Goal: Task Accomplishment & Management: Manage account settings

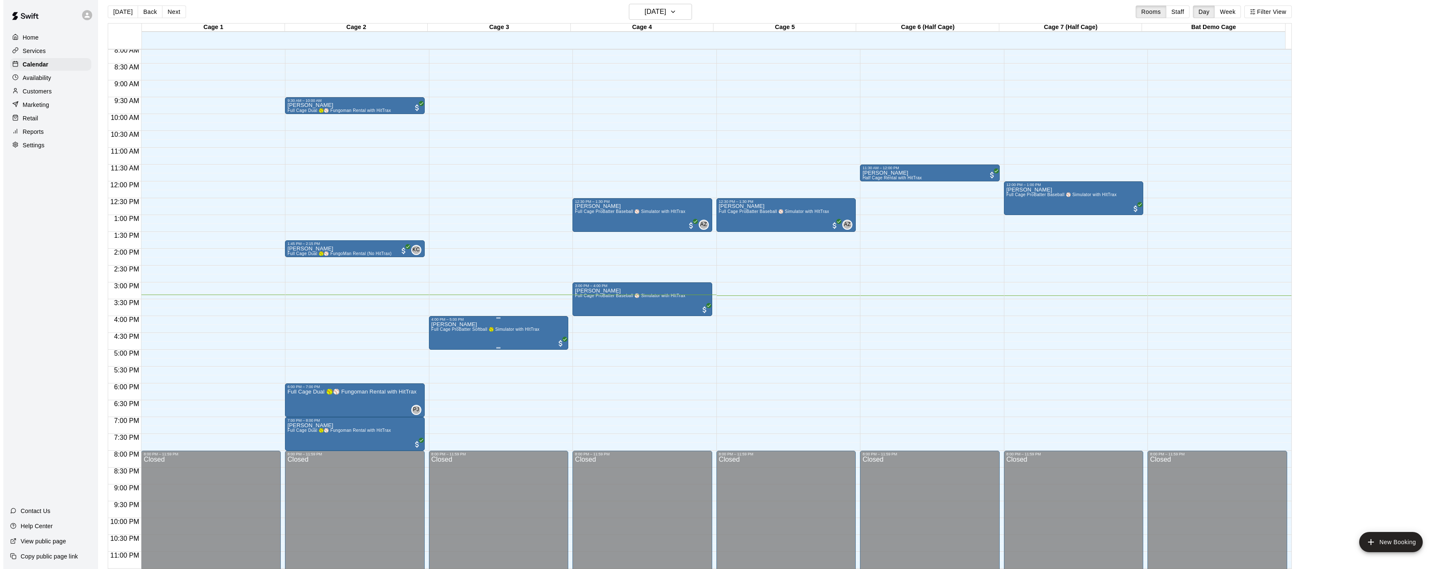
scroll to position [285, 0]
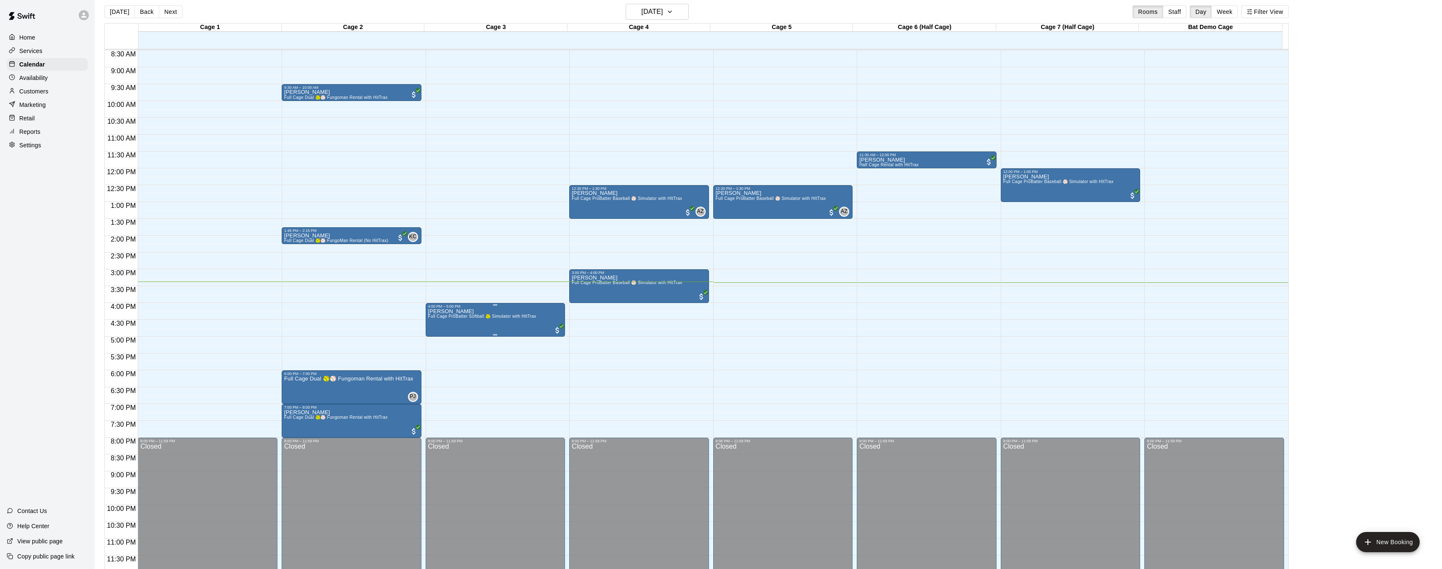
click at [439, 340] on img "edit" at bounding box center [436, 338] width 10 height 10
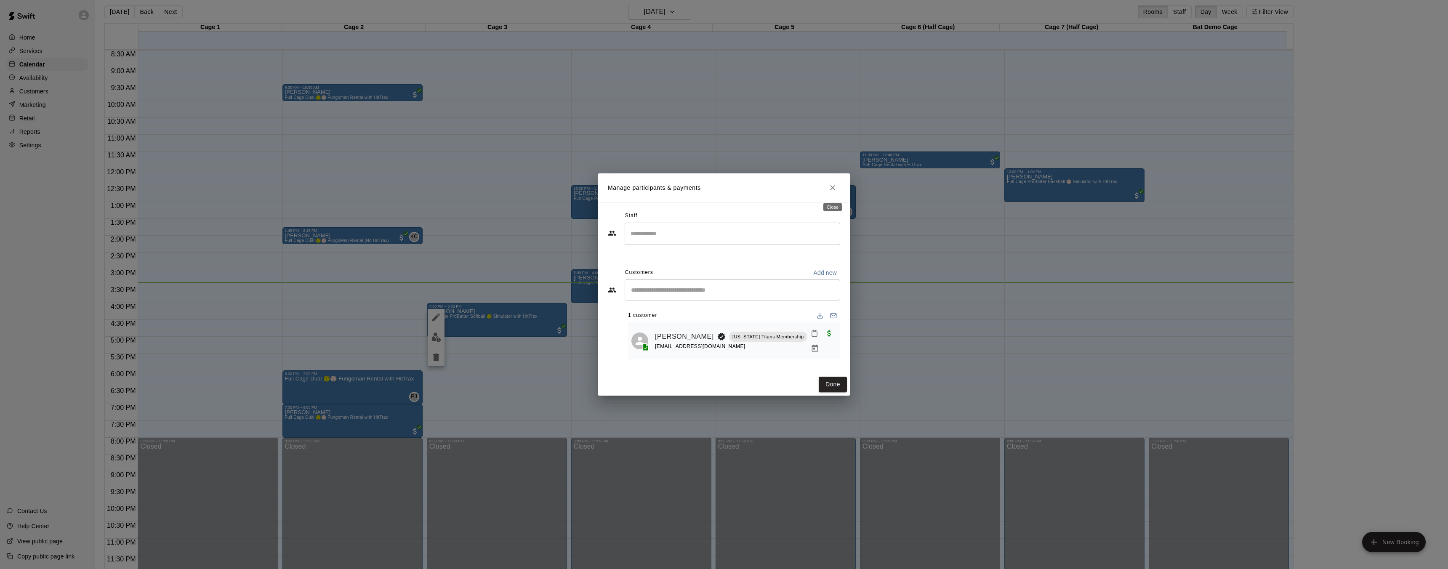
click at [826, 191] on button "Close" at bounding box center [832, 187] width 15 height 15
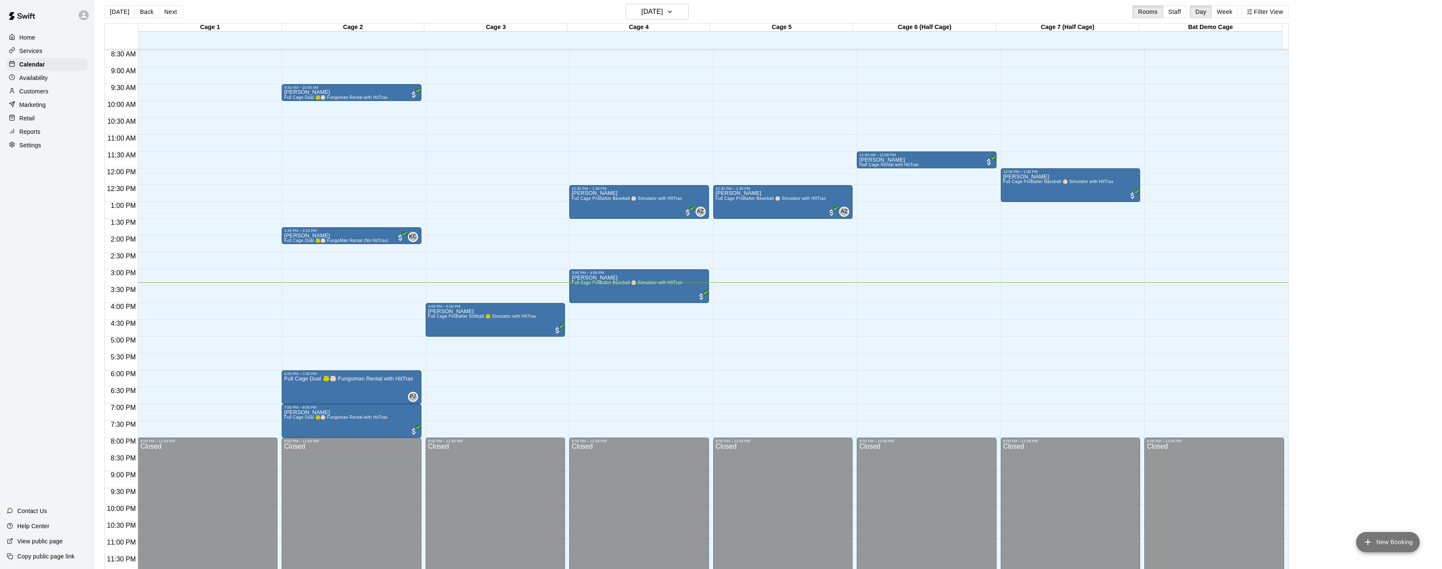
click at [1388, 547] on button "New Booking" at bounding box center [1388, 542] width 64 height 20
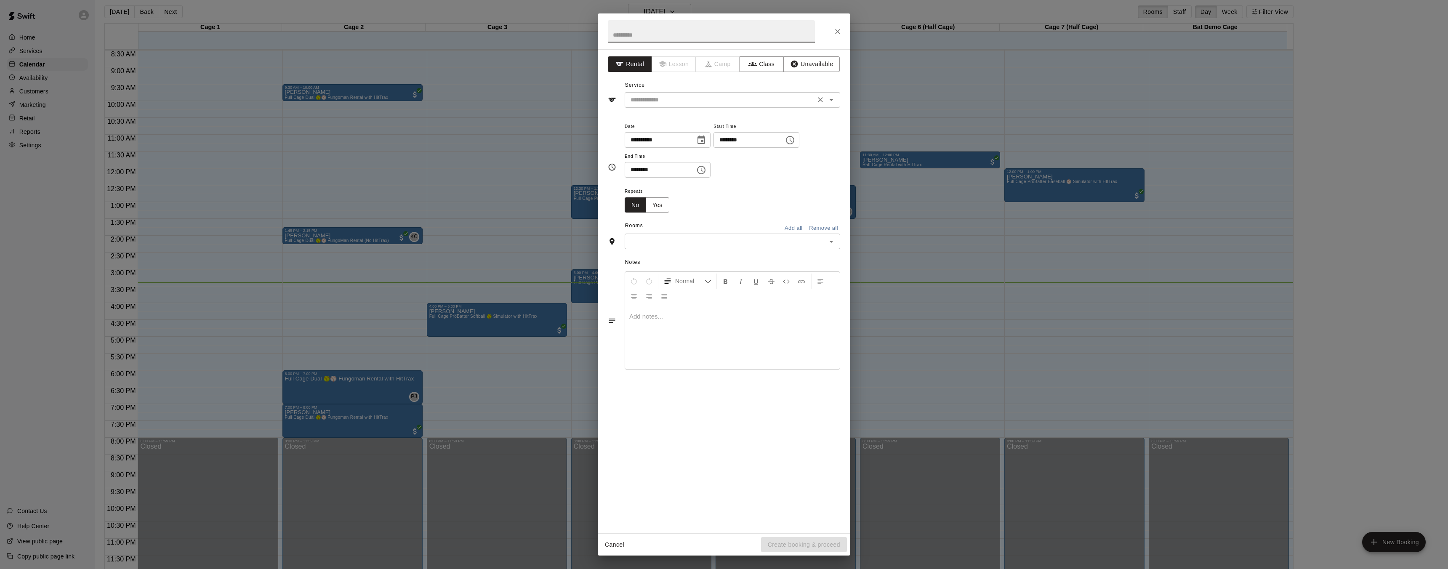
click at [830, 100] on icon "Open" at bounding box center [831, 100] width 4 height 2
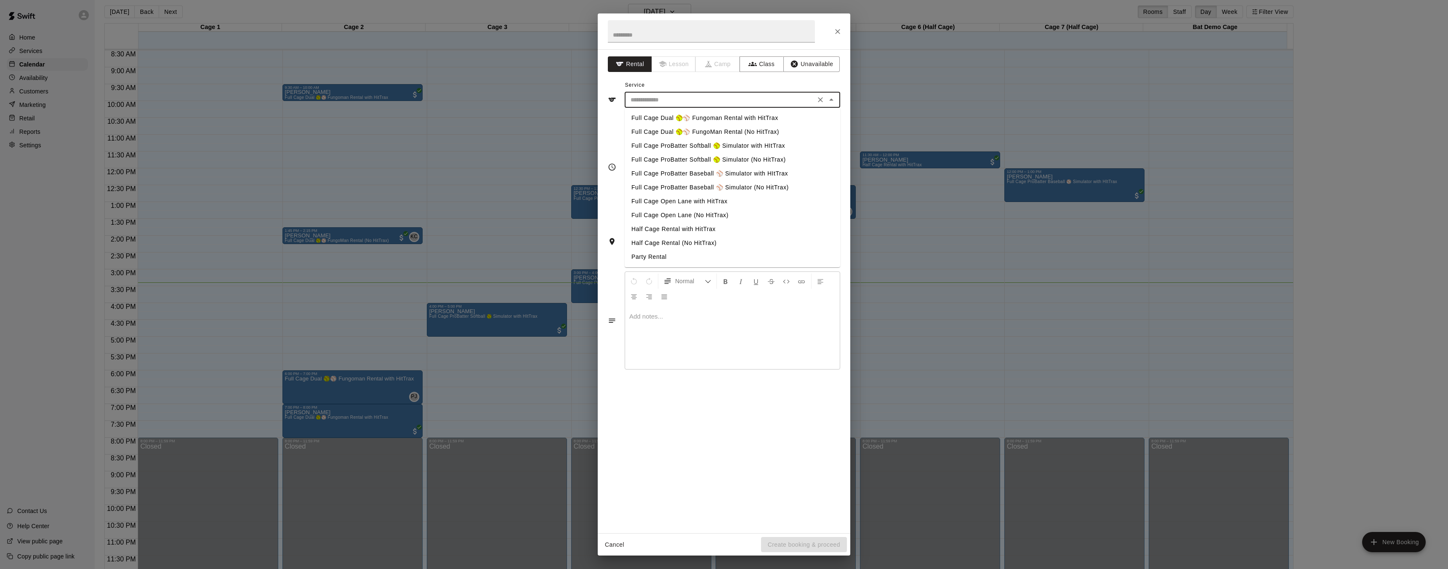
click at [739, 120] on li "Full Cage Dual 🥎⚾ Fungoman Rental with HitTrax" at bounding box center [733, 118] width 216 height 14
type input "**********"
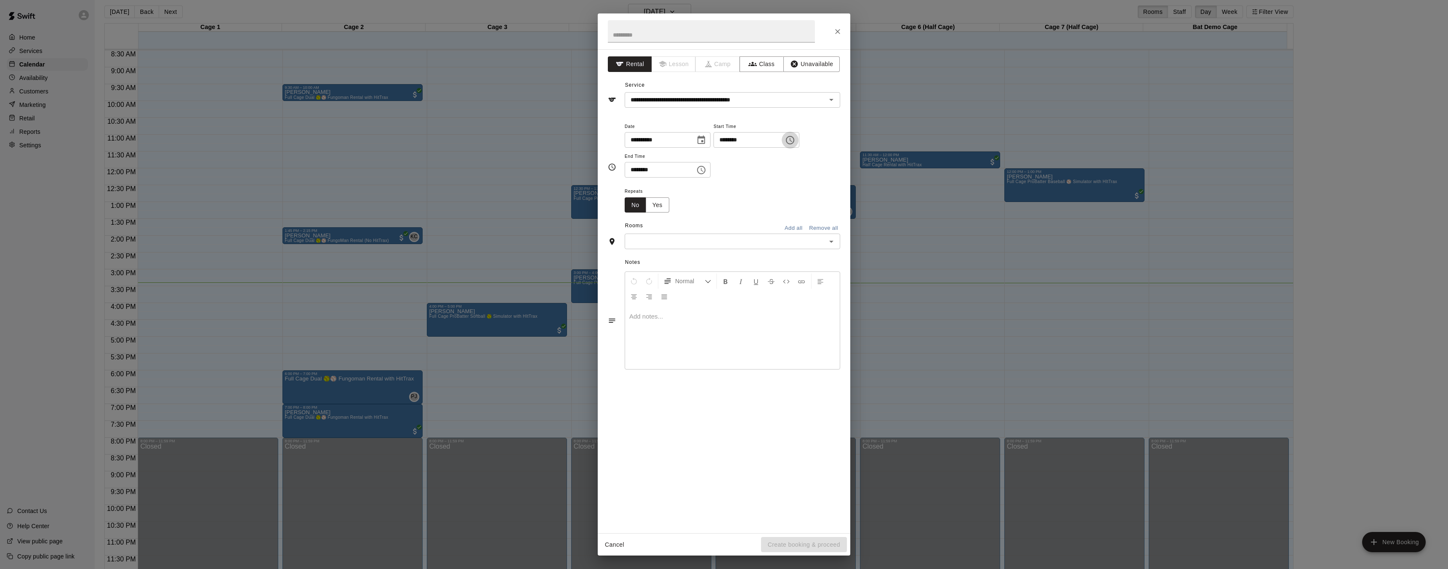
click at [791, 143] on icon "Choose time, selected time is 1:00 PM" at bounding box center [790, 140] width 10 height 10
click at [728, 203] on li "04" at bounding box center [728, 207] width 20 height 16
type input "********"
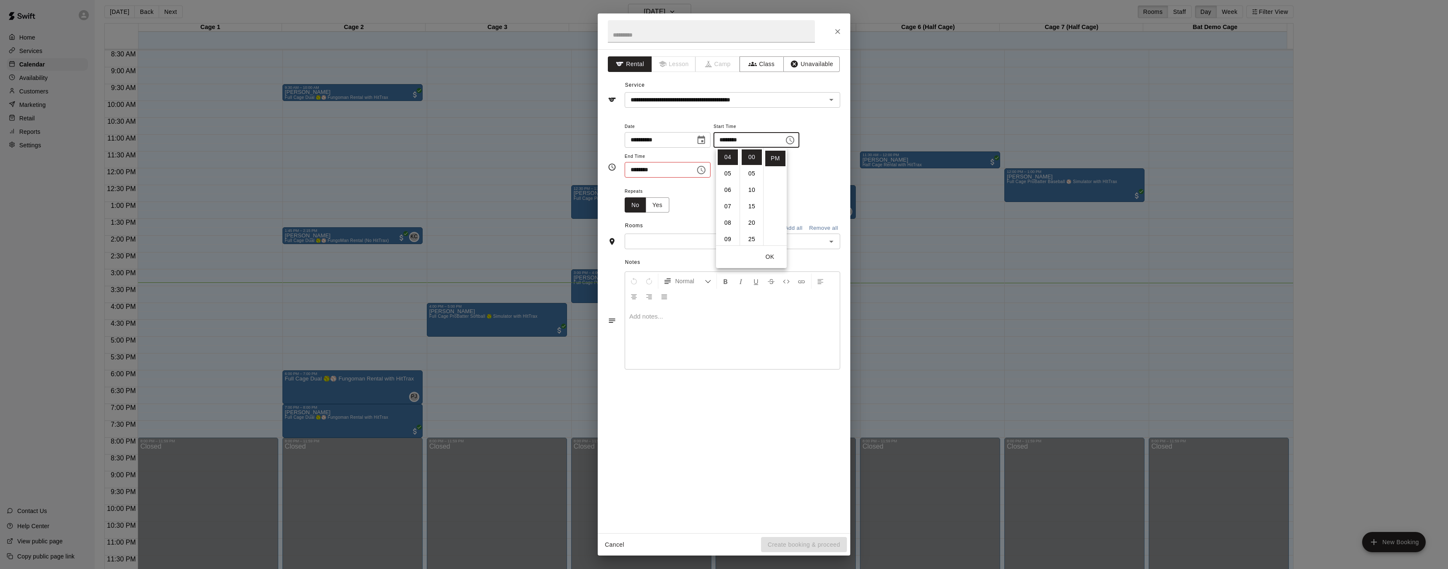
click at [701, 170] on icon "Choose time, selected time is 1:30 PM" at bounding box center [701, 170] width 10 height 10
click at [638, 236] on li "04" at bounding box center [636, 237] width 20 height 16
type input "********"
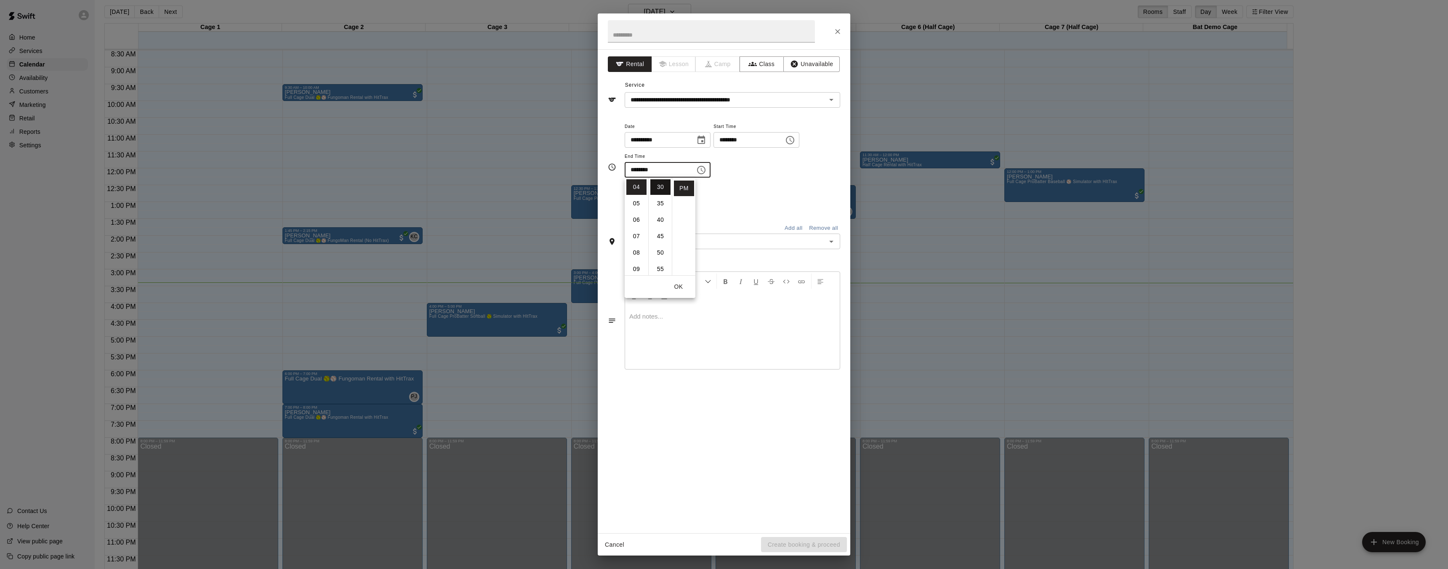
click at [663, 189] on li "30" at bounding box center [660, 187] width 20 height 16
click at [740, 191] on div "Repeats No Yes" at bounding box center [733, 199] width 216 height 27
click at [828, 242] on icon "Open" at bounding box center [831, 242] width 10 height 10
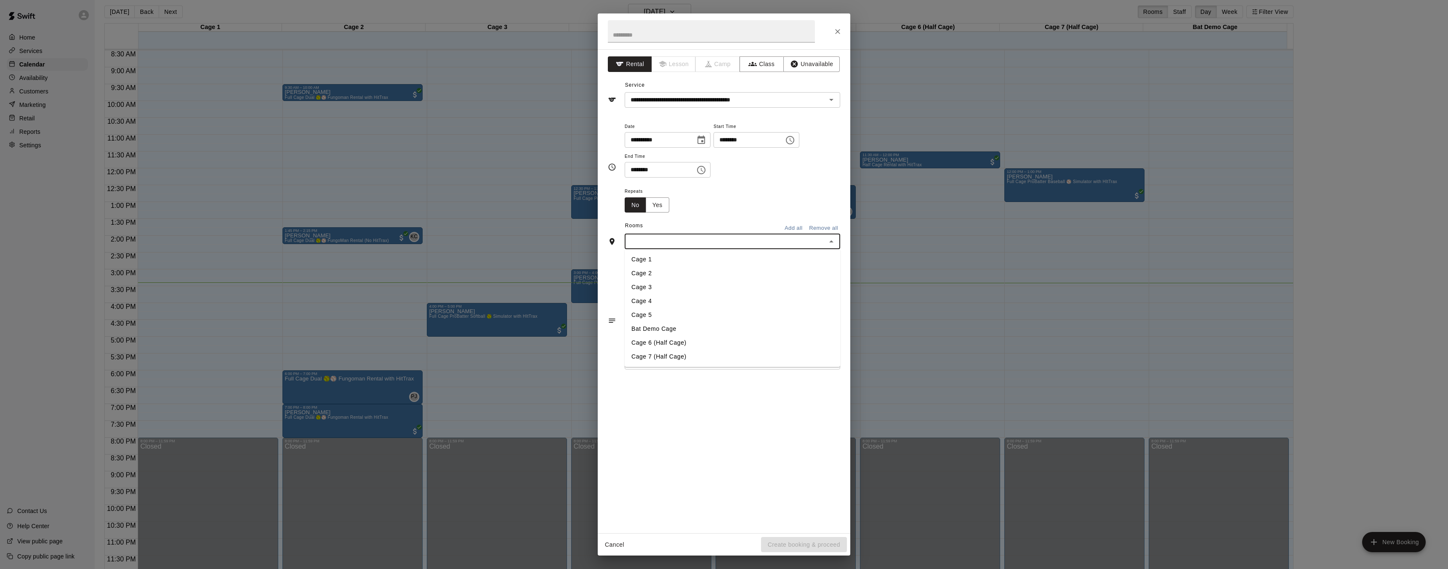
click at [665, 273] on li "Cage 2" at bounding box center [733, 273] width 216 height 14
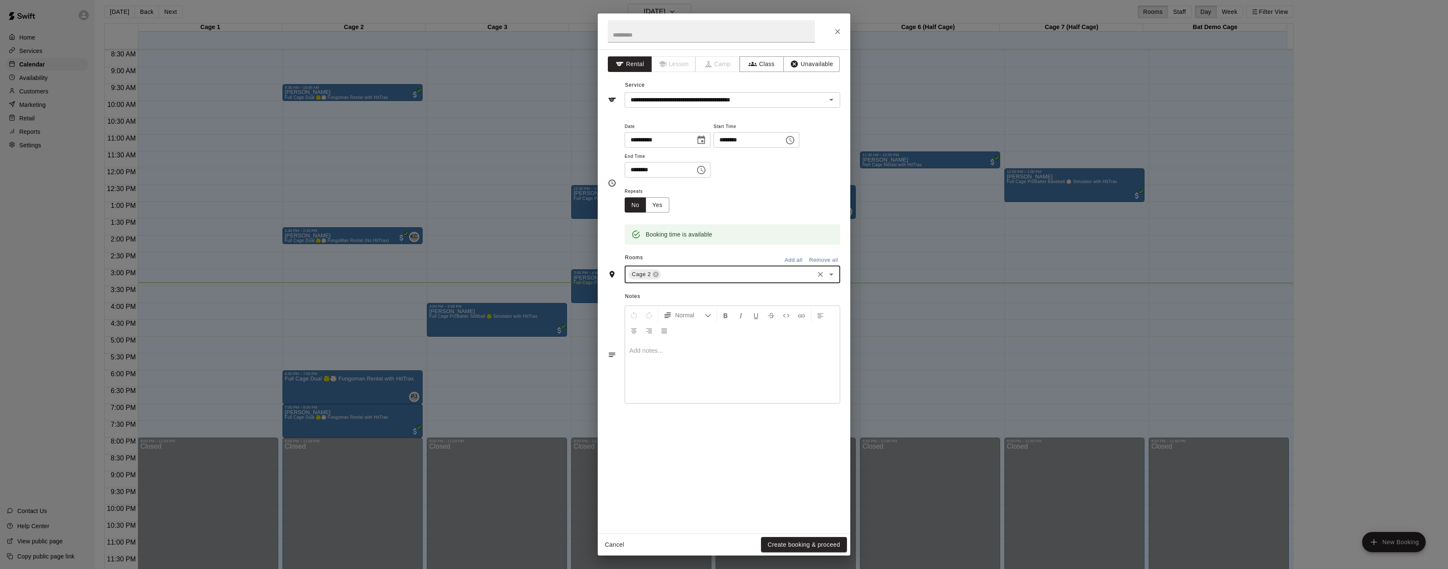
click at [815, 546] on button "Create booking & proceed" at bounding box center [804, 545] width 86 height 16
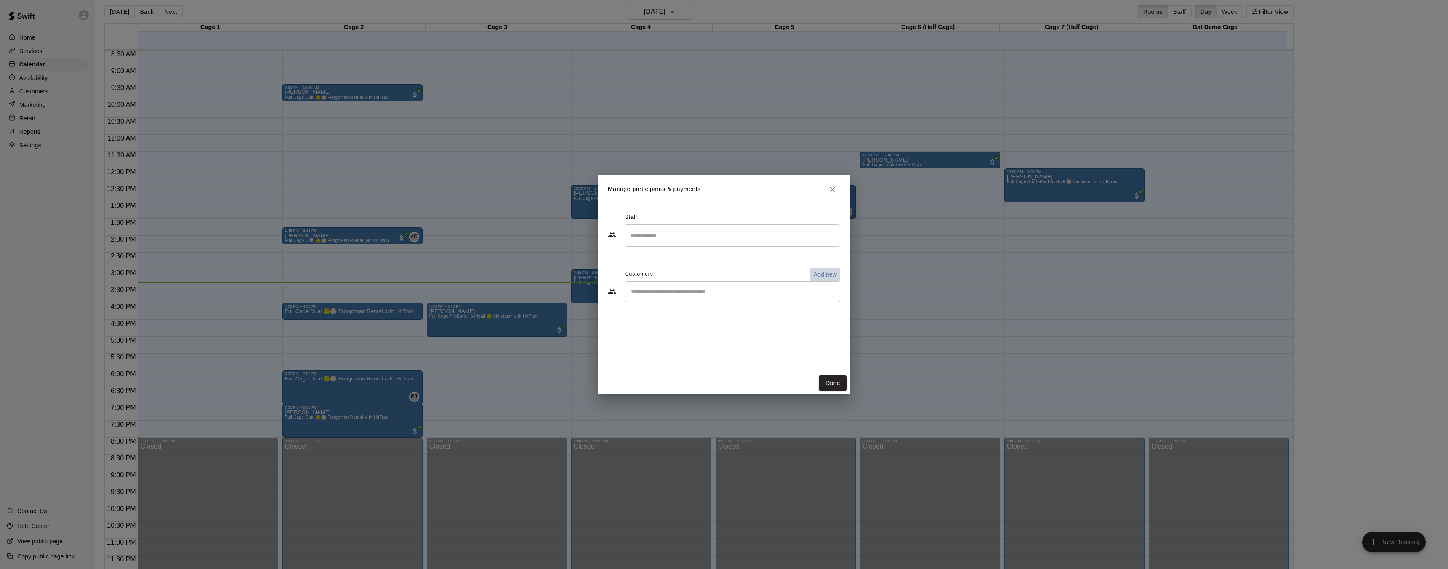
click at [822, 271] on p "Add new" at bounding box center [825, 274] width 24 height 8
select select "**"
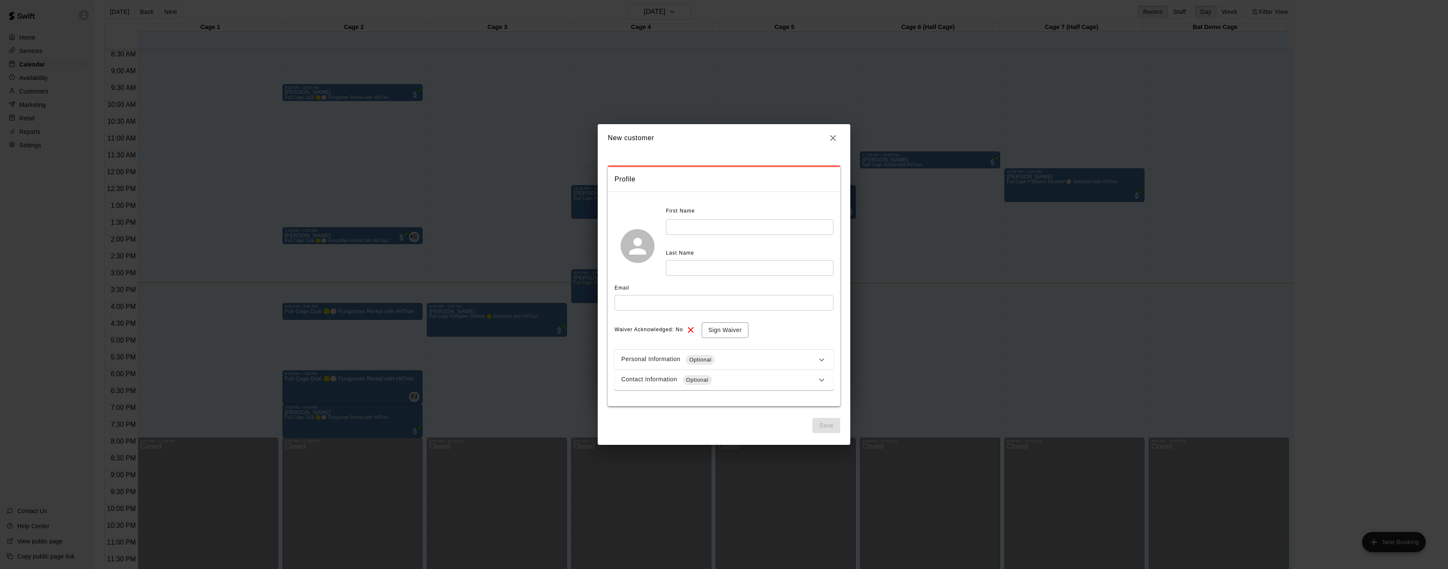
click at [820, 361] on icon at bounding box center [822, 360] width 10 height 10
click at [822, 378] on div "Contact Information Optional" at bounding box center [724, 381] width 219 height 20
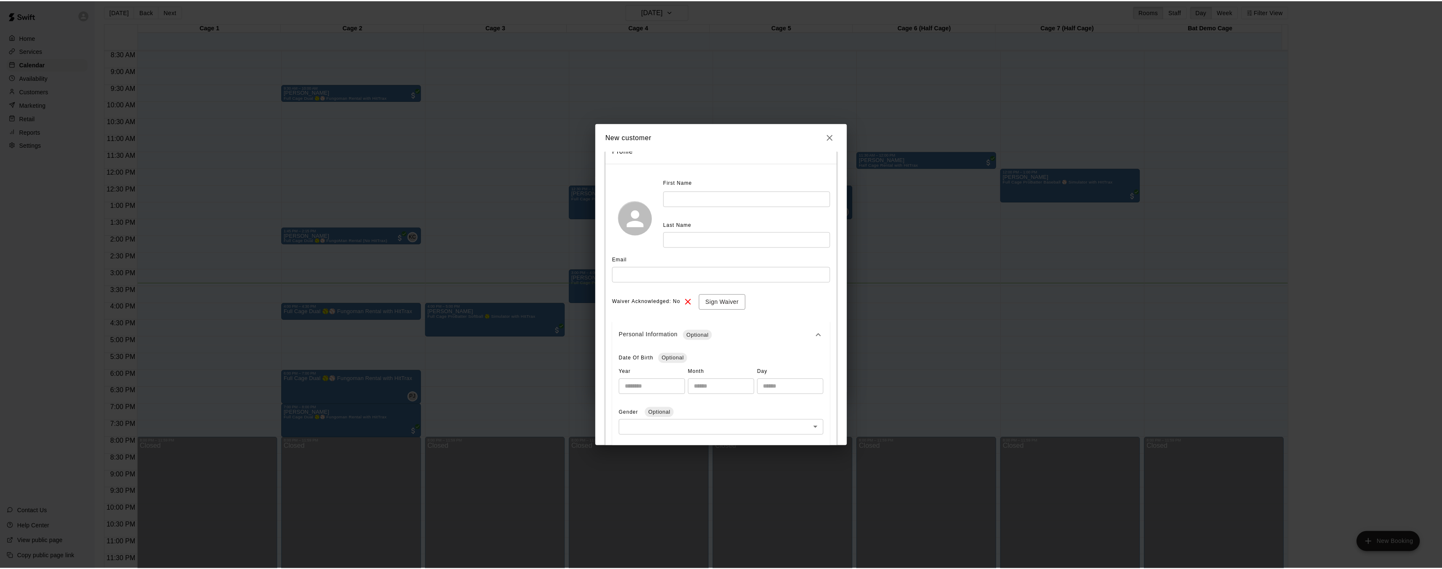
scroll to position [0, 0]
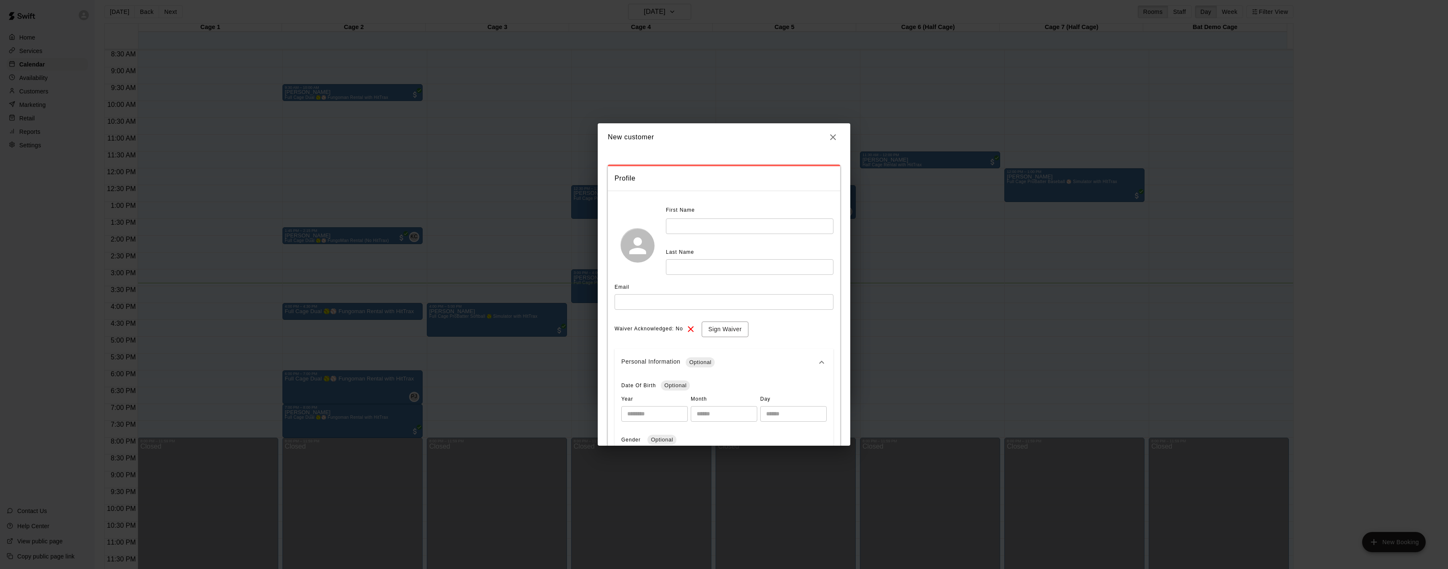
click at [837, 141] on icon "button" at bounding box center [833, 137] width 10 height 10
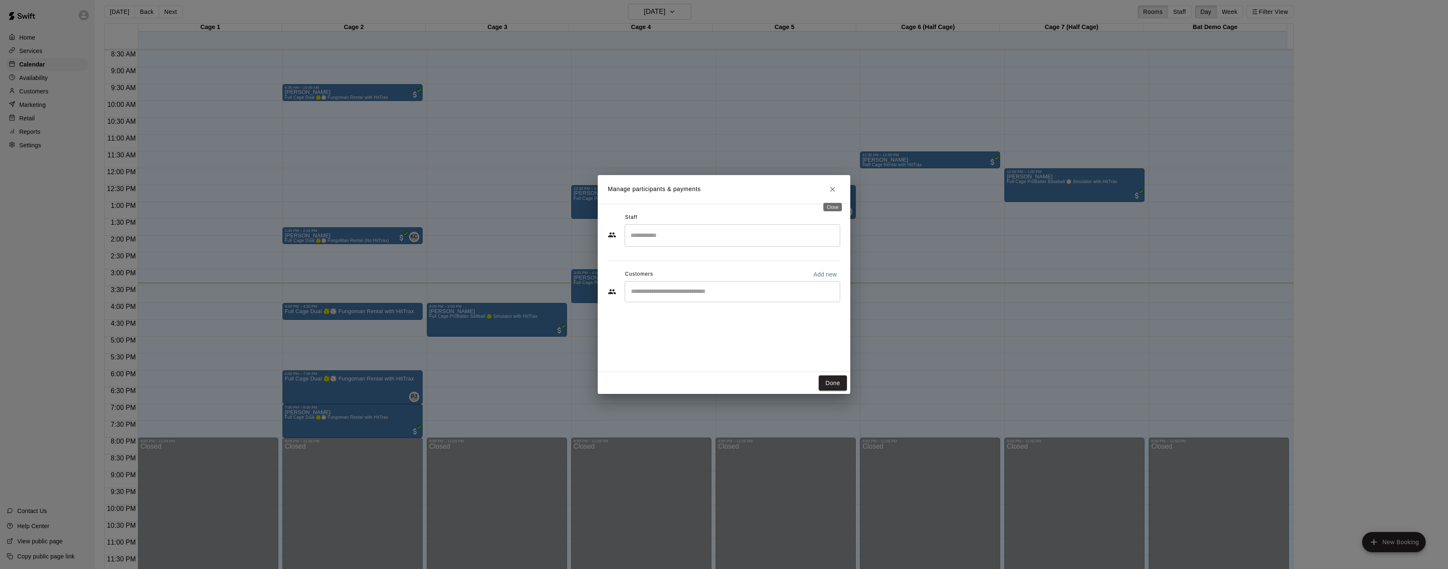
click at [831, 188] on icon "Close" at bounding box center [832, 189] width 5 height 5
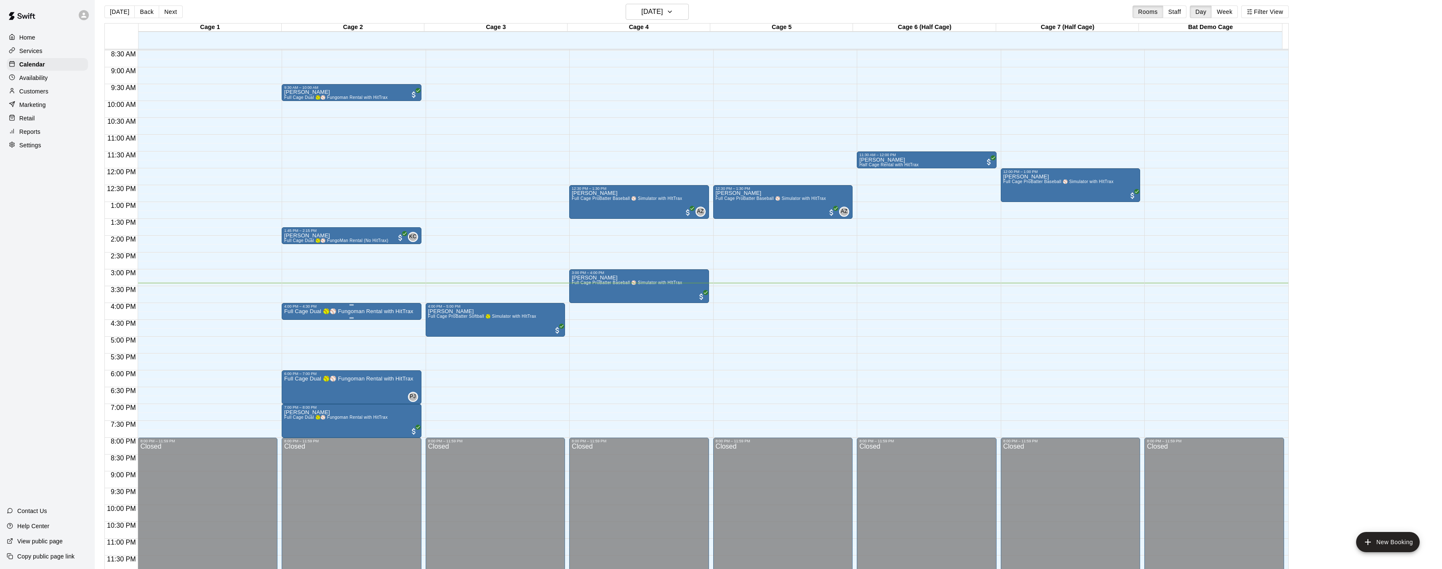
click at [391, 311] on p "Full Cage Dual 🥎⚾ Fungoman Rental with HitTrax" at bounding box center [348, 311] width 129 height 0
click at [291, 341] on img "edit" at bounding box center [293, 340] width 10 height 10
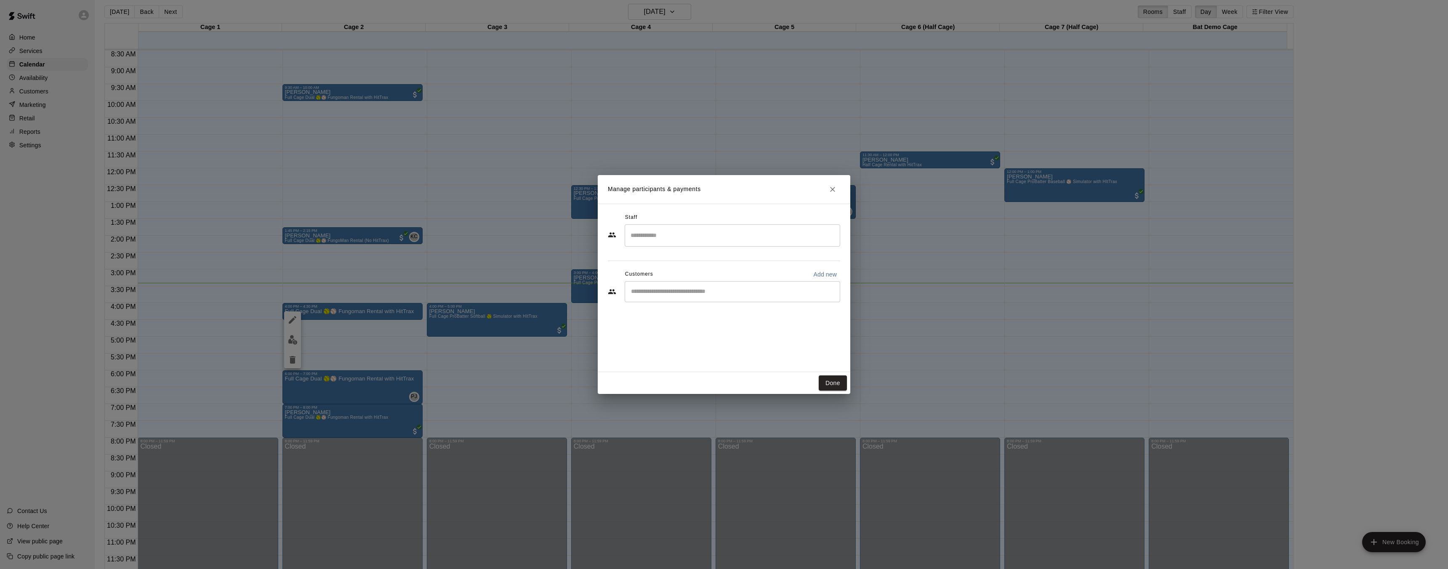
click at [838, 192] on button "Close" at bounding box center [832, 189] width 15 height 15
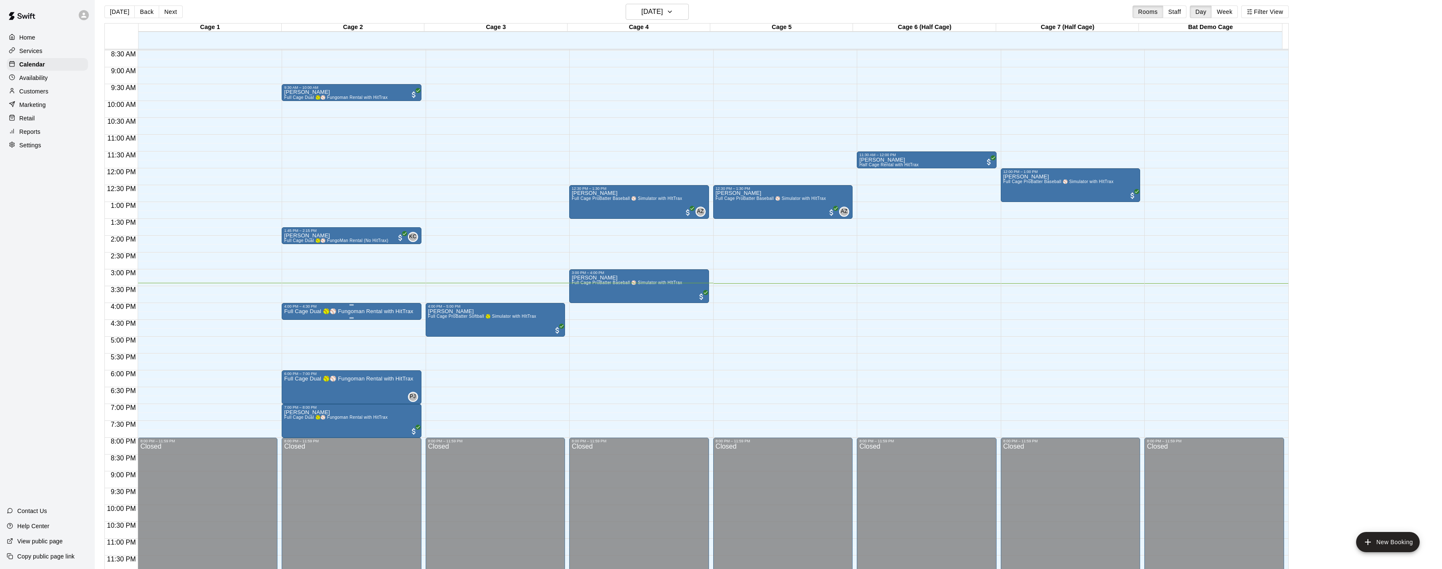
click at [333, 307] on div "4:00 PM – 4:30 PM" at bounding box center [351, 306] width 135 height 4
click at [290, 352] on icon "delete" at bounding box center [293, 353] width 6 height 8
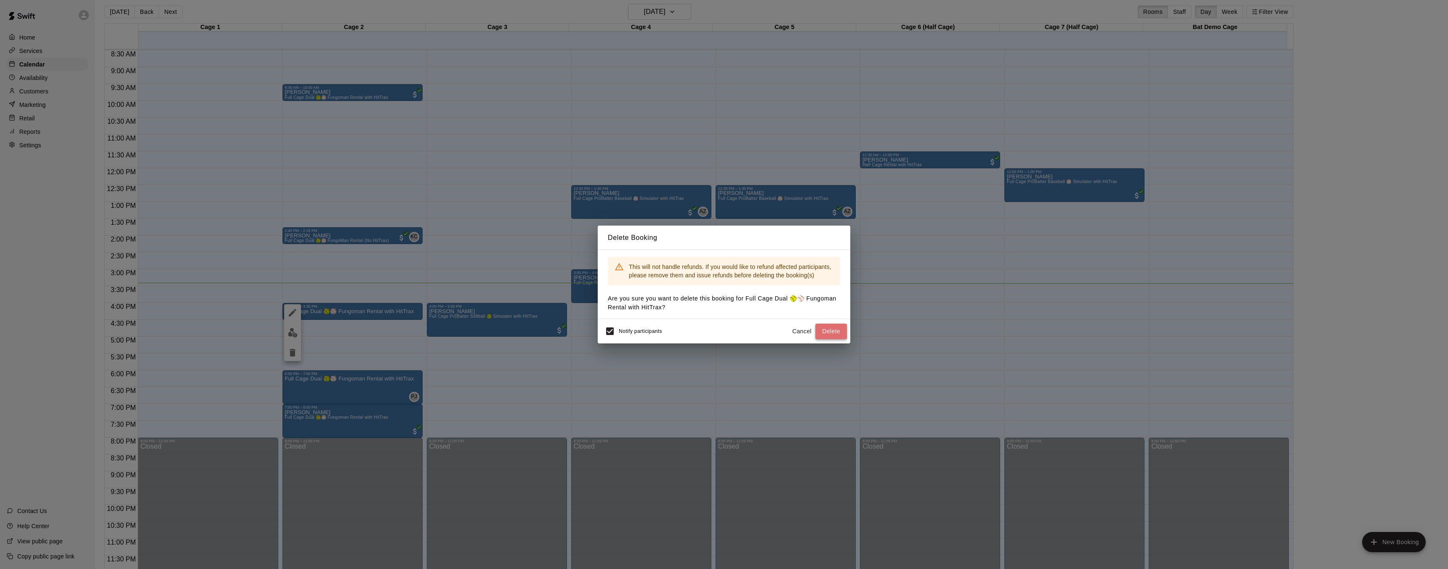
click at [833, 328] on button "Delete" at bounding box center [831, 332] width 32 height 16
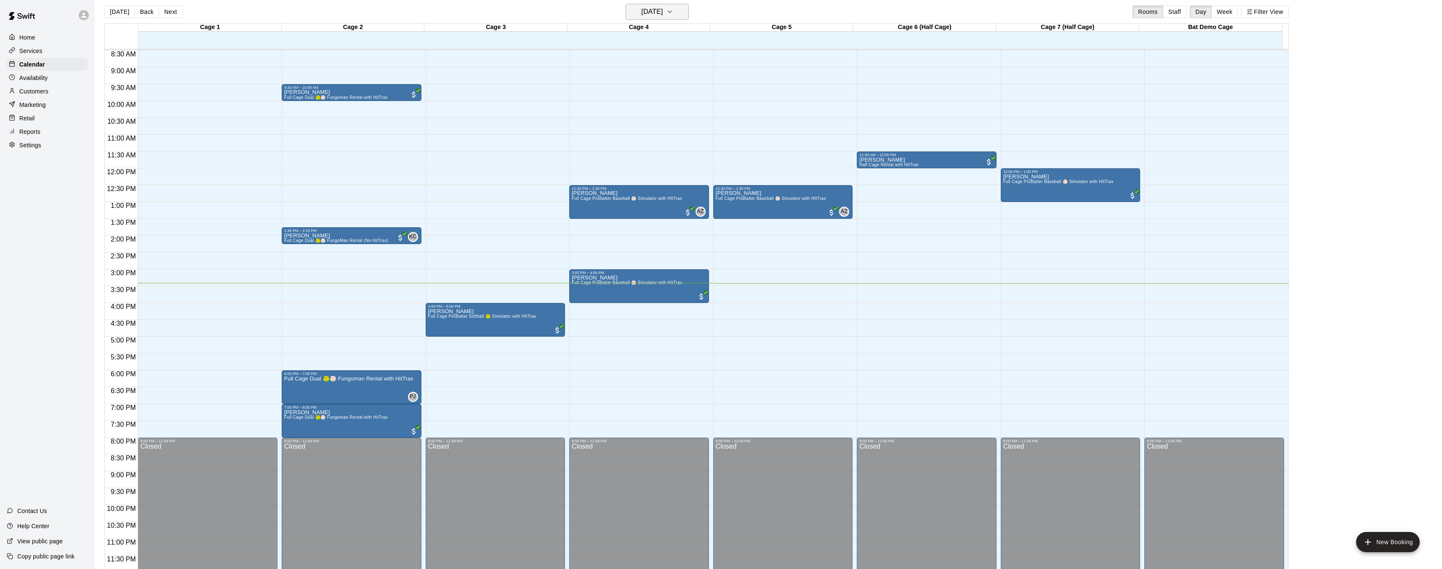
click at [663, 8] on h6 "[DATE]" at bounding box center [651, 12] width 21 height 12
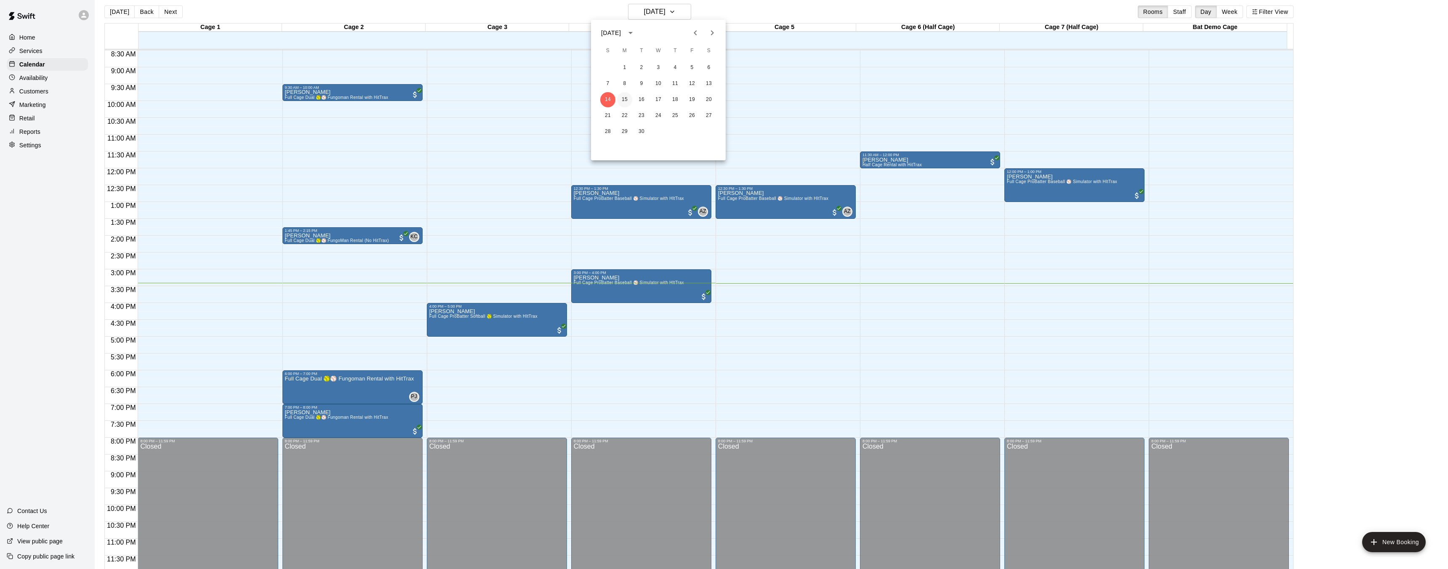
click at [624, 98] on button "15" at bounding box center [624, 99] width 15 height 15
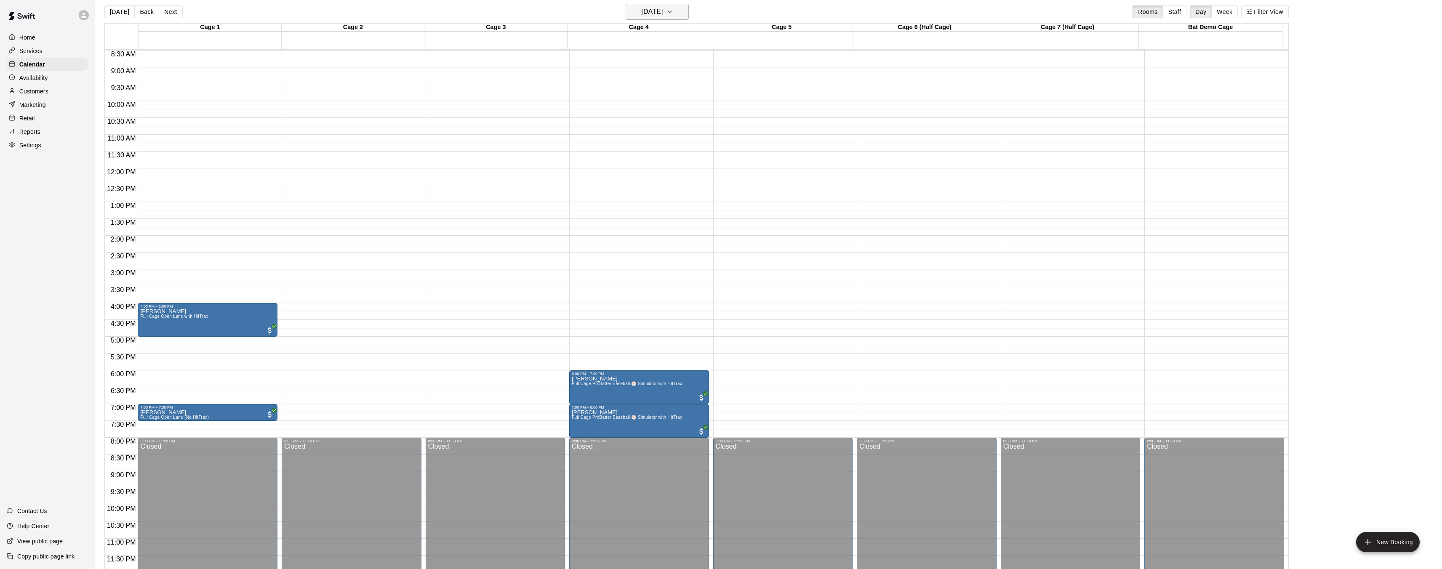
click at [673, 14] on icon "button" at bounding box center [669, 12] width 7 height 10
click at [609, 98] on button "14" at bounding box center [607, 99] width 15 height 15
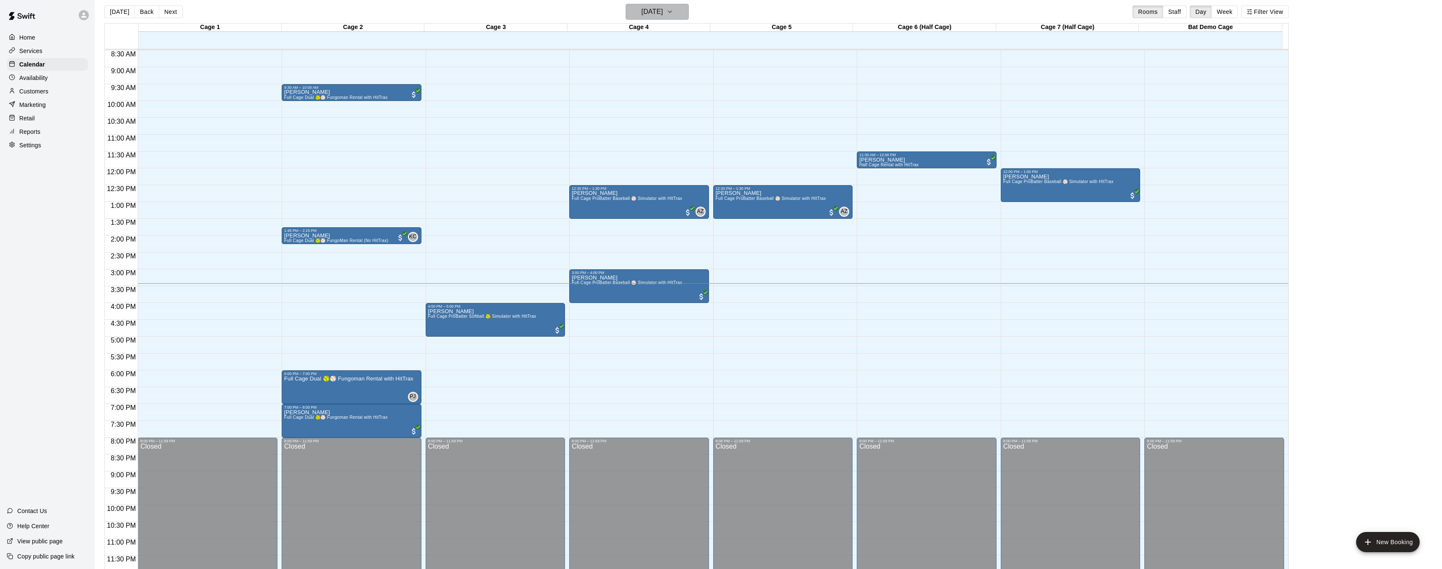
click at [673, 16] on icon "button" at bounding box center [669, 12] width 7 height 10
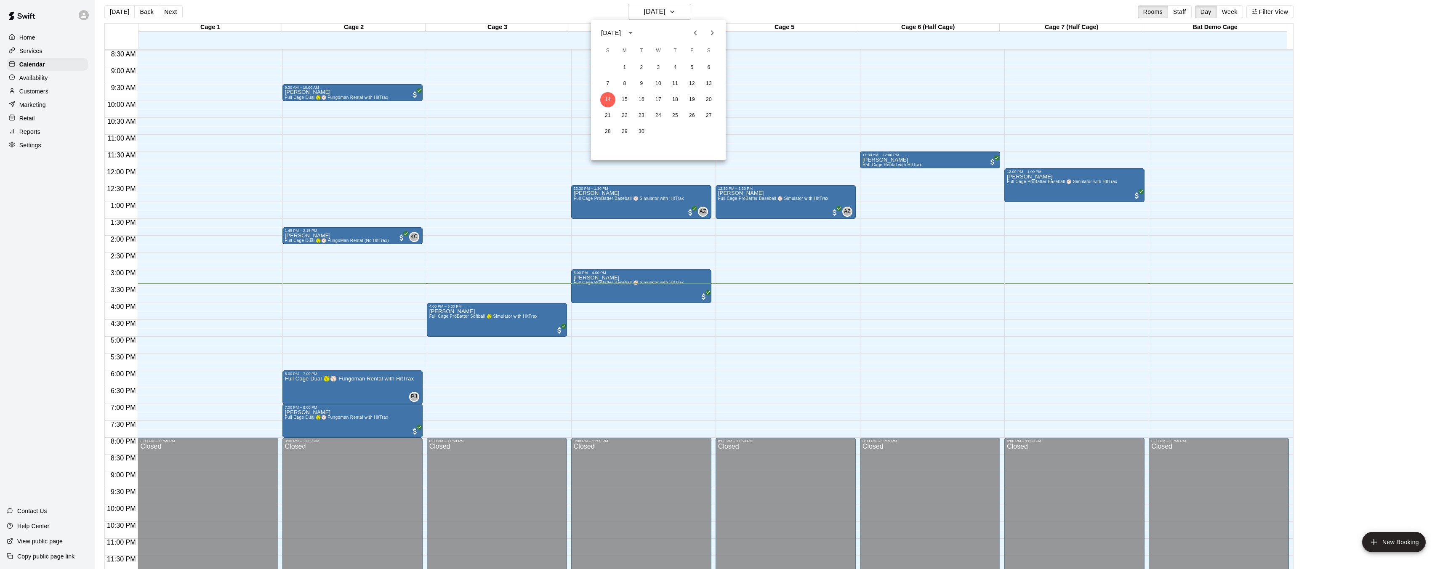
click at [705, 10] on div at bounding box center [724, 284] width 1448 height 569
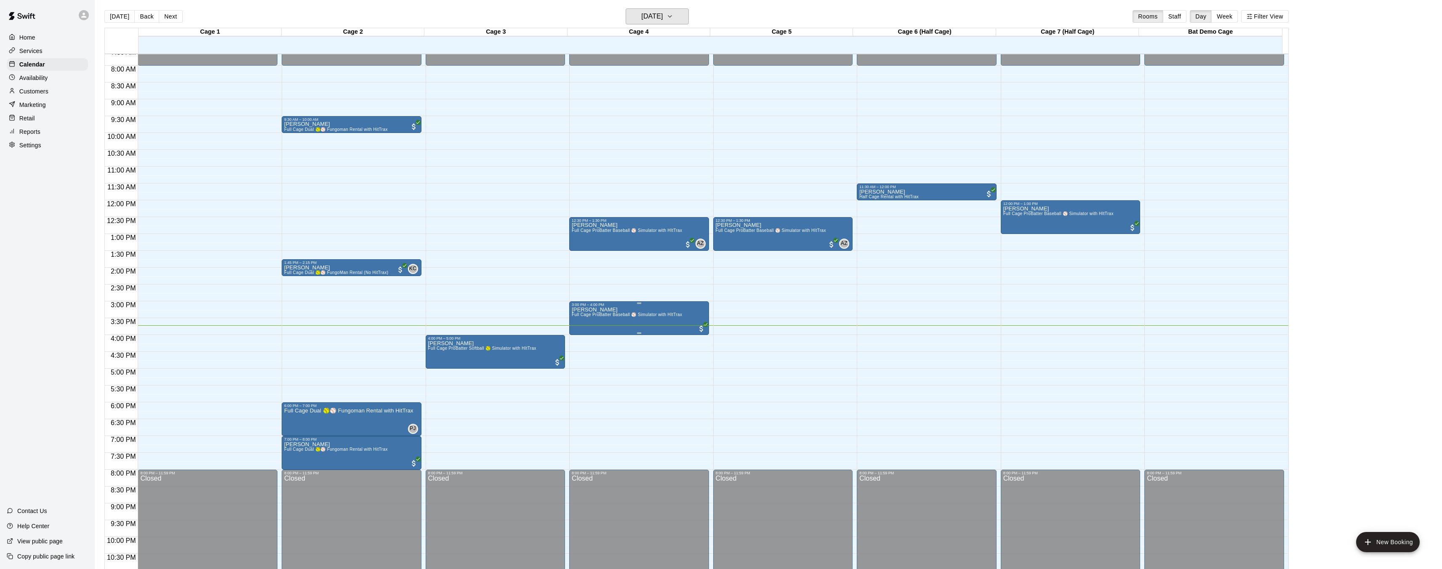
scroll to position [258, 0]
click at [437, 367] on img "edit" at bounding box center [436, 369] width 10 height 10
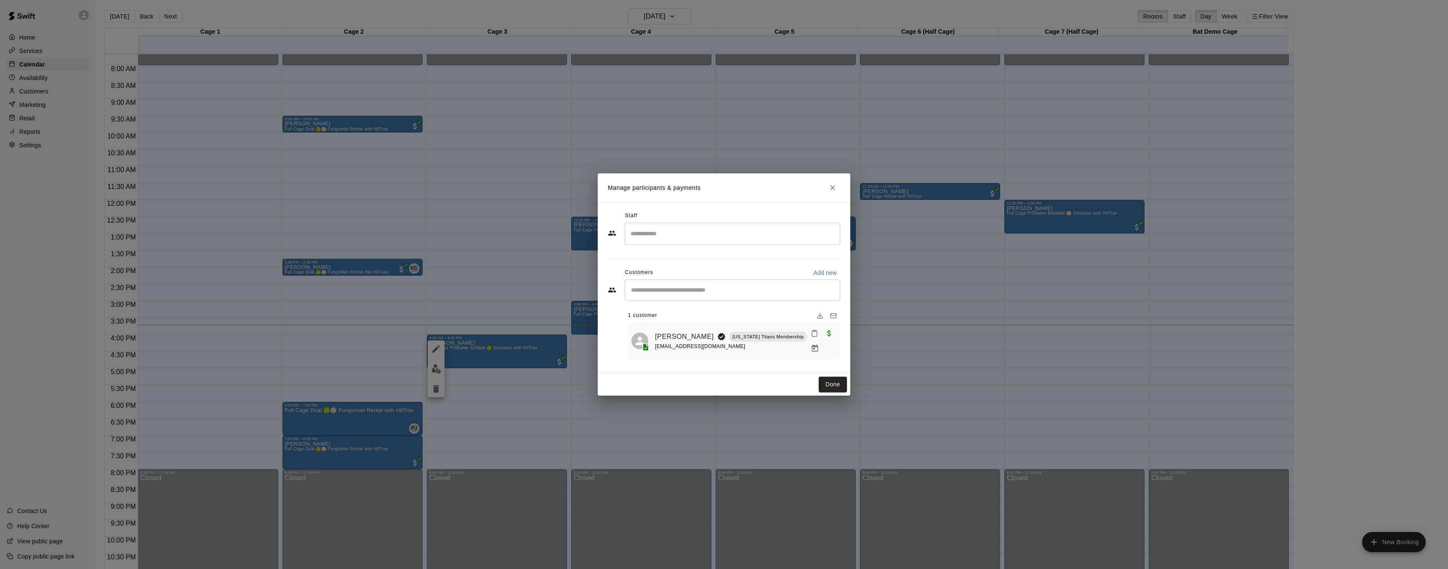
click at [833, 192] on icon "Close" at bounding box center [832, 188] width 8 height 8
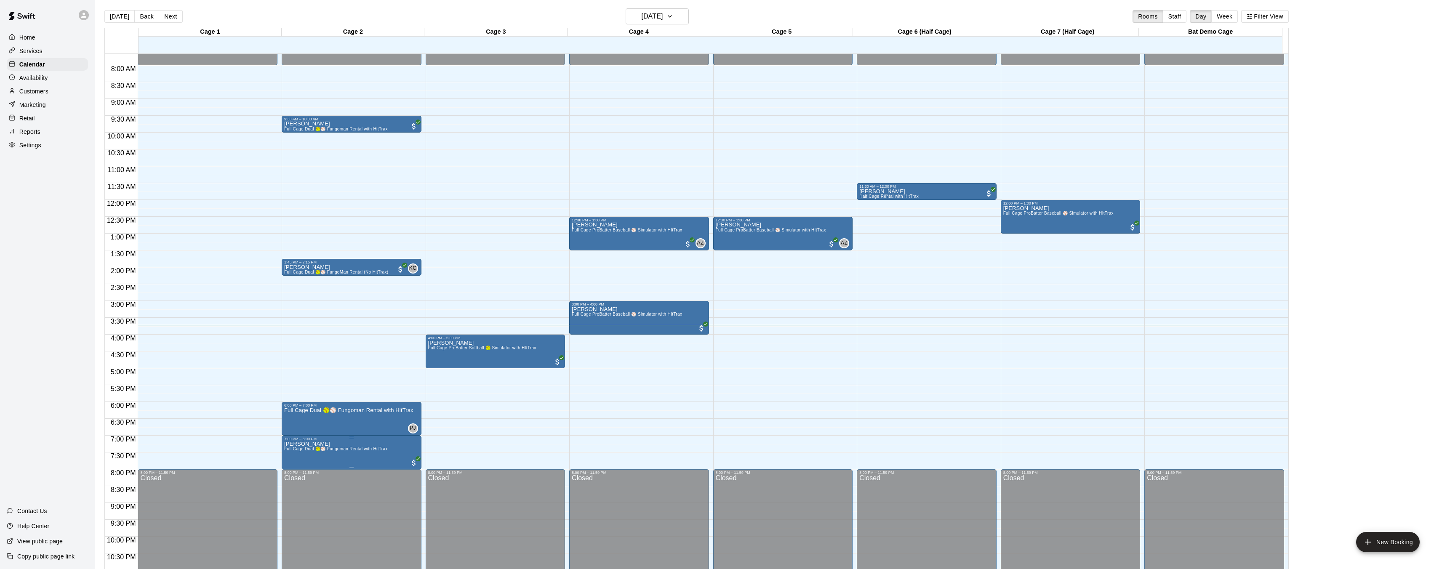
click at [293, 470] on img "edit" at bounding box center [293, 470] width 10 height 10
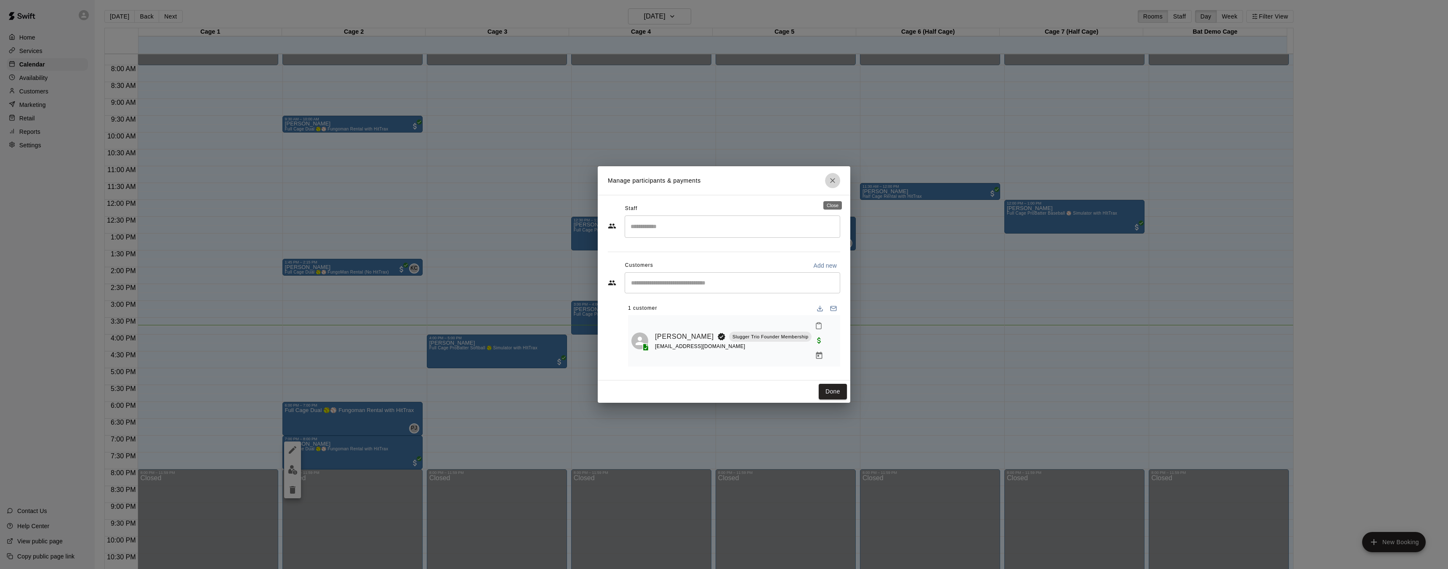
click at [832, 185] on icon "Close" at bounding box center [832, 180] width 8 height 8
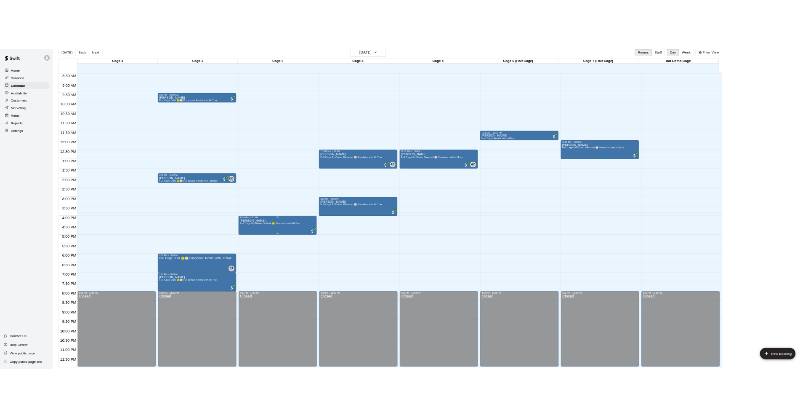
scroll to position [12, 0]
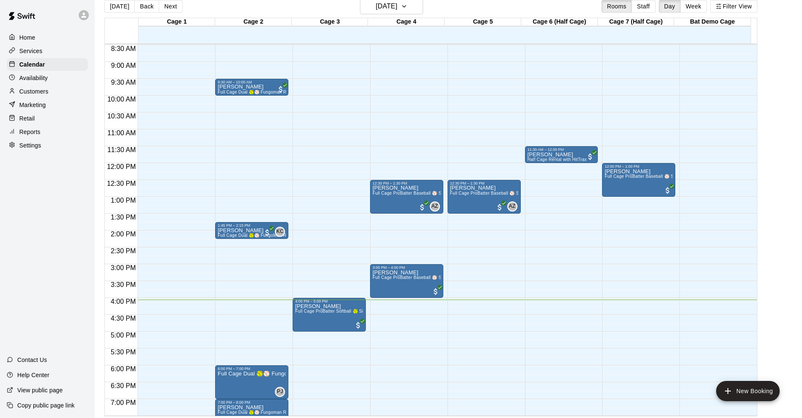
click at [577, 316] on div "12:00 AM – 8:00 AM Closed 11:30 AM – 12:00 PM [PERSON_NAME] Half Cage Rental wi…" at bounding box center [561, 163] width 73 height 808
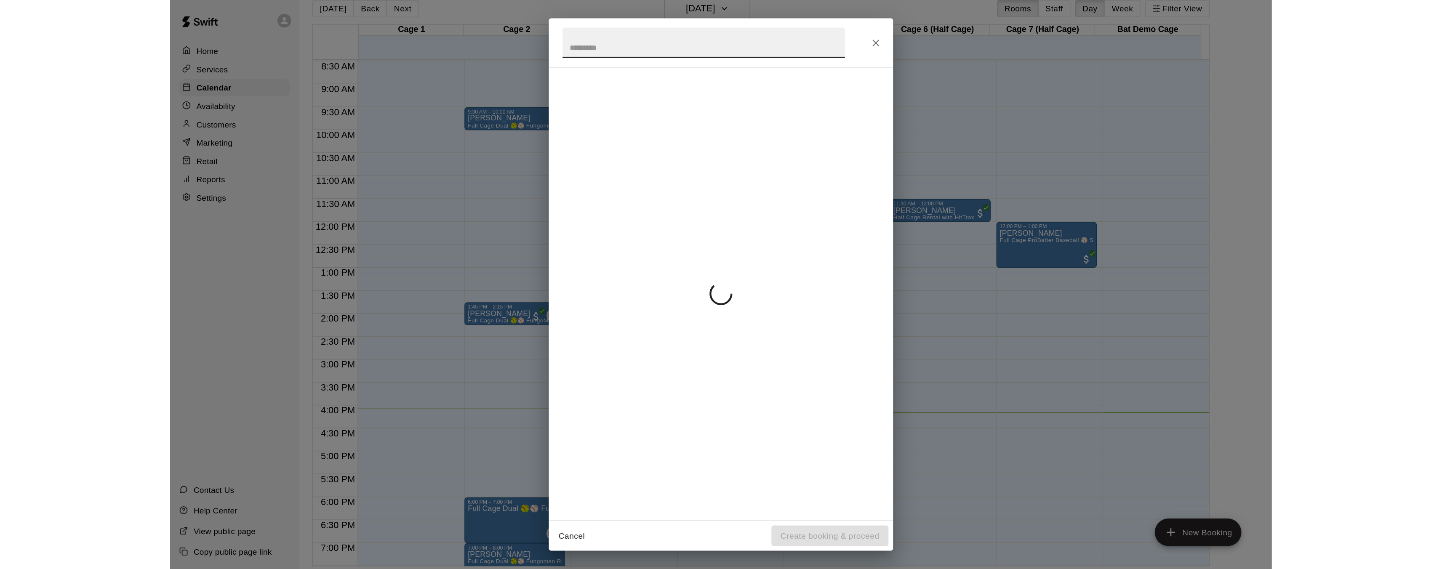
scroll to position [285, 0]
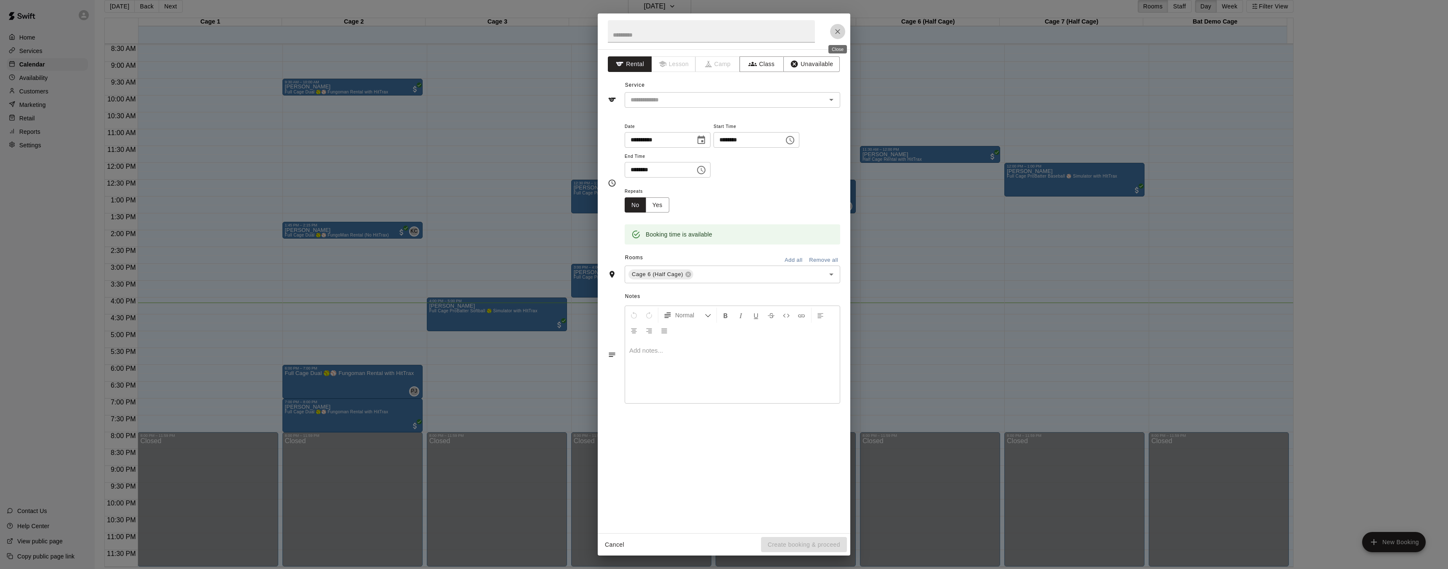
click at [835, 32] on icon "Close" at bounding box center [837, 31] width 8 height 8
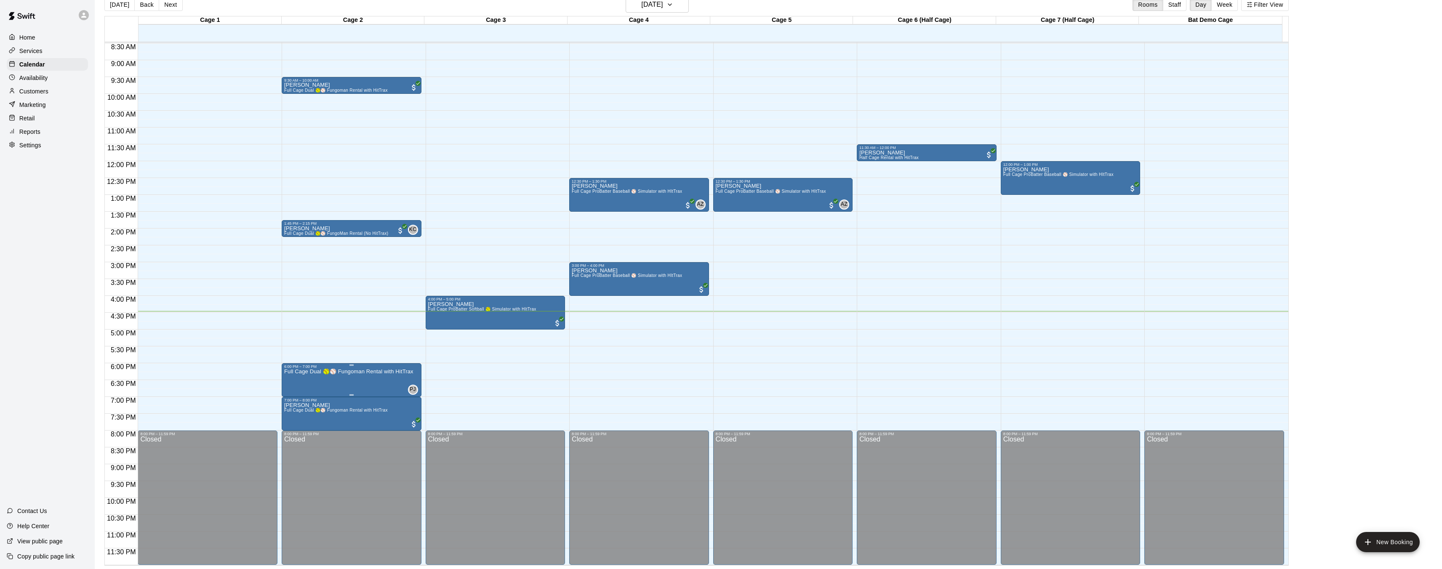
click at [291, 399] on img "edit" at bounding box center [293, 398] width 10 height 10
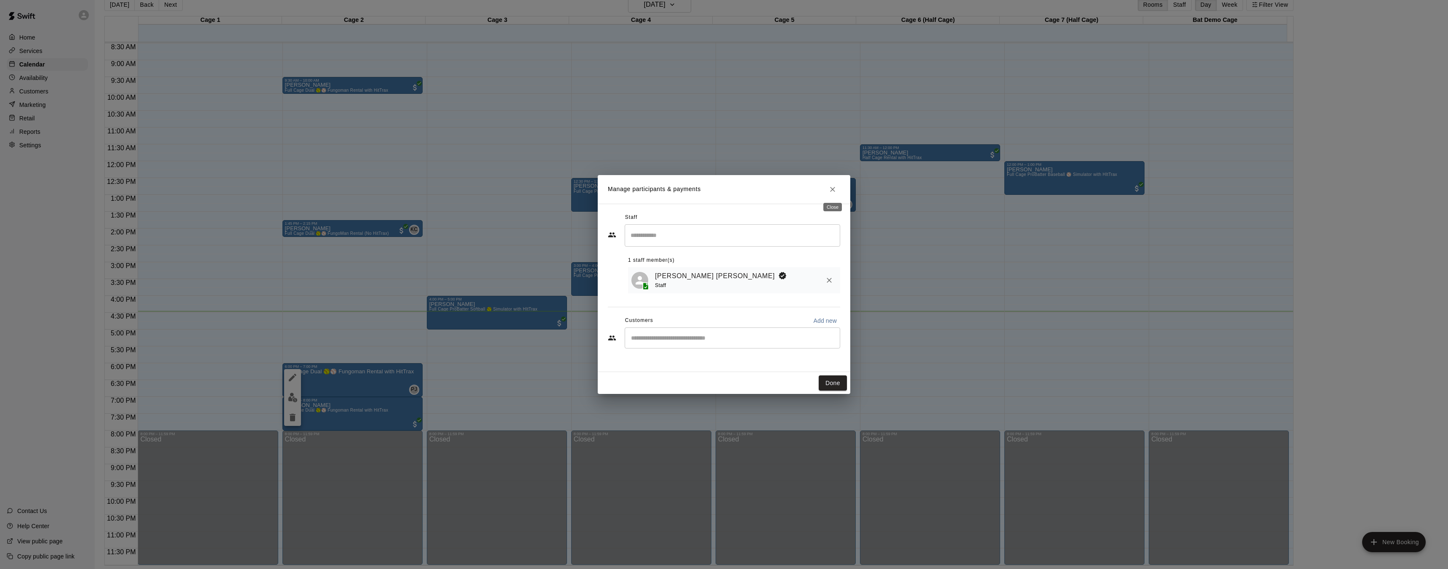
click at [829, 189] on icon "Close" at bounding box center [832, 189] width 8 height 8
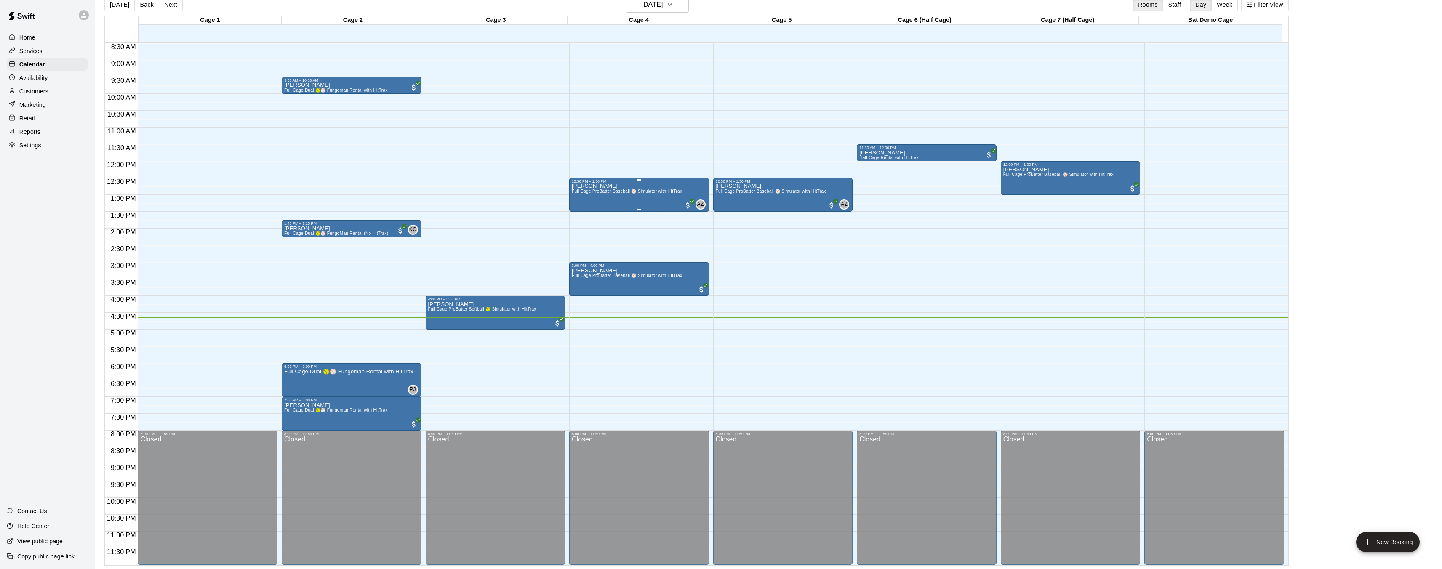
click at [621, 200] on div "[PERSON_NAME] Full Cage ProBatter Baseball ⚾ Simulator with HItTrax" at bounding box center [627, 468] width 110 height 569
click at [579, 209] on img "edit" at bounding box center [580, 213] width 10 height 10
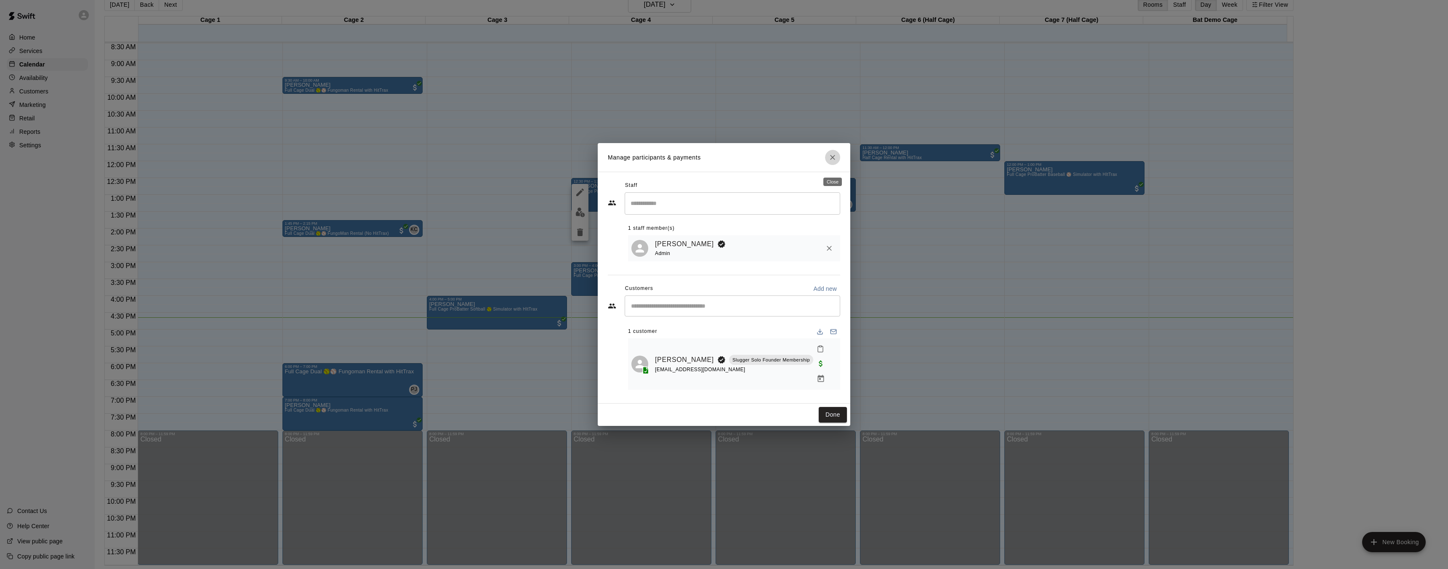
drag, startPoint x: 833, startPoint y: 168, endPoint x: 764, endPoint y: 155, distance: 70.3
click at [833, 162] on icon "Close" at bounding box center [832, 157] width 8 height 8
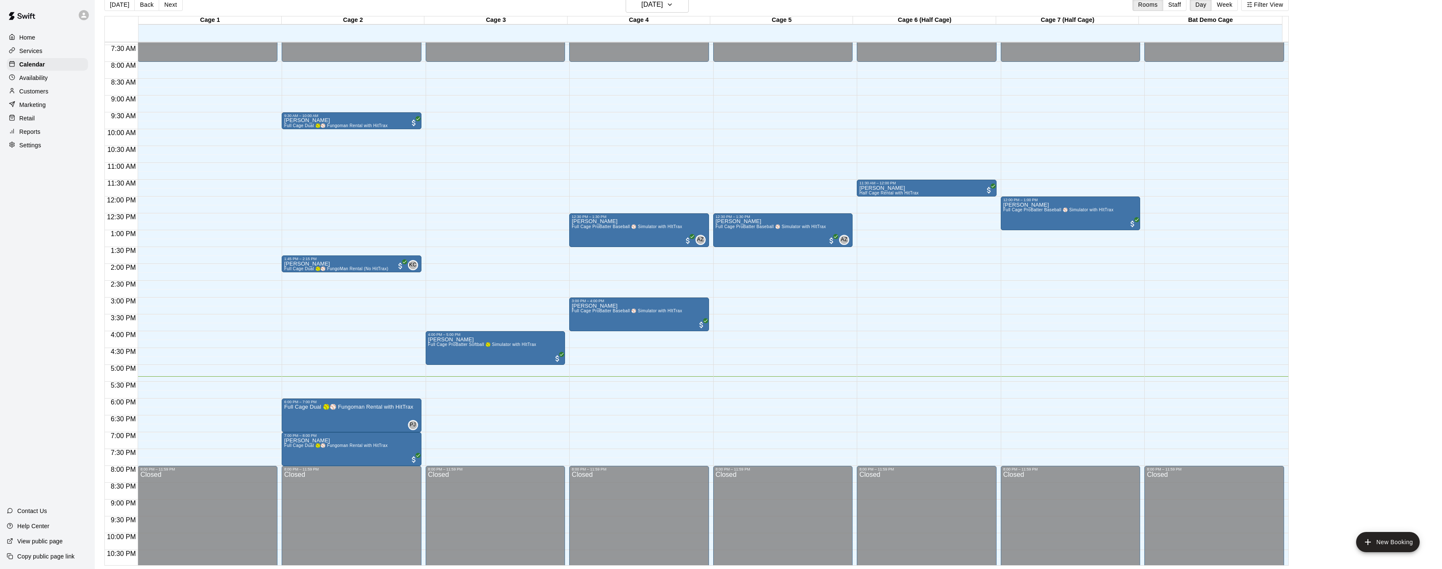
scroll to position [250, 0]
click at [295, 436] on img "edit" at bounding box center [293, 433] width 10 height 10
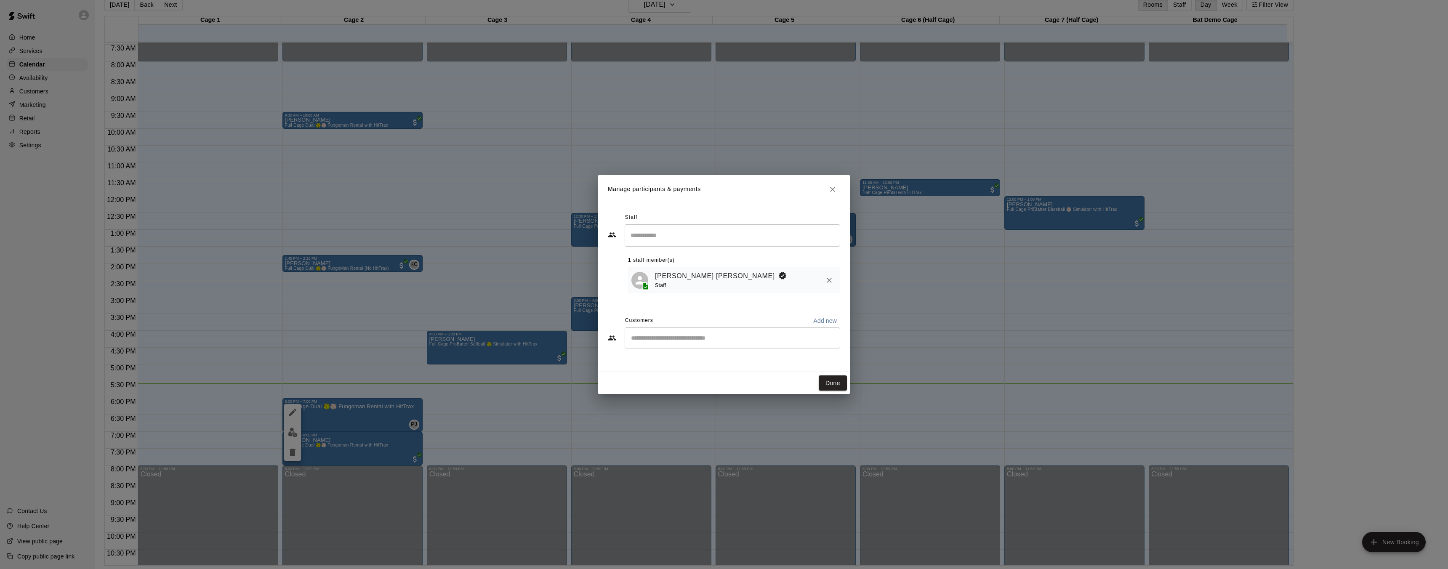
click at [830, 192] on icon "Close" at bounding box center [832, 189] width 8 height 8
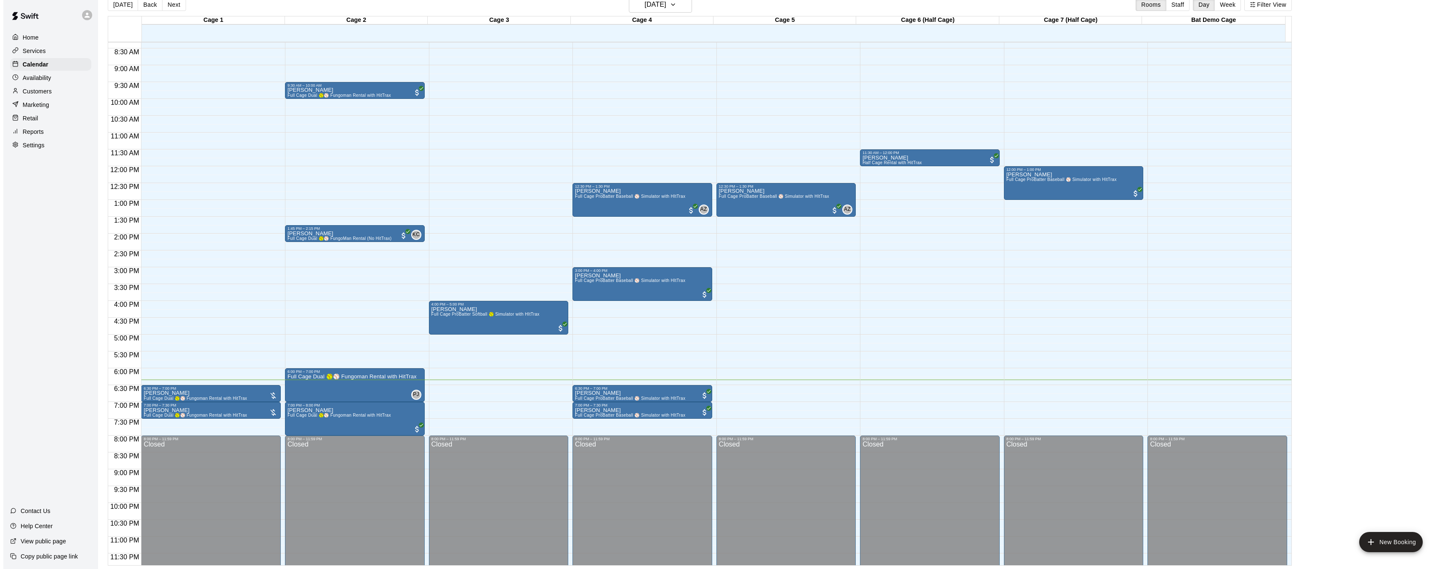
scroll to position [280, 0]
click at [673, 7] on icon "button" at bounding box center [669, 5] width 7 height 10
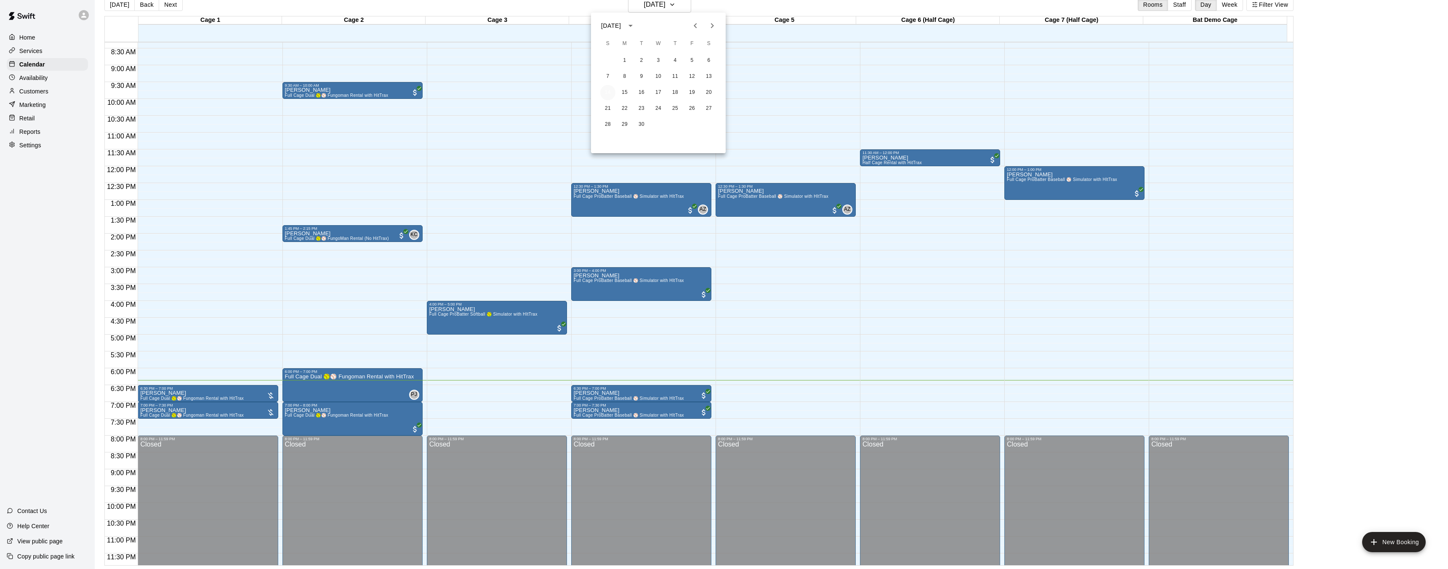
click at [611, 93] on button "14" at bounding box center [607, 92] width 15 height 15
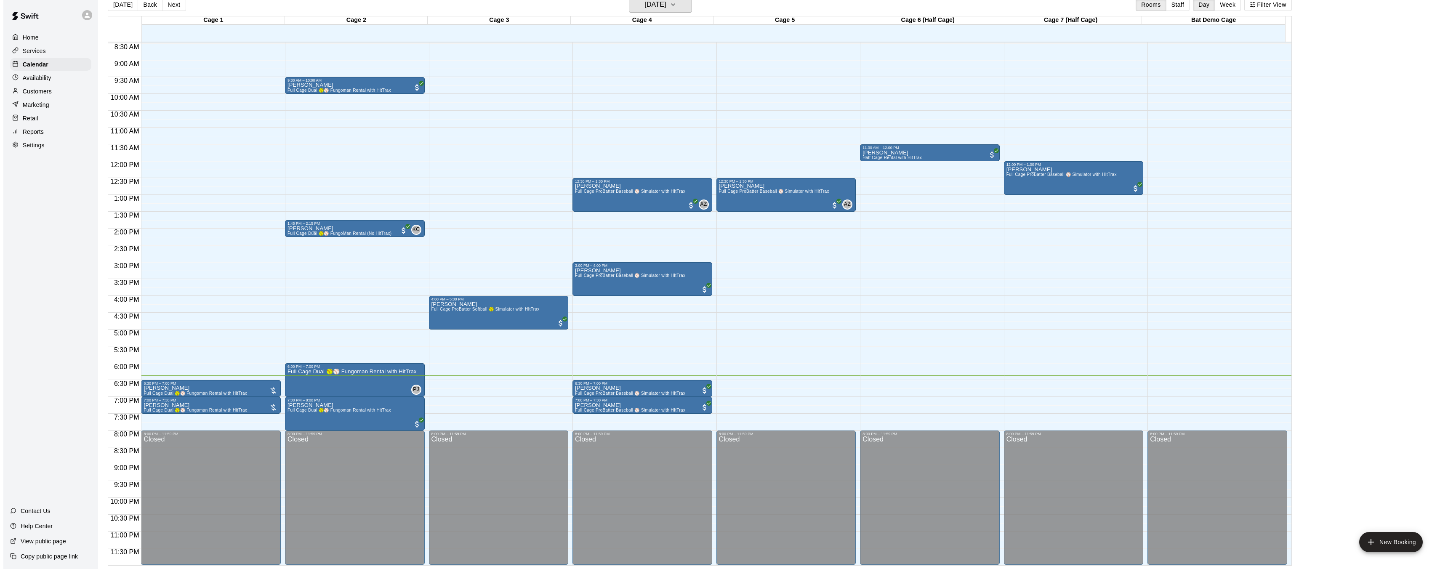
scroll to position [284, 0]
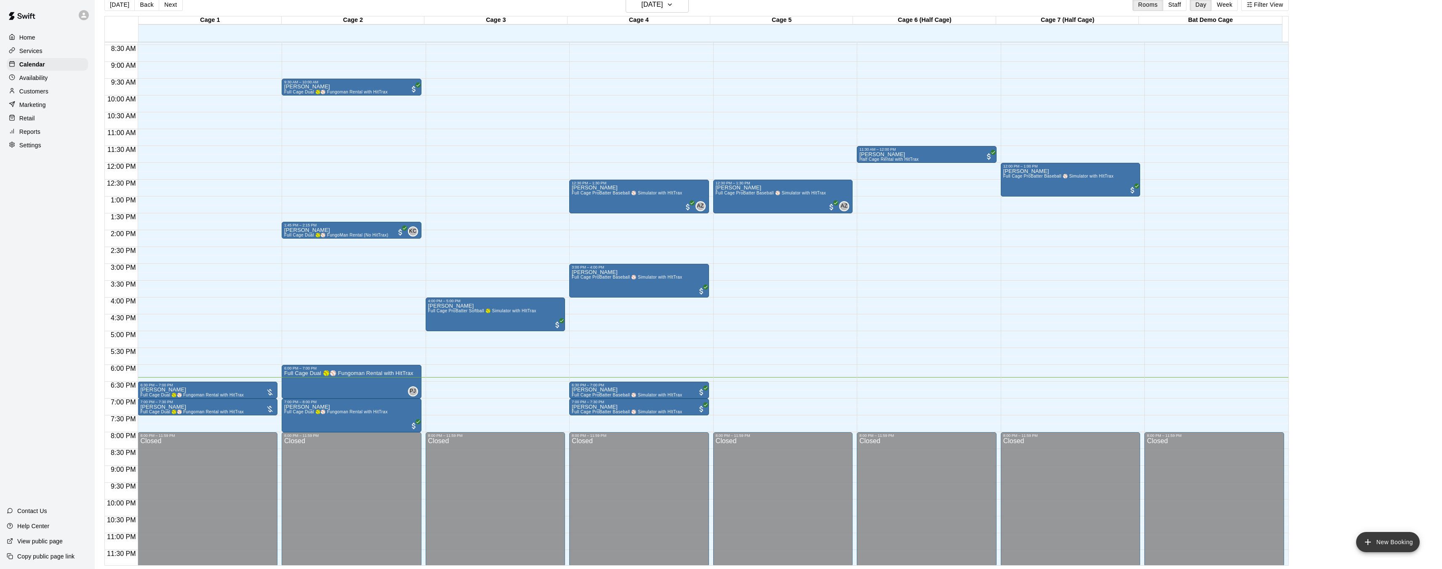
click at [1378, 540] on button "New Booking" at bounding box center [1388, 542] width 64 height 20
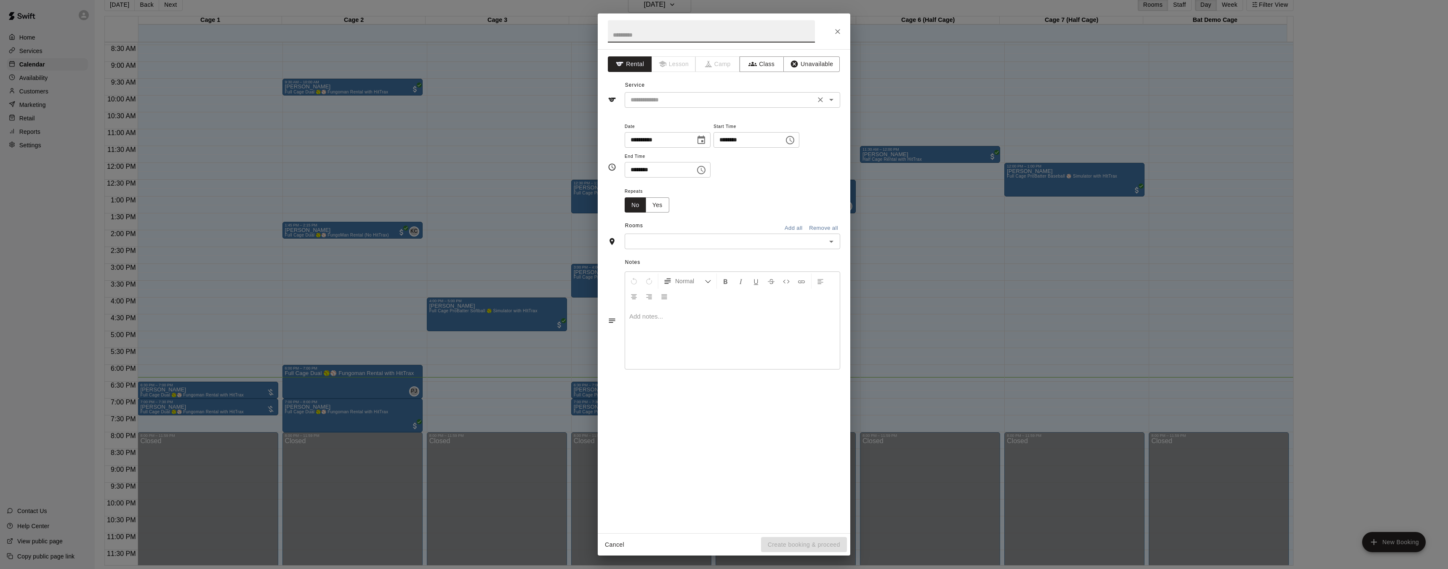
click at [830, 101] on icon "Open" at bounding box center [831, 100] width 10 height 10
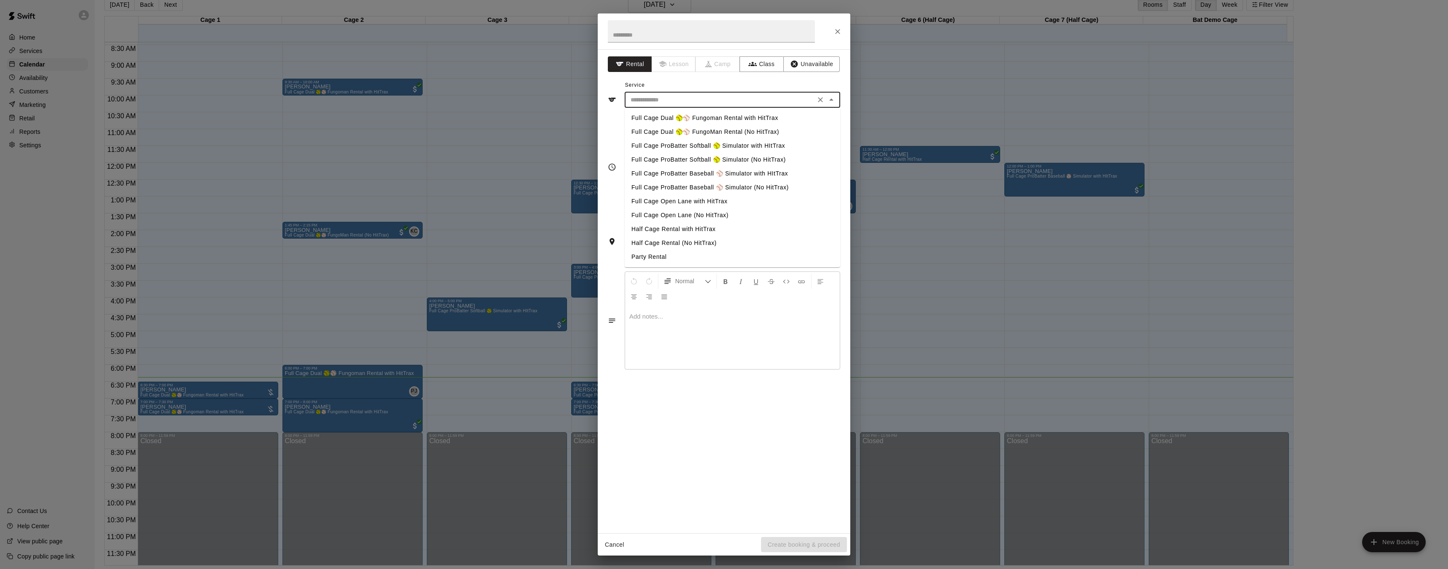
click at [690, 172] on li "Full Cage ProBatter Baseball ⚾ Simulator with HItTrax" at bounding box center [733, 174] width 216 height 14
type input "**********"
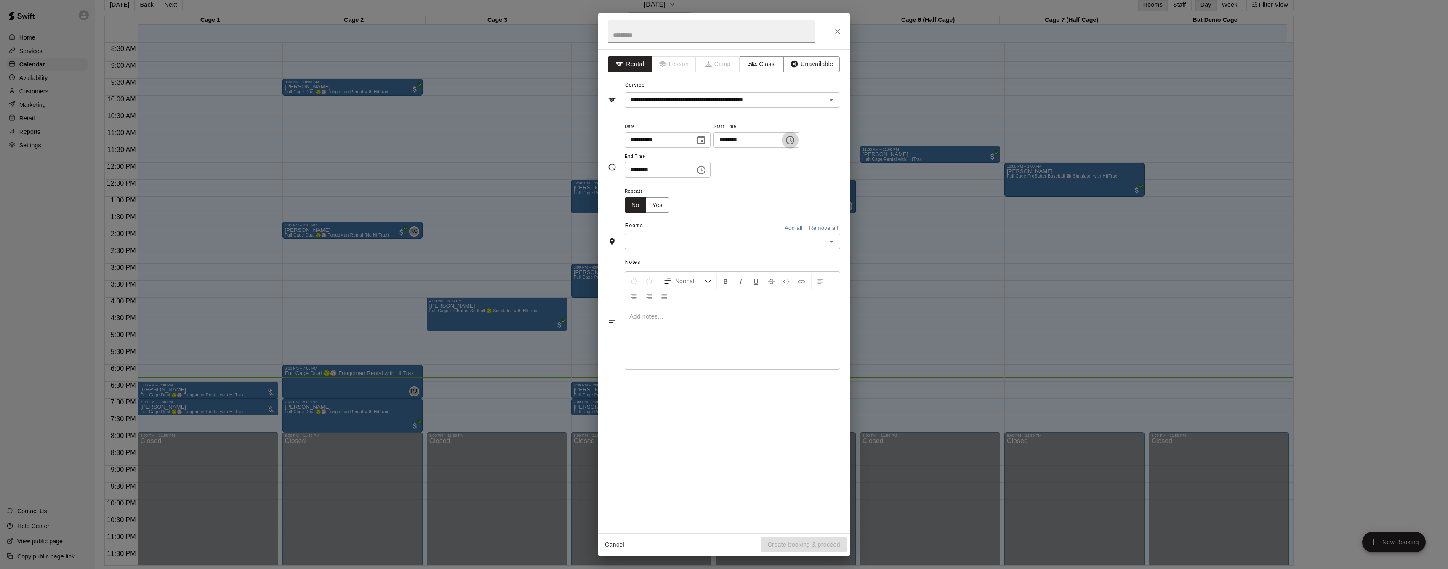
click at [794, 141] on icon "Choose time, selected time is 1:00 PM" at bounding box center [790, 140] width 10 height 10
click at [731, 225] on li "06" at bounding box center [728, 222] width 20 height 16
type input "********"
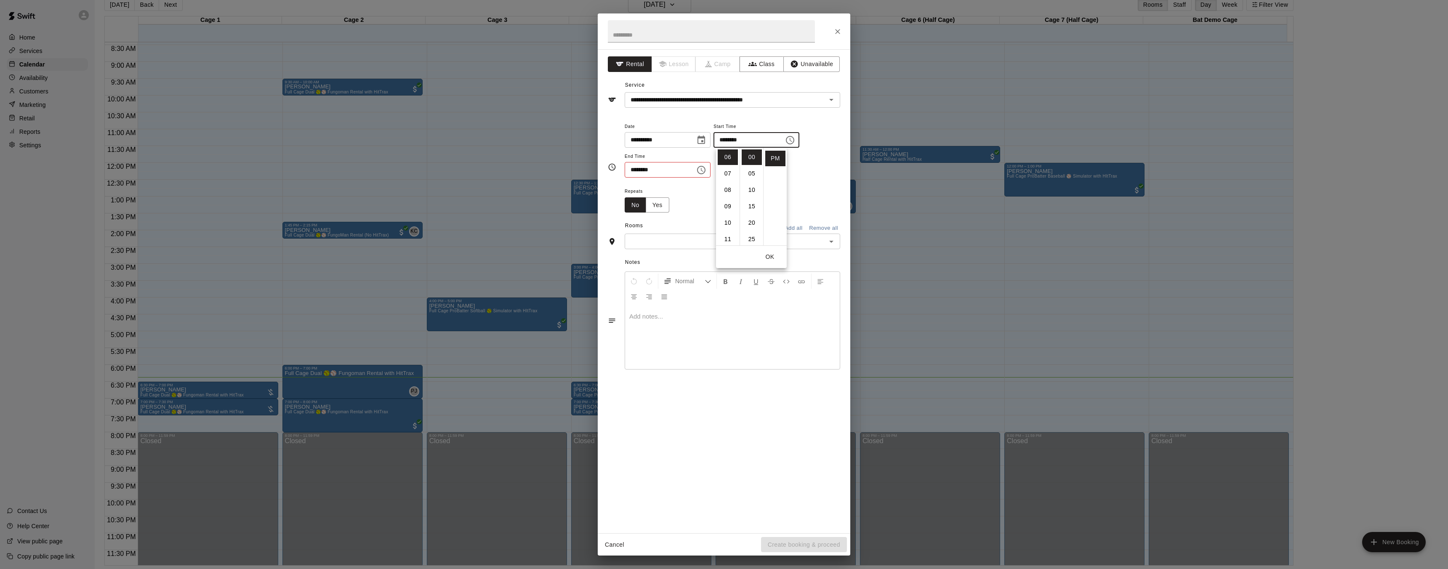
click at [705, 173] on icon "Choose time, selected time is 1:30 PM" at bounding box center [701, 170] width 8 height 8
click at [641, 264] on li "06" at bounding box center [636, 269] width 20 height 16
type input "********"
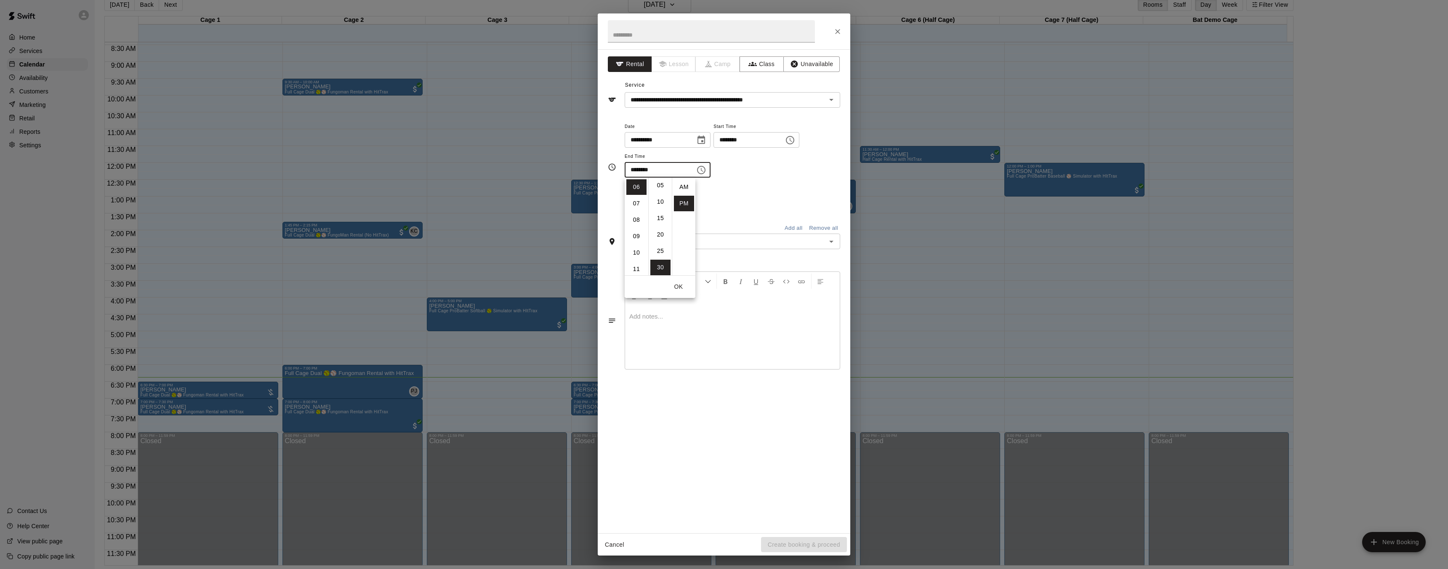
click at [795, 138] on icon "Choose time, selected time is 6:00 PM" at bounding box center [790, 140] width 10 height 10
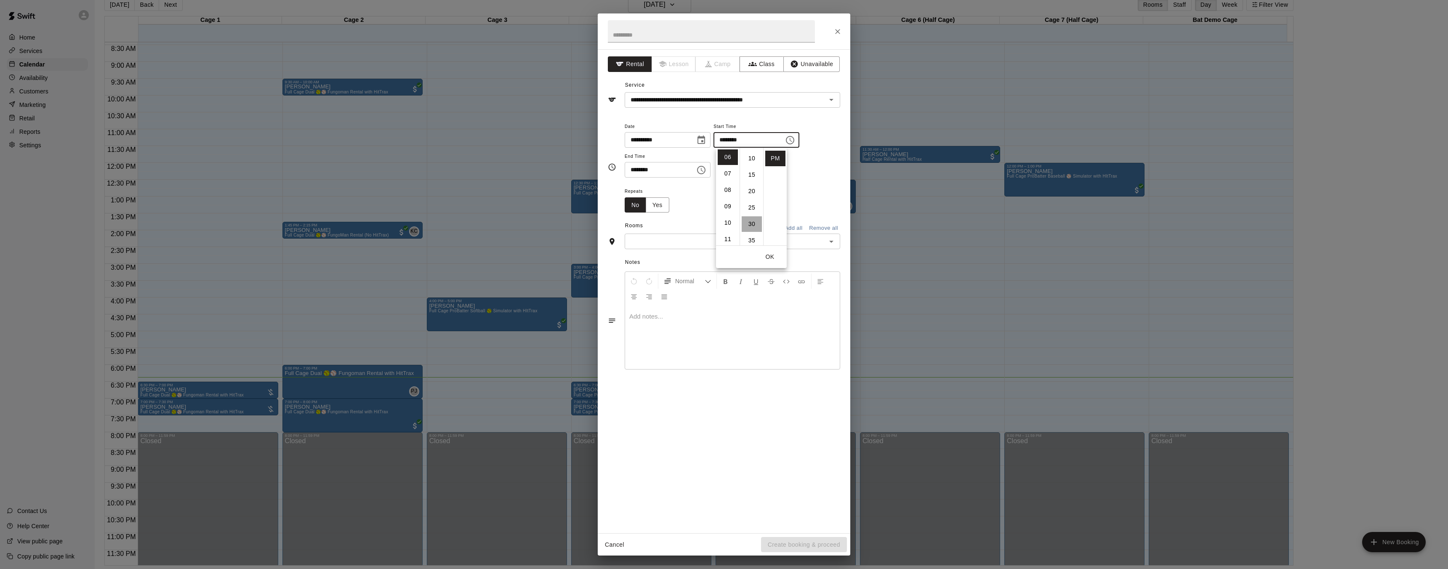
click at [753, 220] on li "30" at bounding box center [752, 224] width 20 height 16
type input "********"
click at [706, 171] on icon "Choose time, selected time is 6:30 PM" at bounding box center [701, 170] width 10 height 10
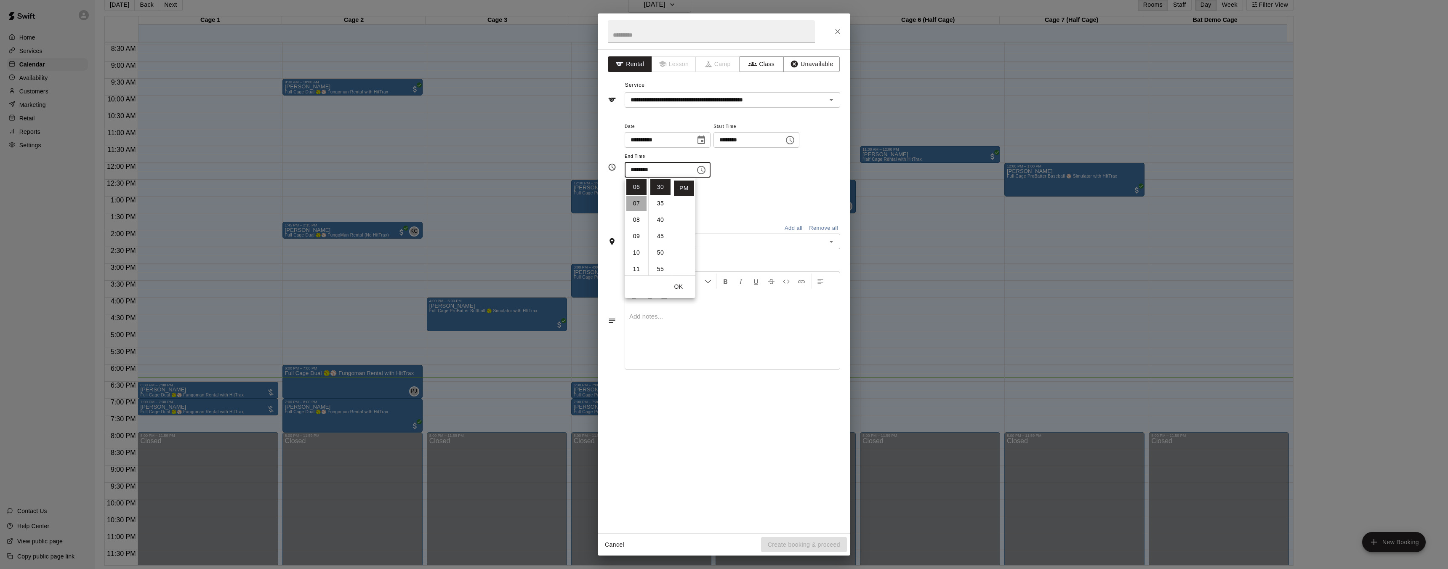
click at [633, 205] on li "07" at bounding box center [636, 204] width 20 height 16
type input "********"
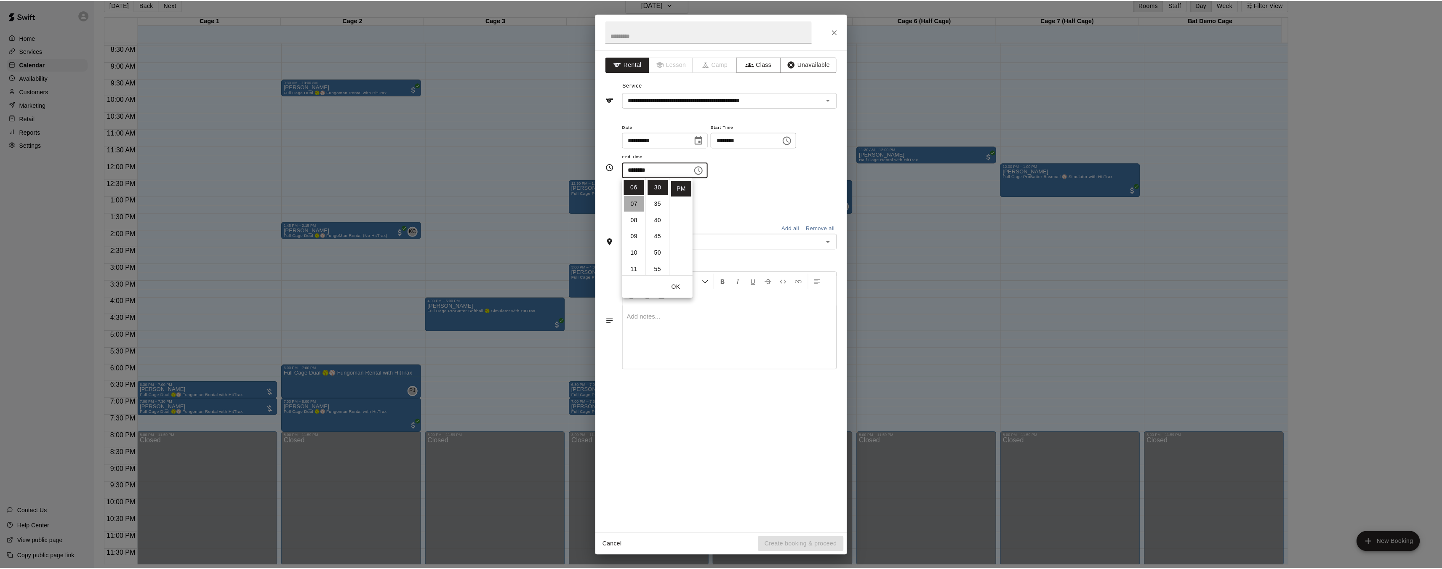
scroll to position [115, 0]
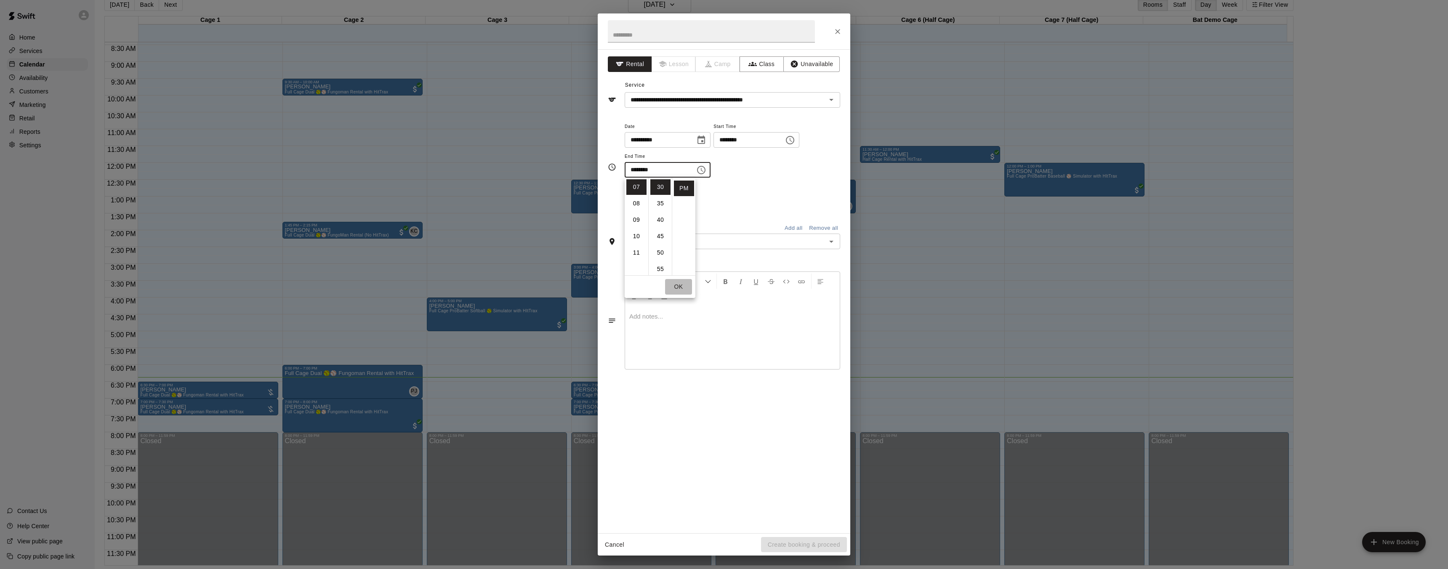
click at [683, 285] on button "OK" at bounding box center [678, 287] width 27 height 16
click at [826, 242] on icon "Open" at bounding box center [831, 242] width 10 height 10
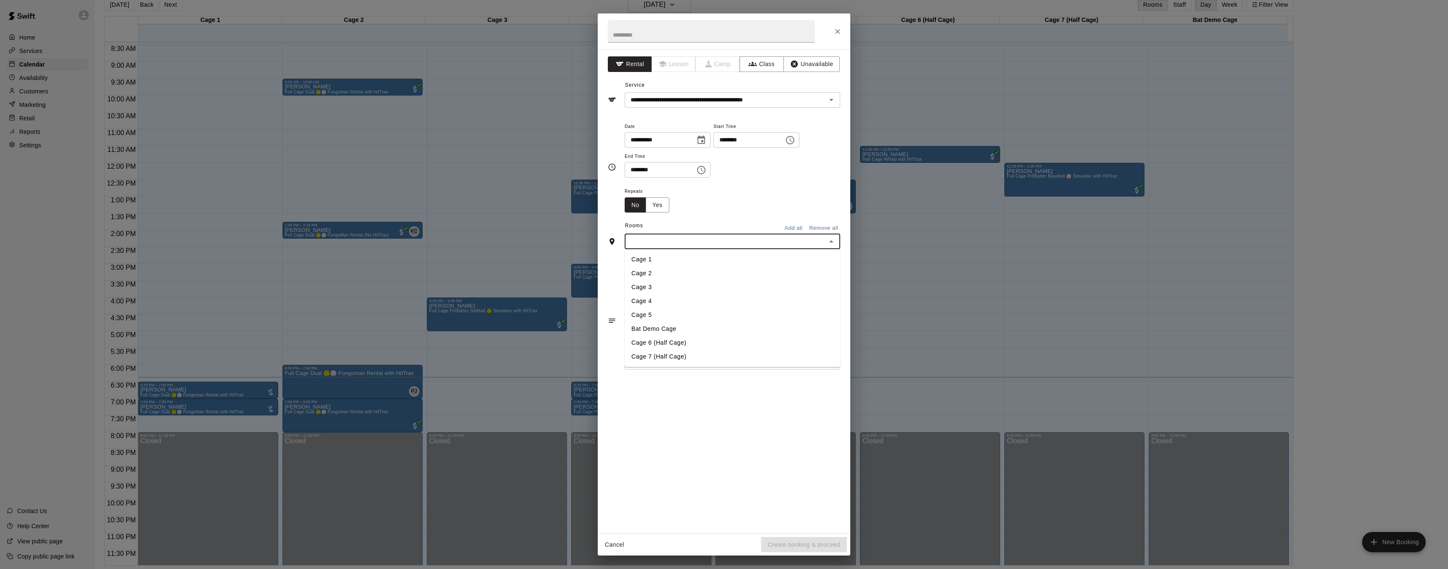
click at [679, 314] on li "Cage 5" at bounding box center [733, 315] width 216 height 14
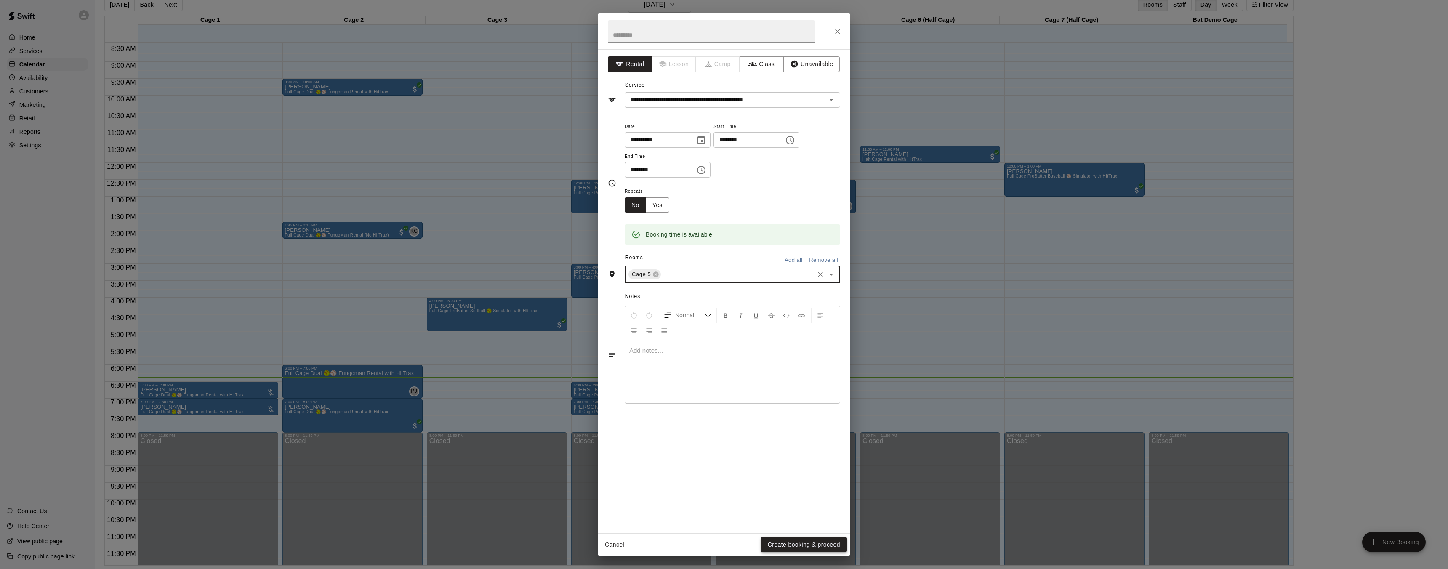
click at [811, 543] on button "Create booking & proceed" at bounding box center [804, 545] width 86 height 16
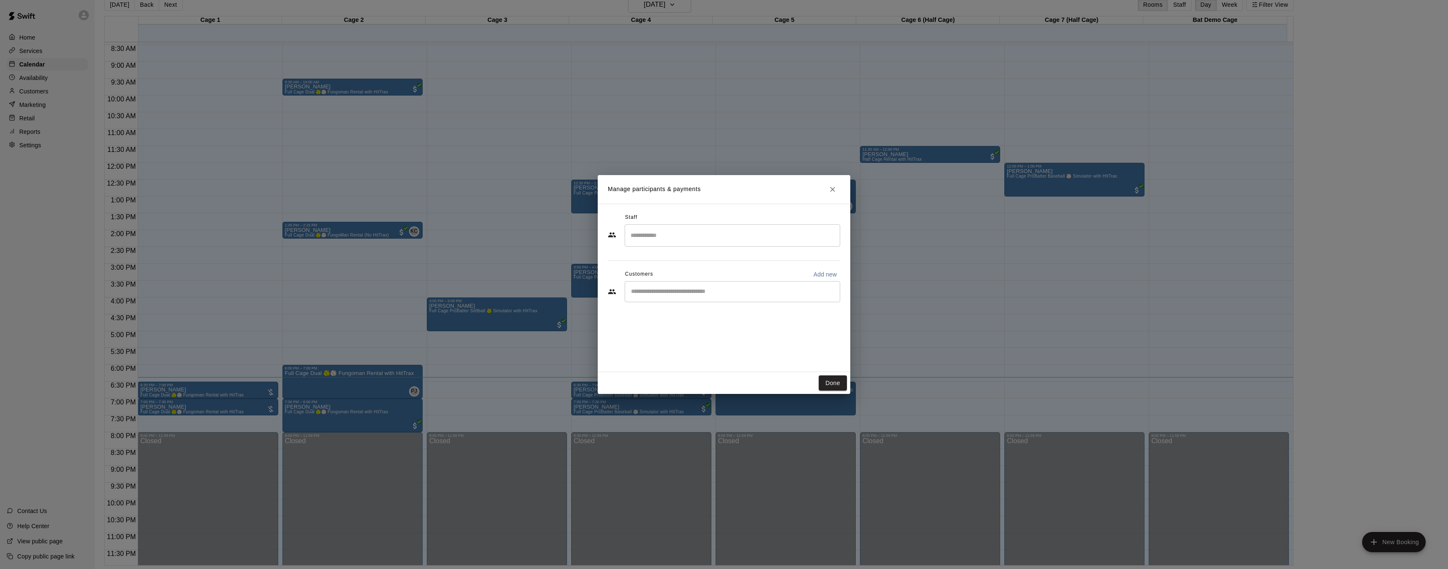
click at [721, 233] on input "Search staff" at bounding box center [732, 235] width 208 height 15
click at [684, 318] on p "[PERSON_NAME]" at bounding box center [671, 317] width 51 height 9
click at [713, 298] on div "​" at bounding box center [733, 291] width 216 height 21
type input "*****"
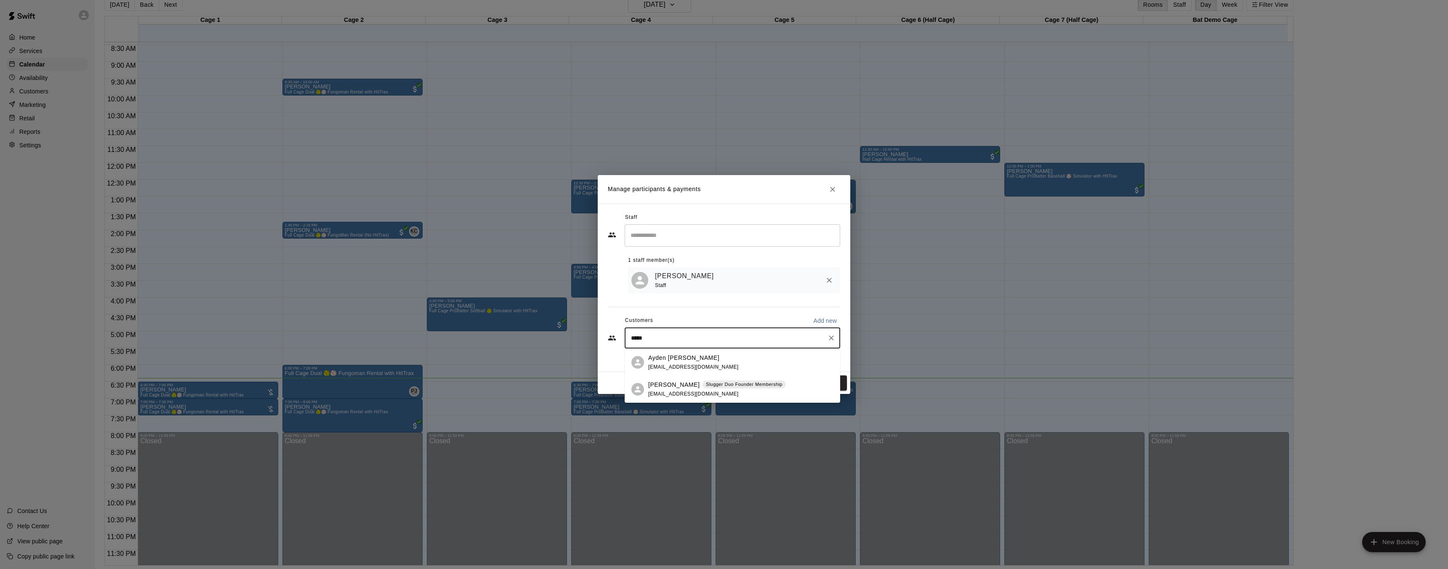
click at [679, 391] on span "[EMAIL_ADDRESS][DOMAIN_NAME]" at bounding box center [693, 394] width 90 height 6
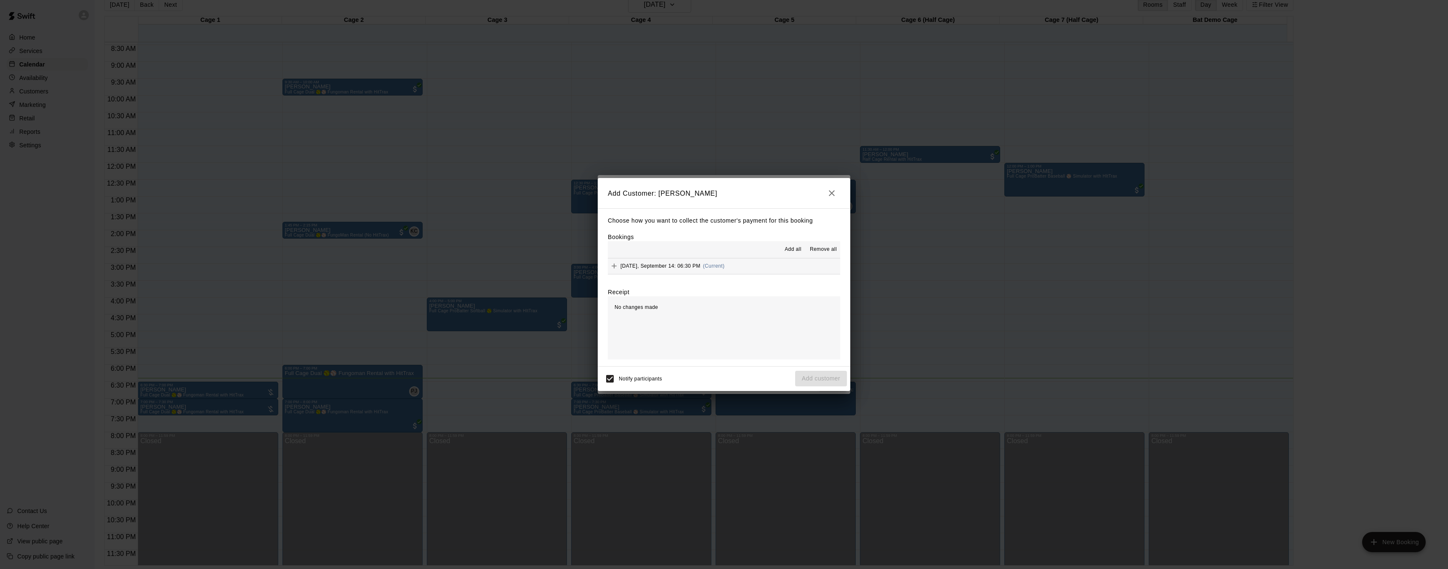
click at [749, 262] on button "[DATE], September 14: 06:30 PM (Current)" at bounding box center [724, 266] width 232 height 16
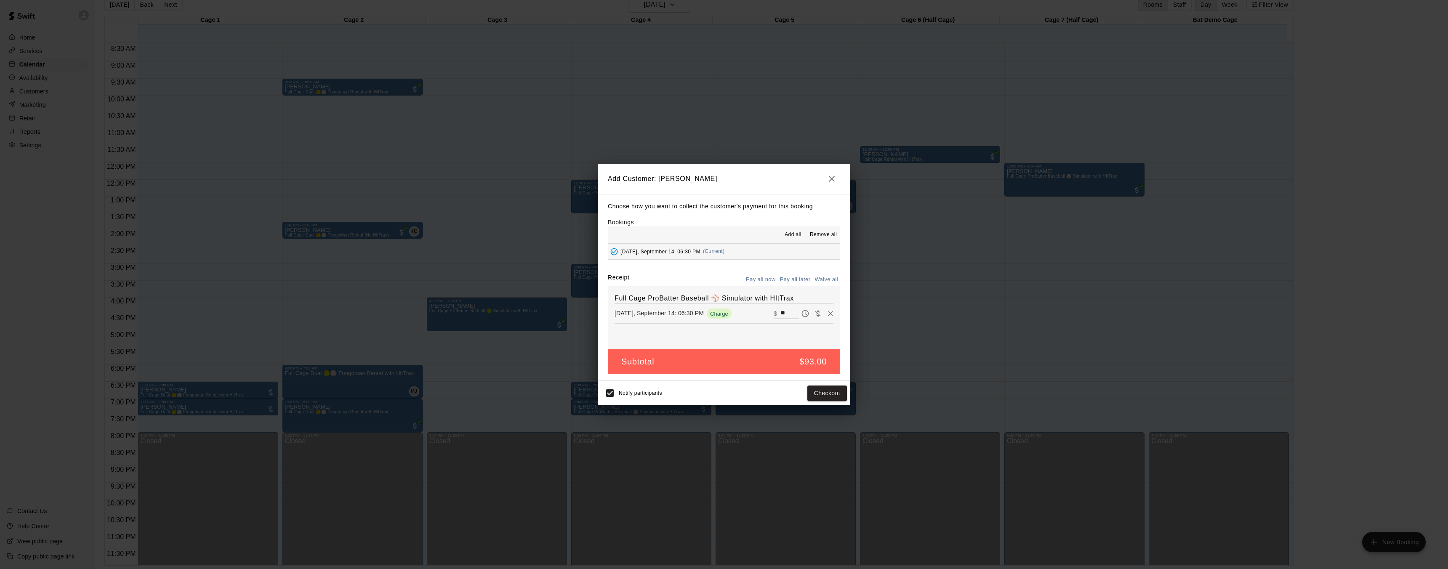
click at [785, 314] on input "**" at bounding box center [789, 313] width 19 height 11
type input "*"
click at [830, 396] on button "Add customer" at bounding box center [821, 394] width 52 height 16
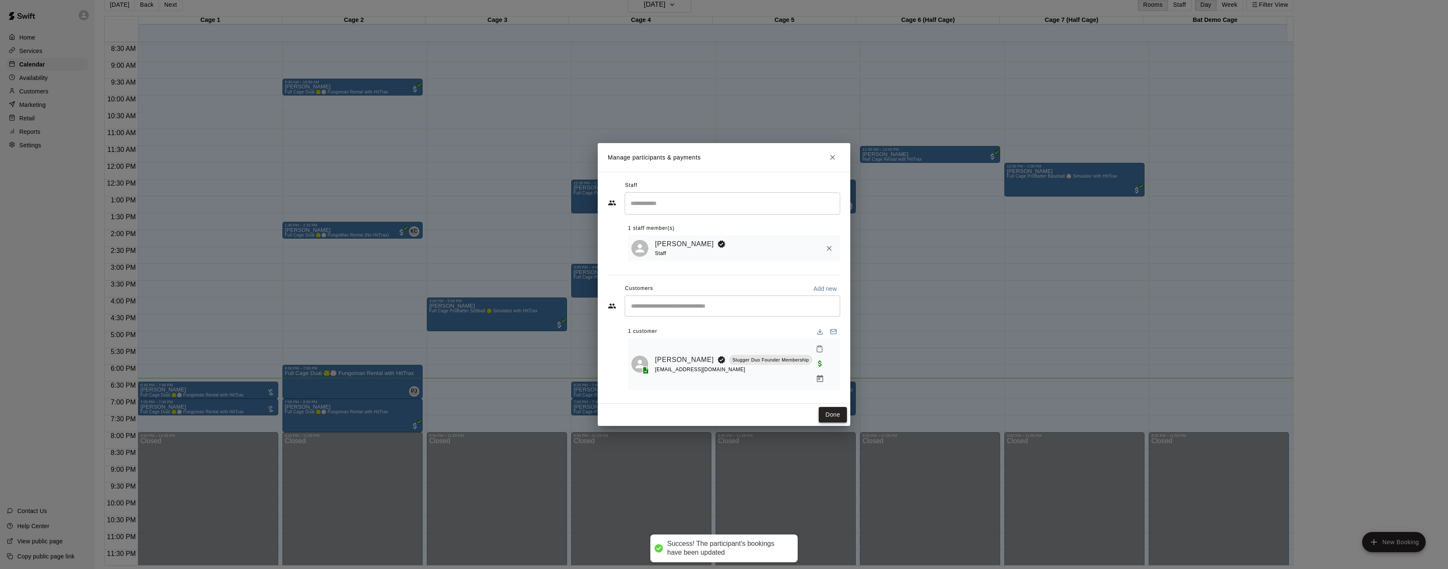
click at [840, 407] on button "Done" at bounding box center [833, 415] width 28 height 16
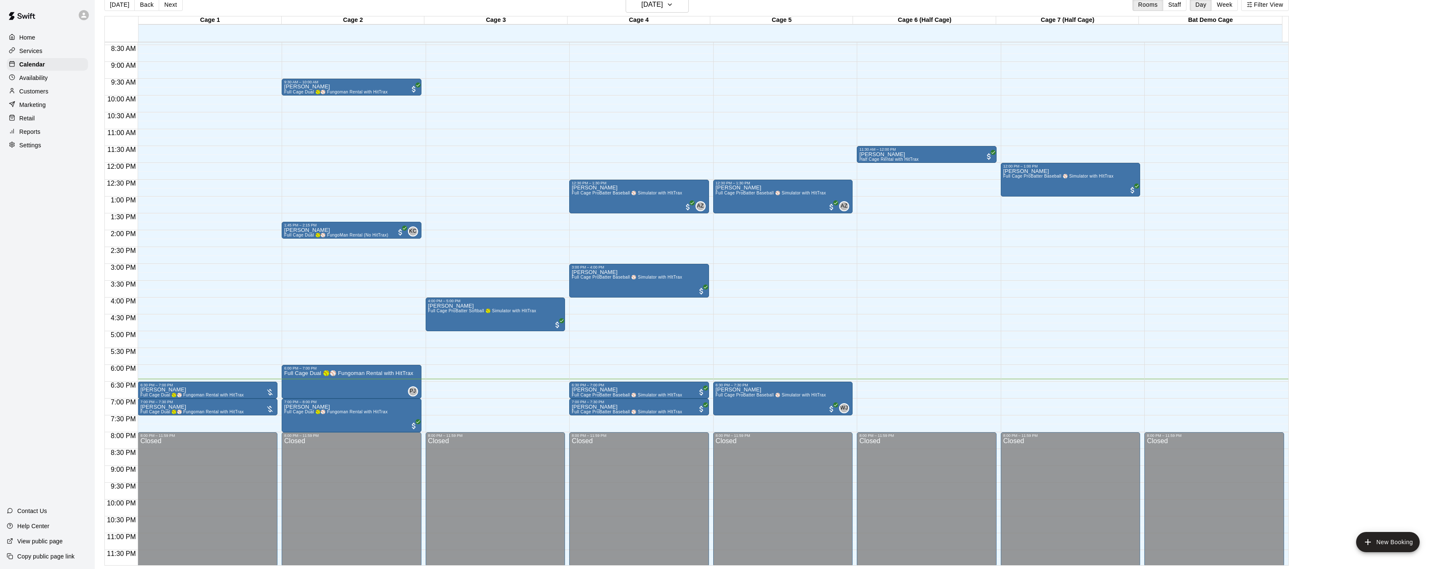
scroll to position [285, 0]
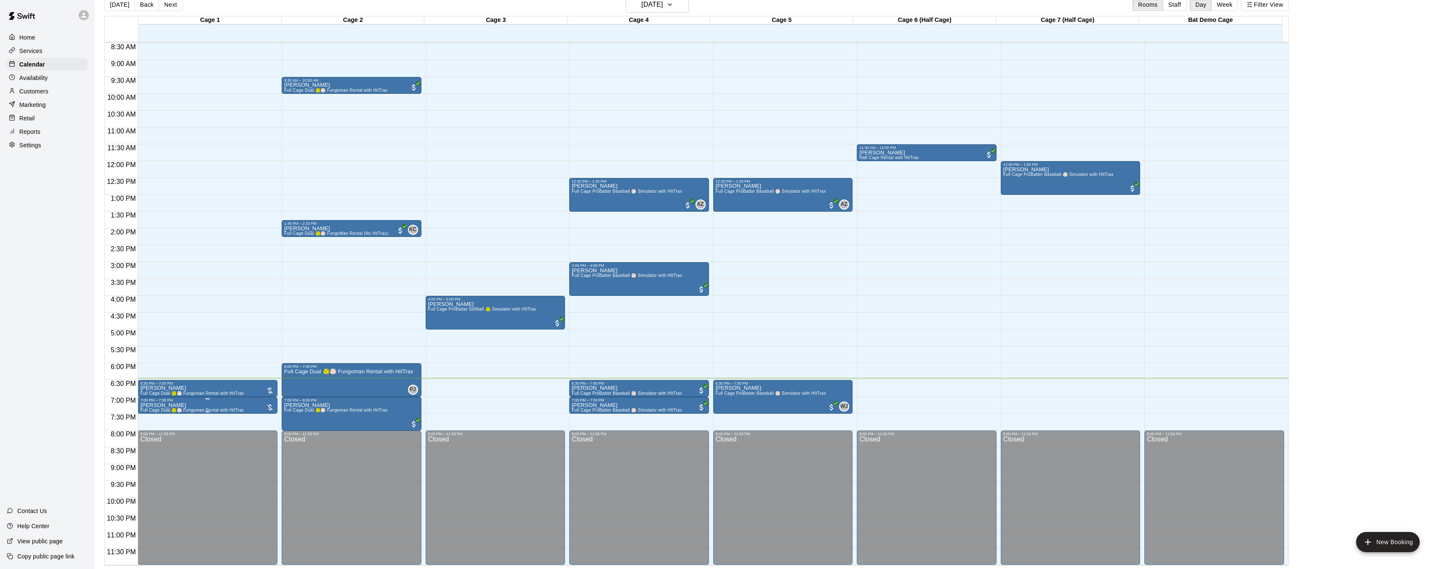
click at [211, 360] on div at bounding box center [724, 284] width 1448 height 569
click at [233, 393] on span "Full Cage Dual 🥎⚾ Fungoman Rental with HitTrax" at bounding box center [192, 393] width 104 height 5
click at [149, 415] on img "edit" at bounding box center [149, 420] width 10 height 10
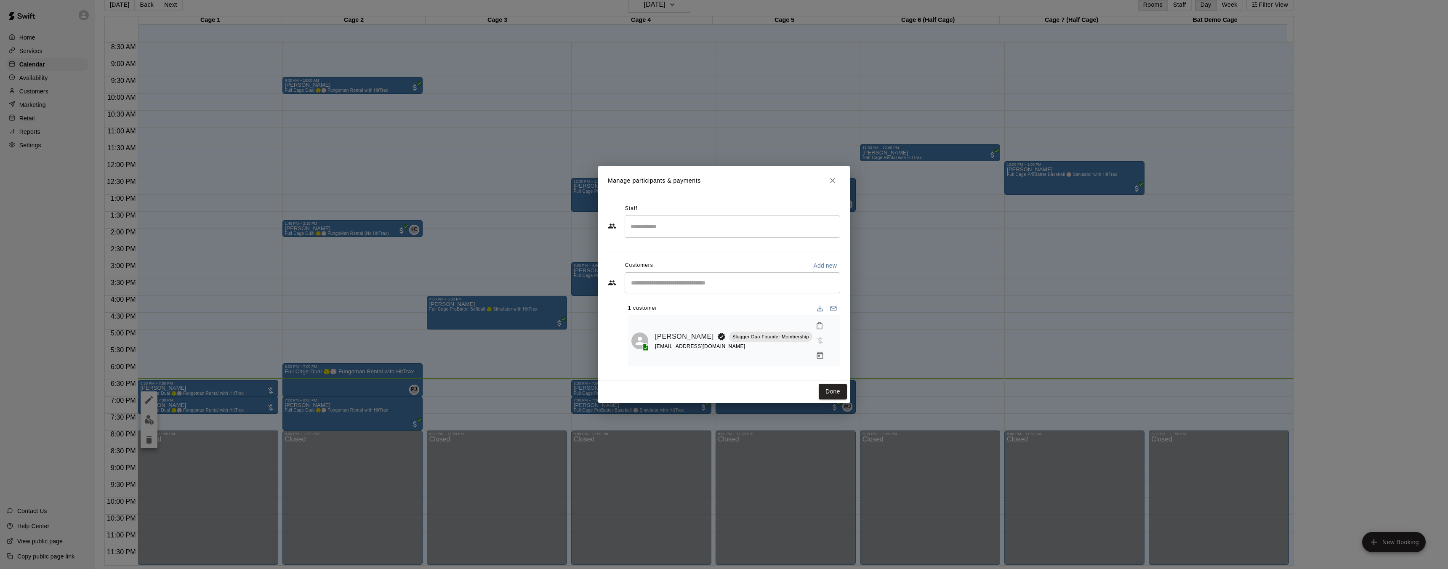
click at [831, 185] on icon "Close" at bounding box center [832, 180] width 8 height 8
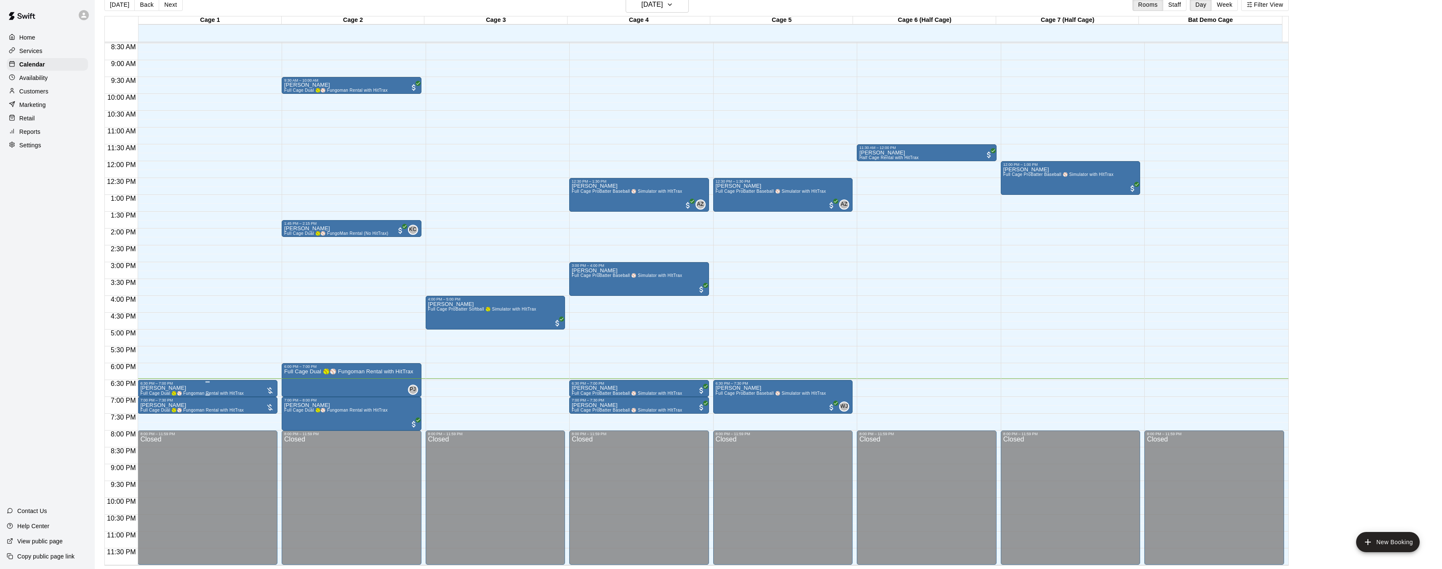
click at [148, 415] on img "edit" at bounding box center [149, 415] width 10 height 10
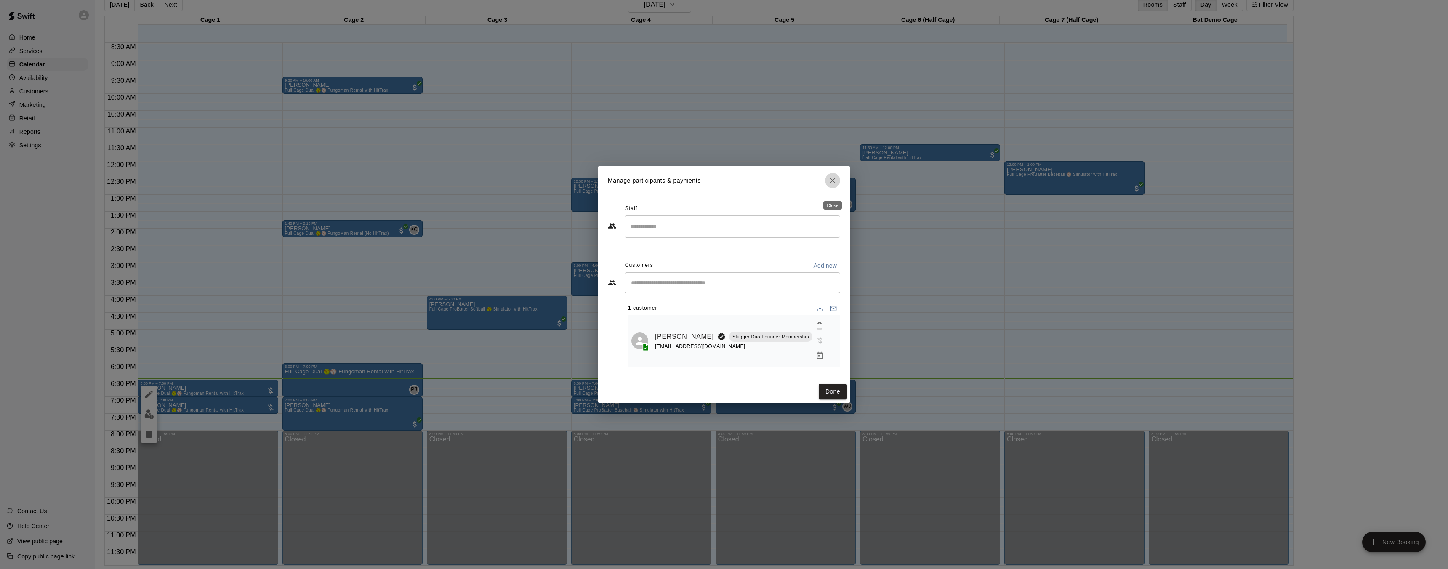
click at [830, 185] on icon "Close" at bounding box center [832, 180] width 8 height 8
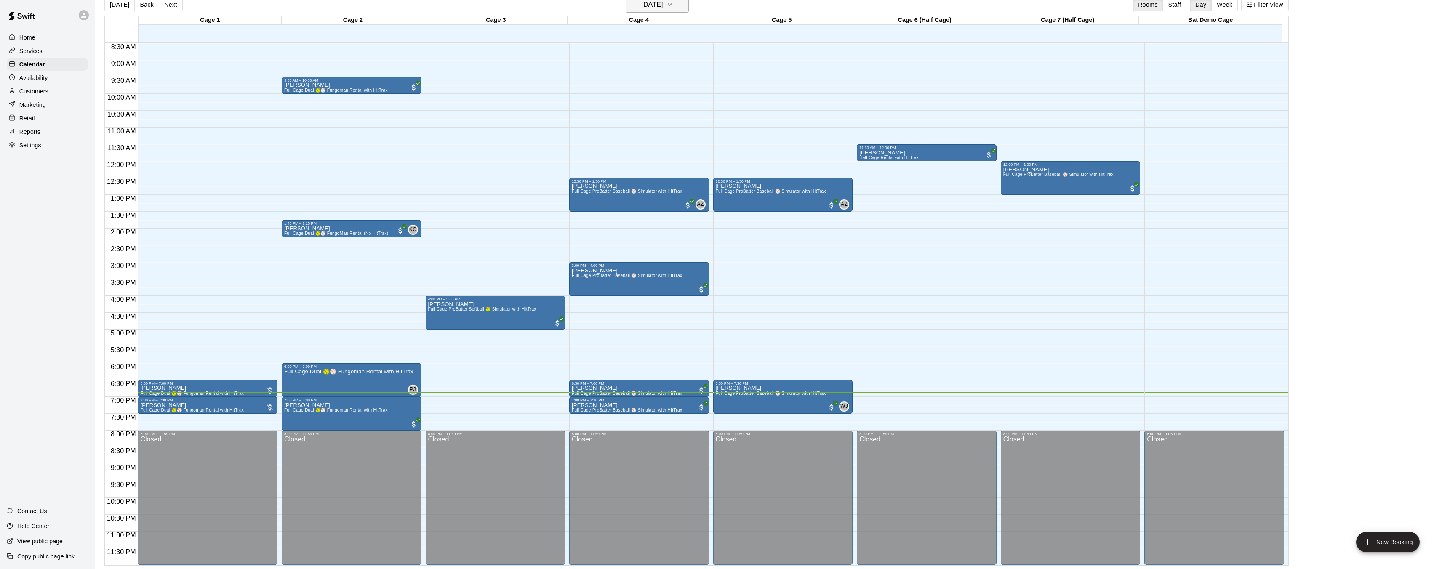
click at [673, 5] on icon "button" at bounding box center [669, 5] width 7 height 10
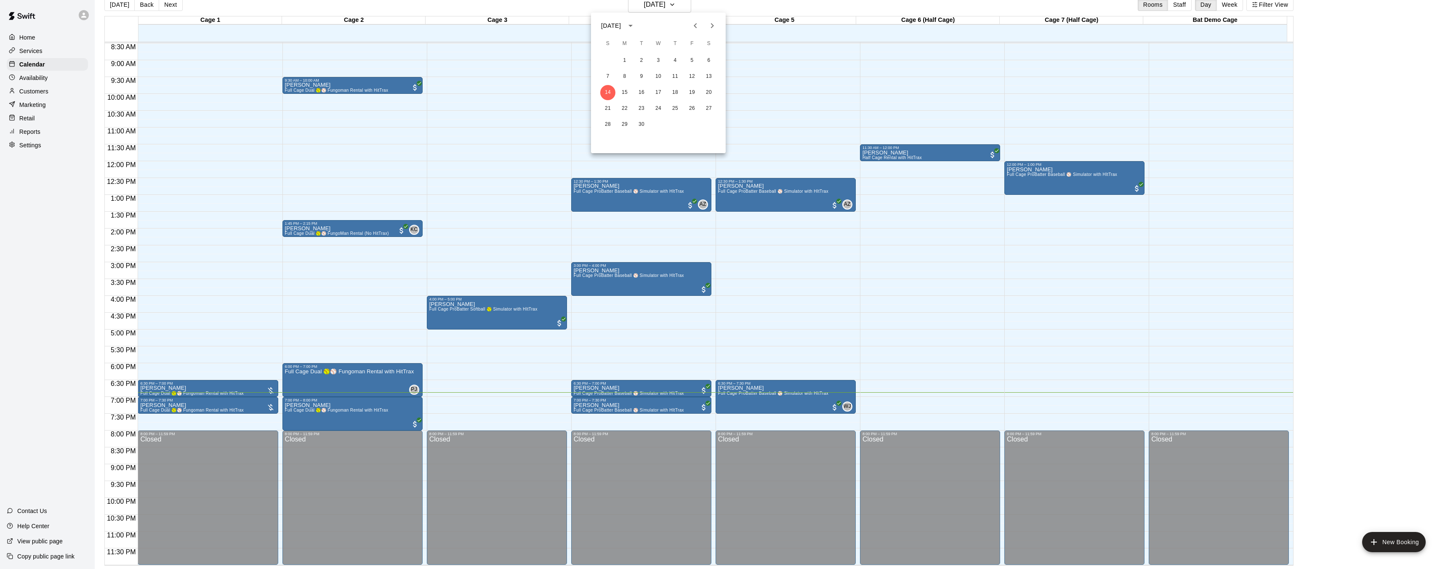
click at [721, 6] on div at bounding box center [724, 284] width 1448 height 569
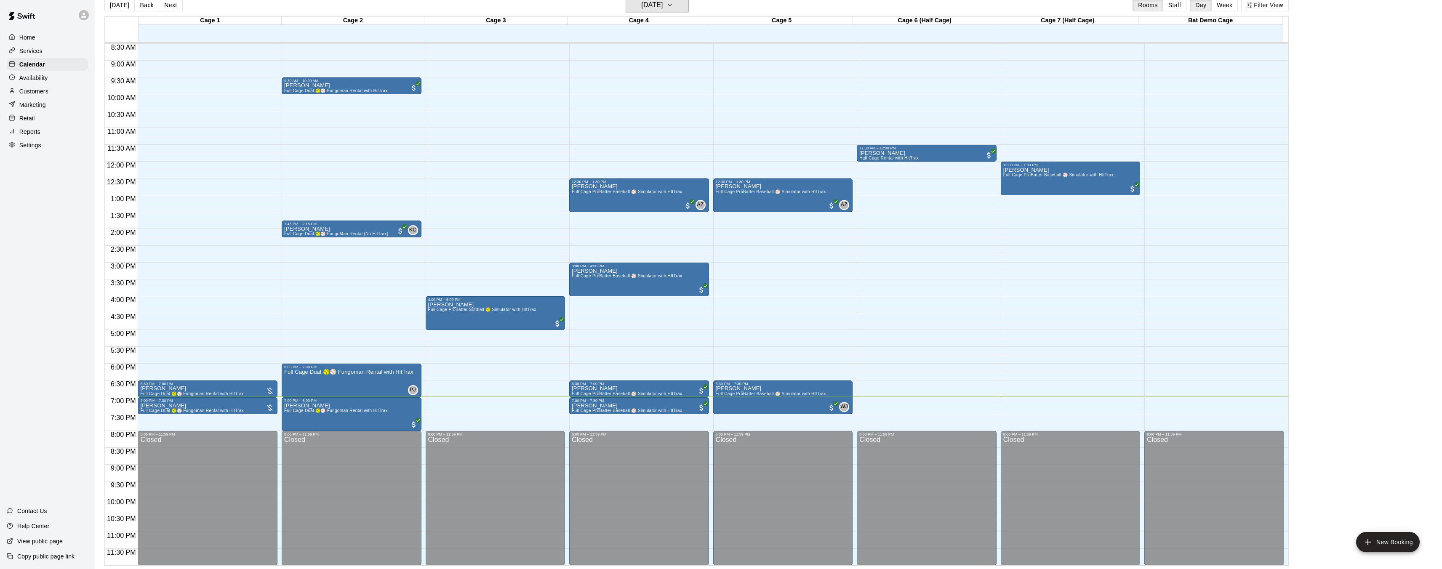
scroll to position [13, 0]
click at [149, 426] on img "edit" at bounding box center [149, 431] width 10 height 10
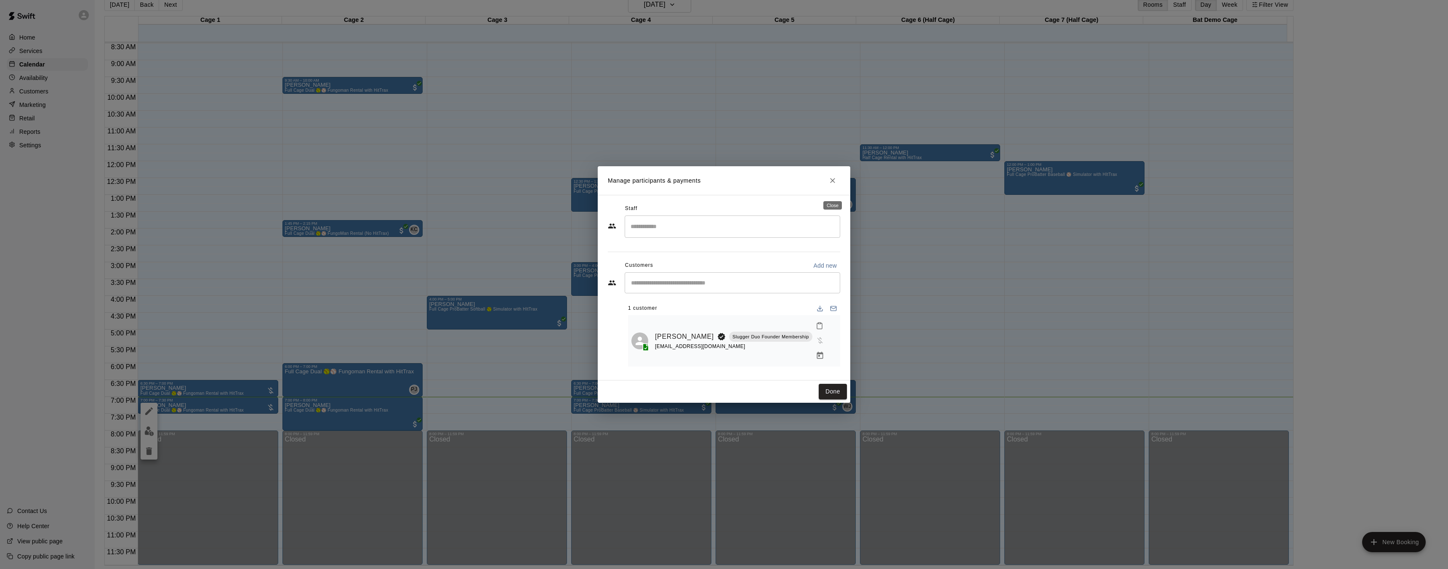
click at [829, 185] on icon "Close" at bounding box center [832, 180] width 8 height 8
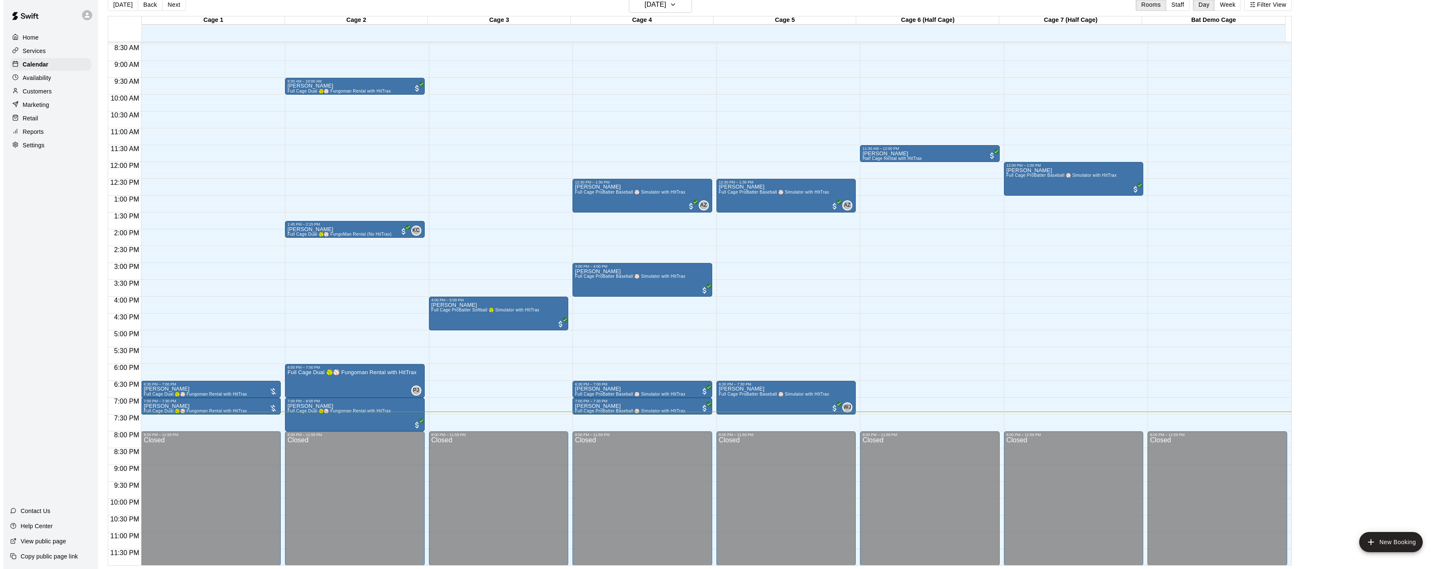
scroll to position [285, 0]
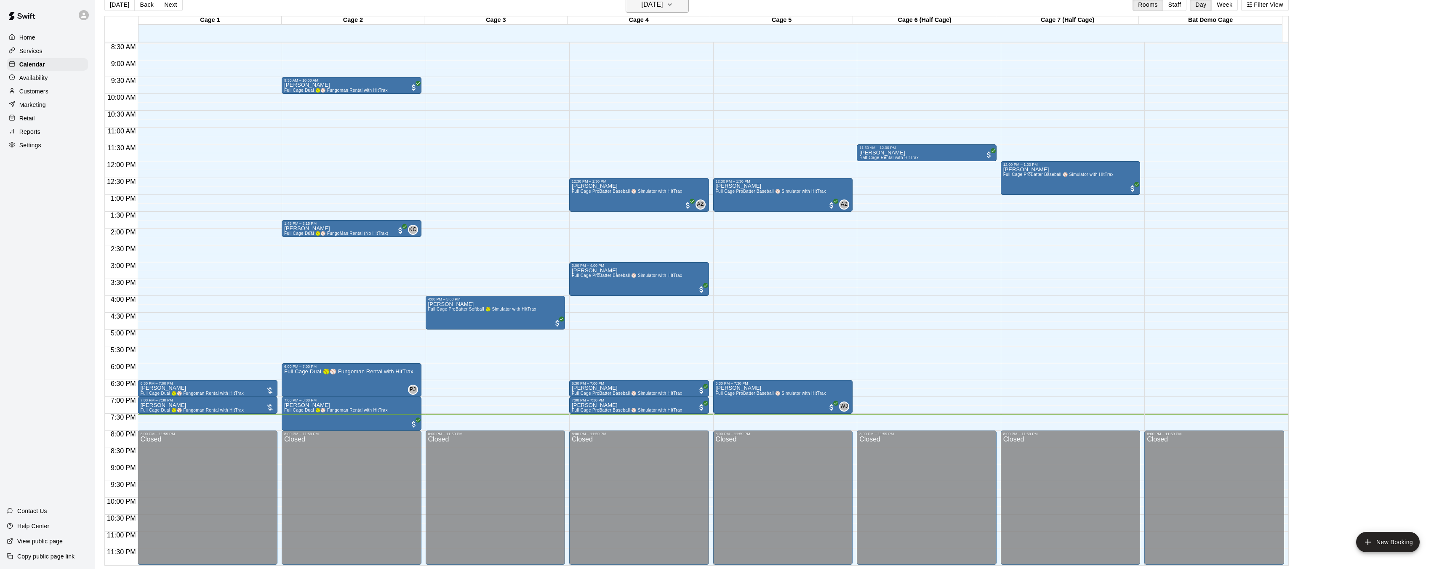
click at [673, 8] on icon "button" at bounding box center [669, 5] width 7 height 10
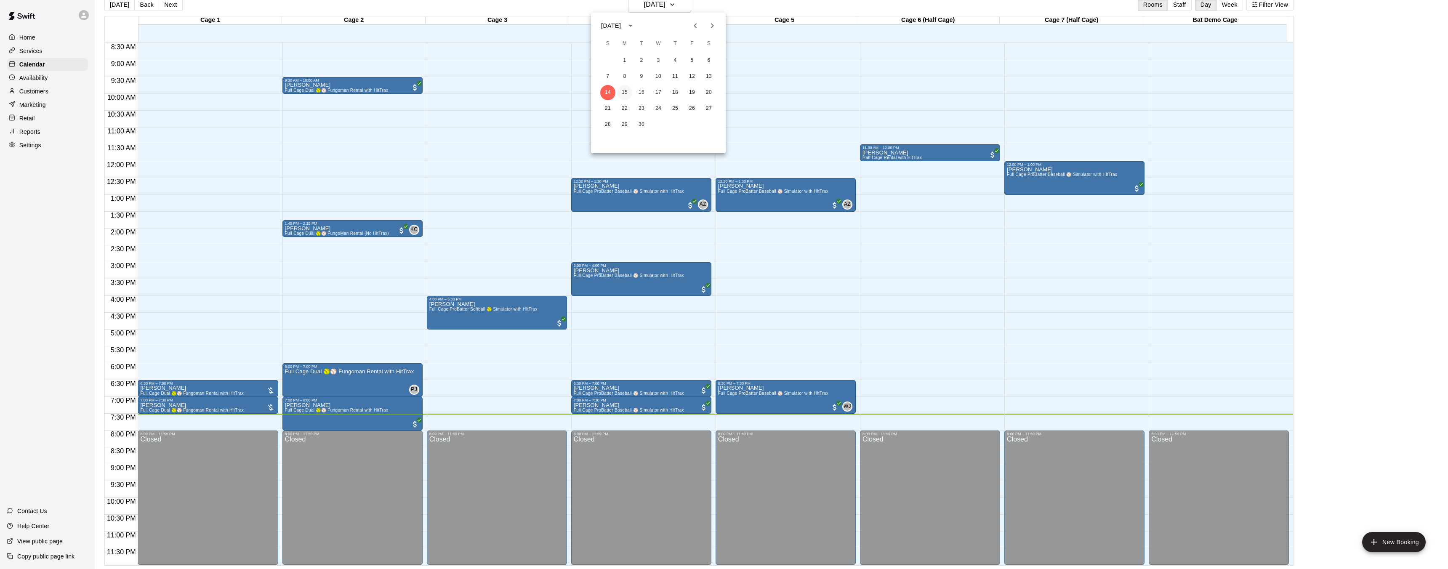
click at [626, 93] on button "15" at bounding box center [624, 92] width 15 height 15
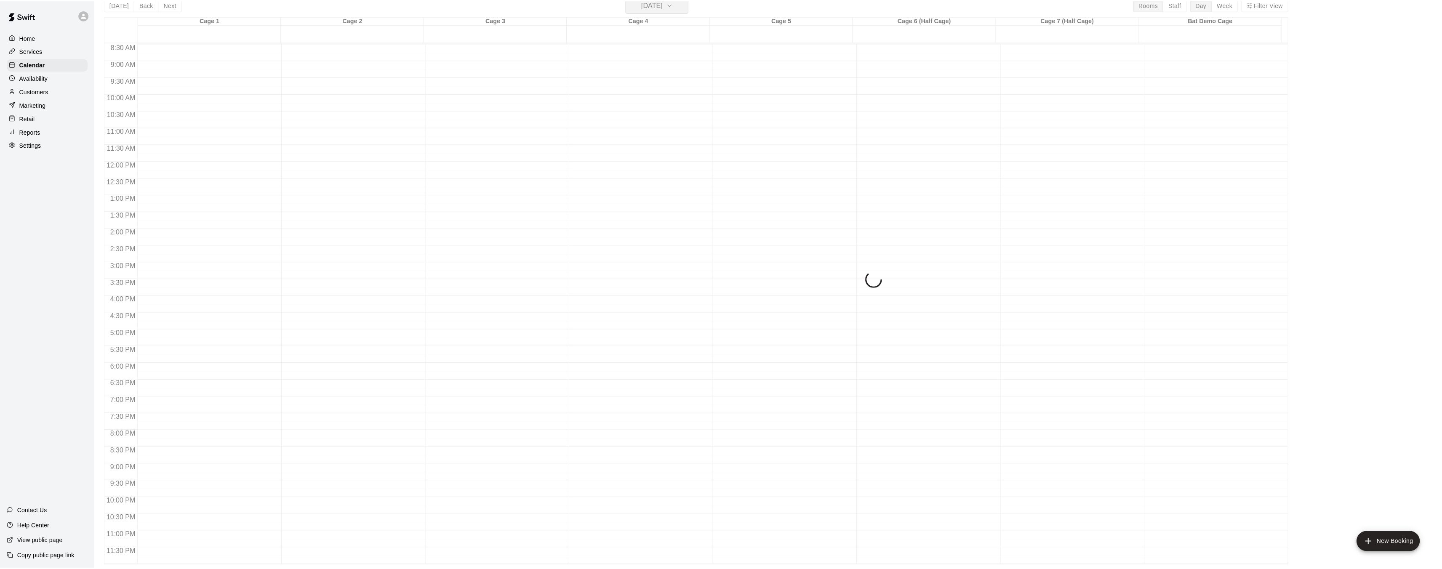
scroll to position [10, 0]
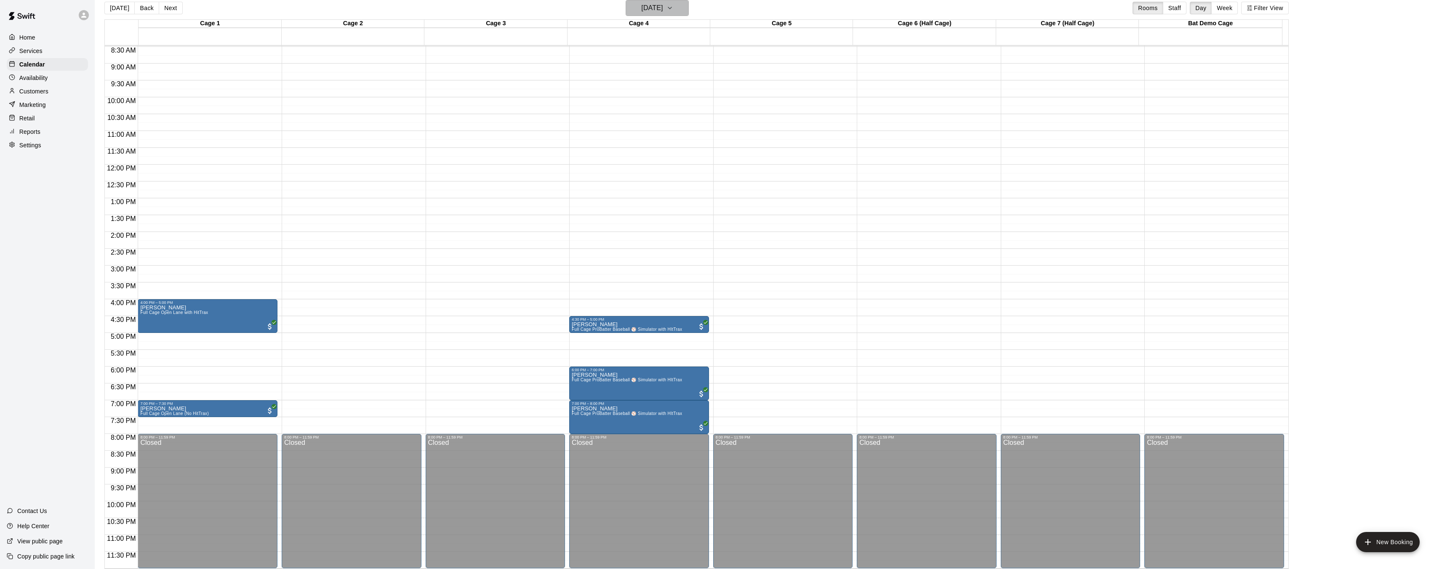
click at [673, 11] on icon "button" at bounding box center [669, 8] width 7 height 10
click at [644, 98] on button "16" at bounding box center [641, 95] width 15 height 15
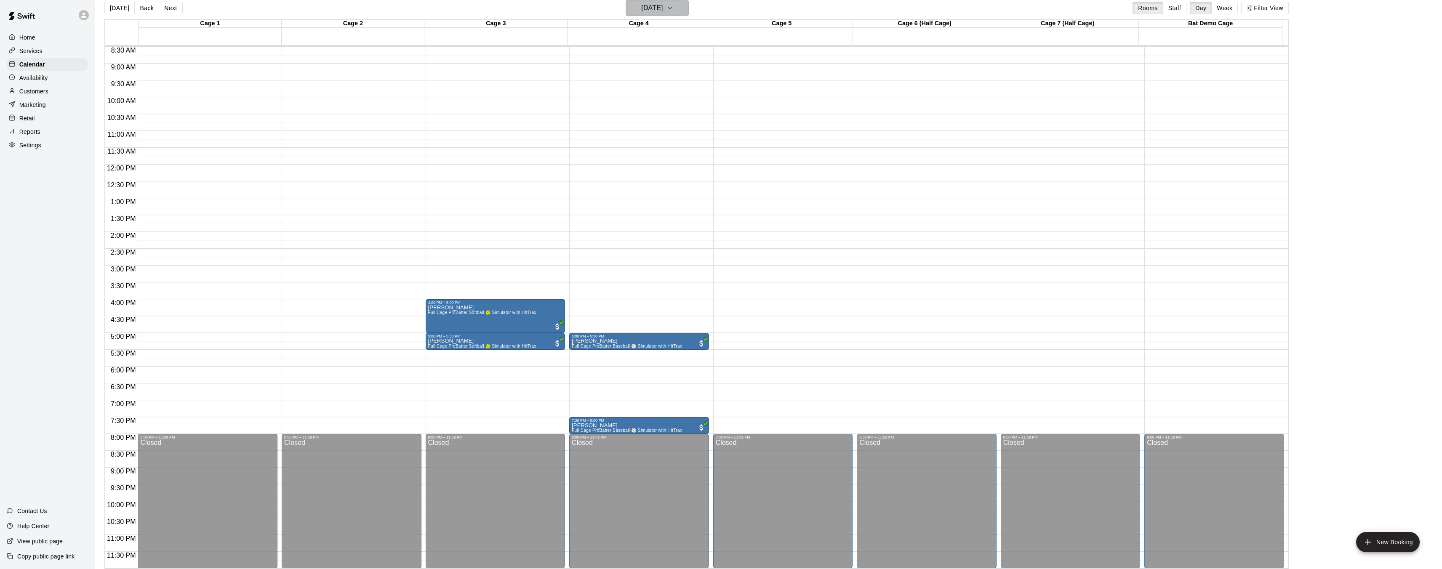
click at [673, 12] on icon "button" at bounding box center [669, 8] width 7 height 10
click at [662, 97] on button "17" at bounding box center [658, 95] width 15 height 15
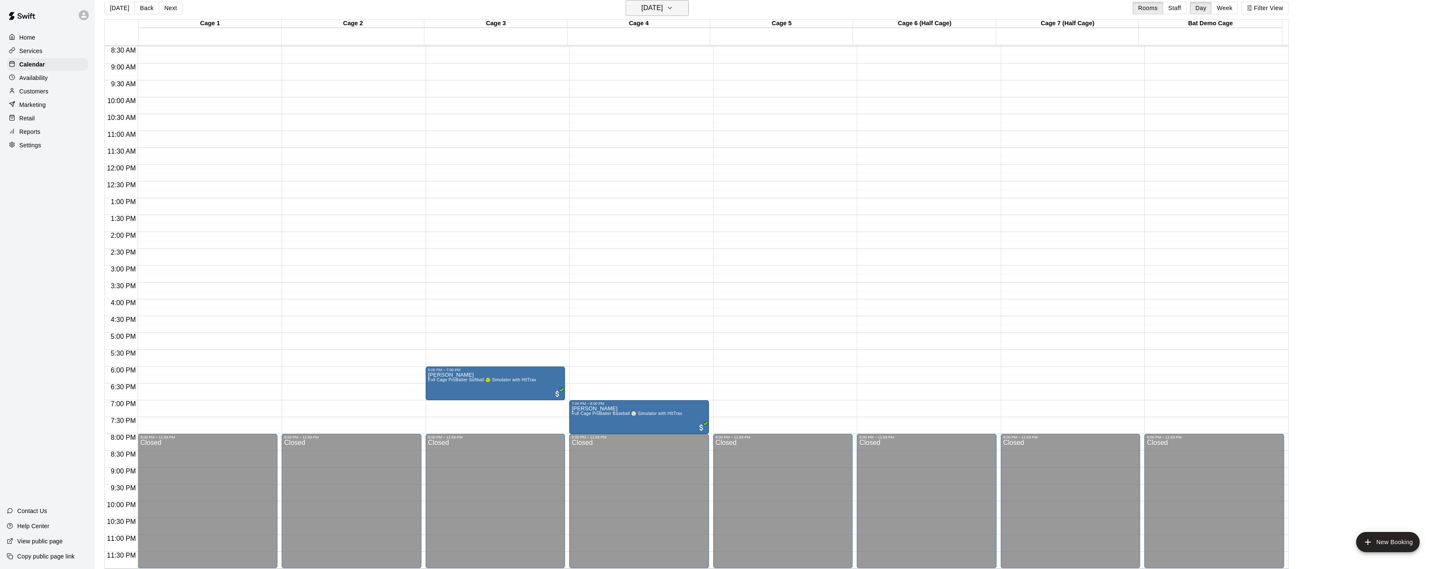
click at [689, 9] on button "[DATE]" at bounding box center [656, 8] width 63 height 16
click at [677, 97] on button "18" at bounding box center [675, 95] width 15 height 15
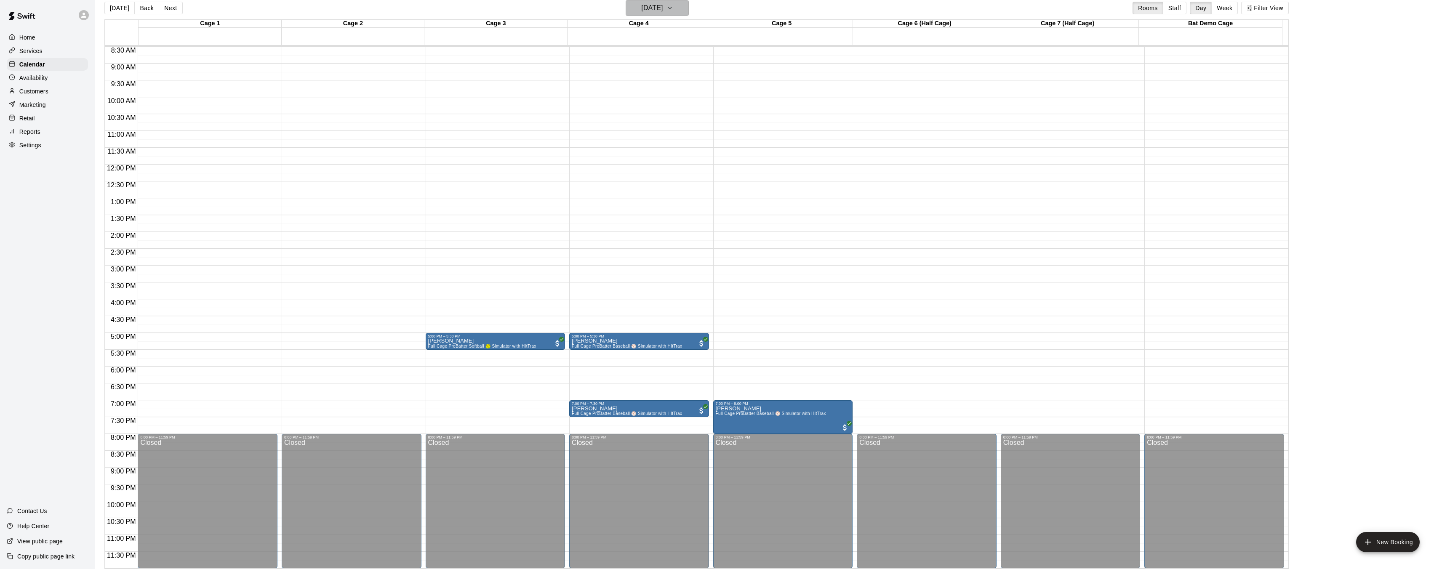
click at [673, 12] on icon "button" at bounding box center [669, 8] width 7 height 10
click at [692, 98] on button "19" at bounding box center [691, 95] width 15 height 15
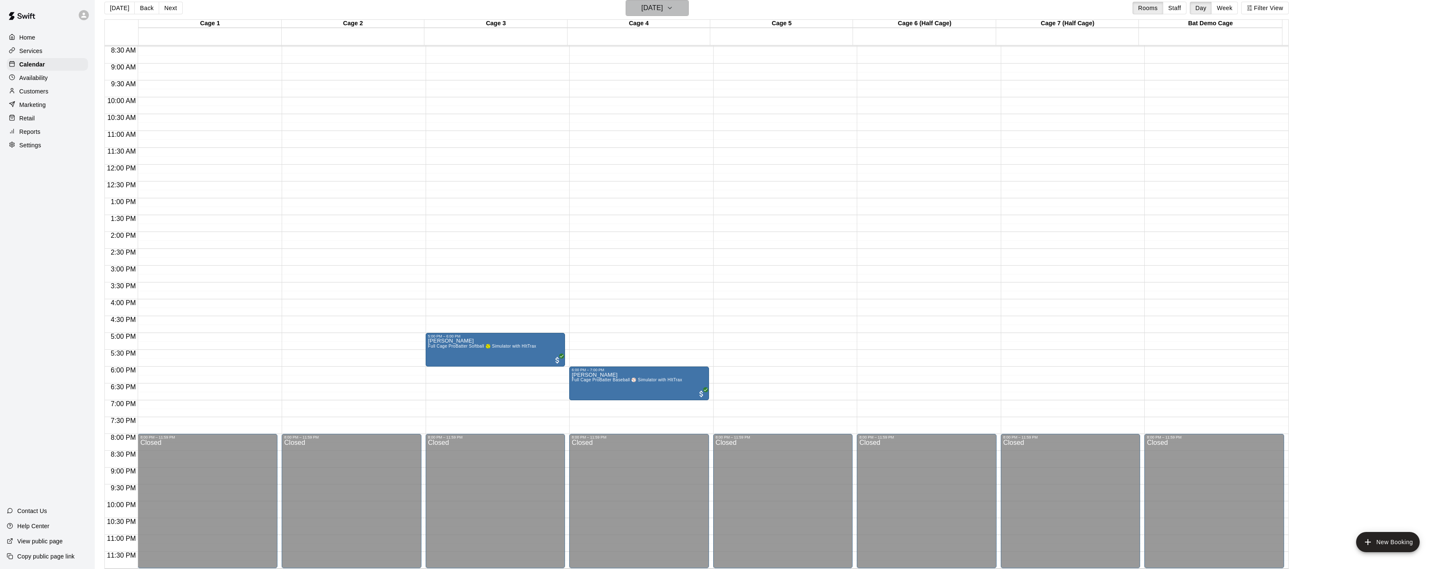
click at [685, 7] on button "[DATE]" at bounding box center [656, 8] width 63 height 16
click at [709, 95] on button "20" at bounding box center [708, 95] width 15 height 15
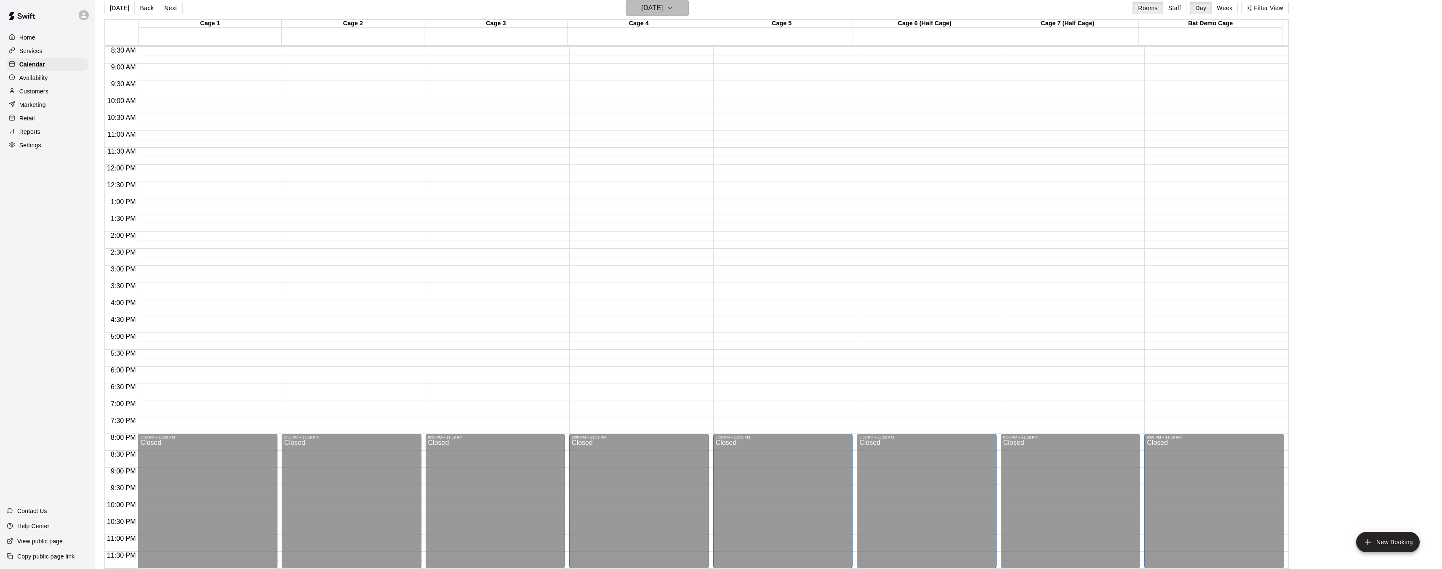
click at [673, 12] on icon "button" at bounding box center [669, 8] width 7 height 10
click at [610, 108] on button "21" at bounding box center [607, 111] width 15 height 15
click at [673, 11] on icon "button" at bounding box center [669, 8] width 7 height 10
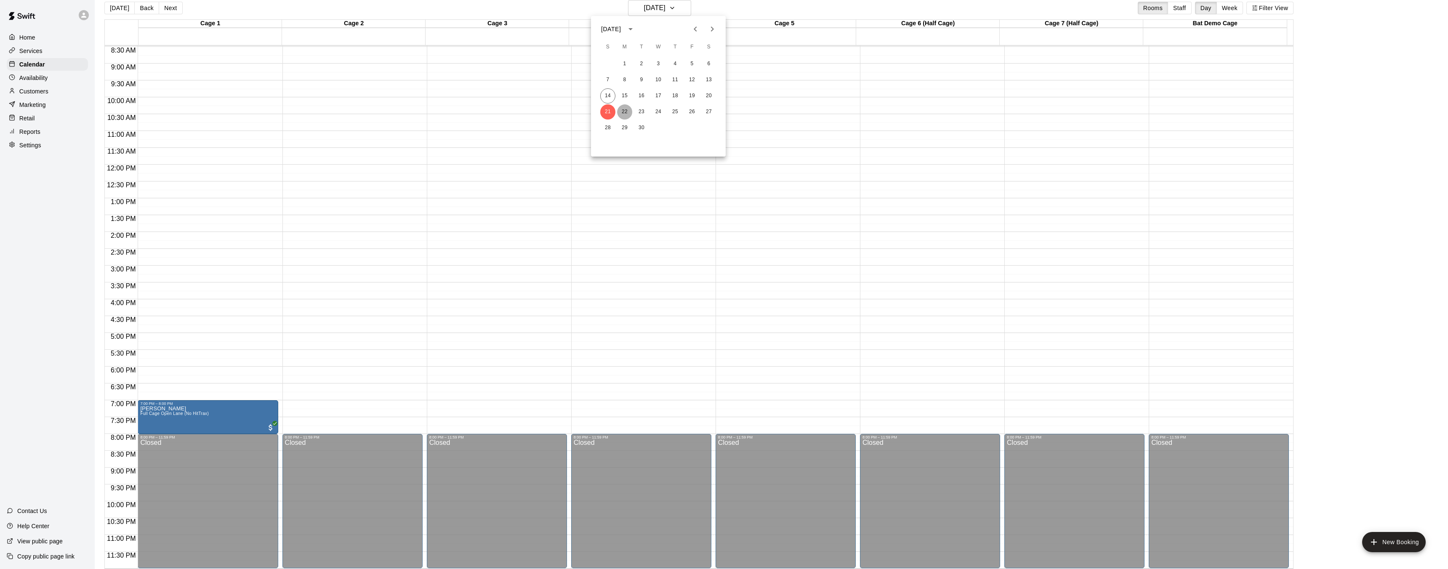
click at [627, 112] on button "22" at bounding box center [624, 111] width 15 height 15
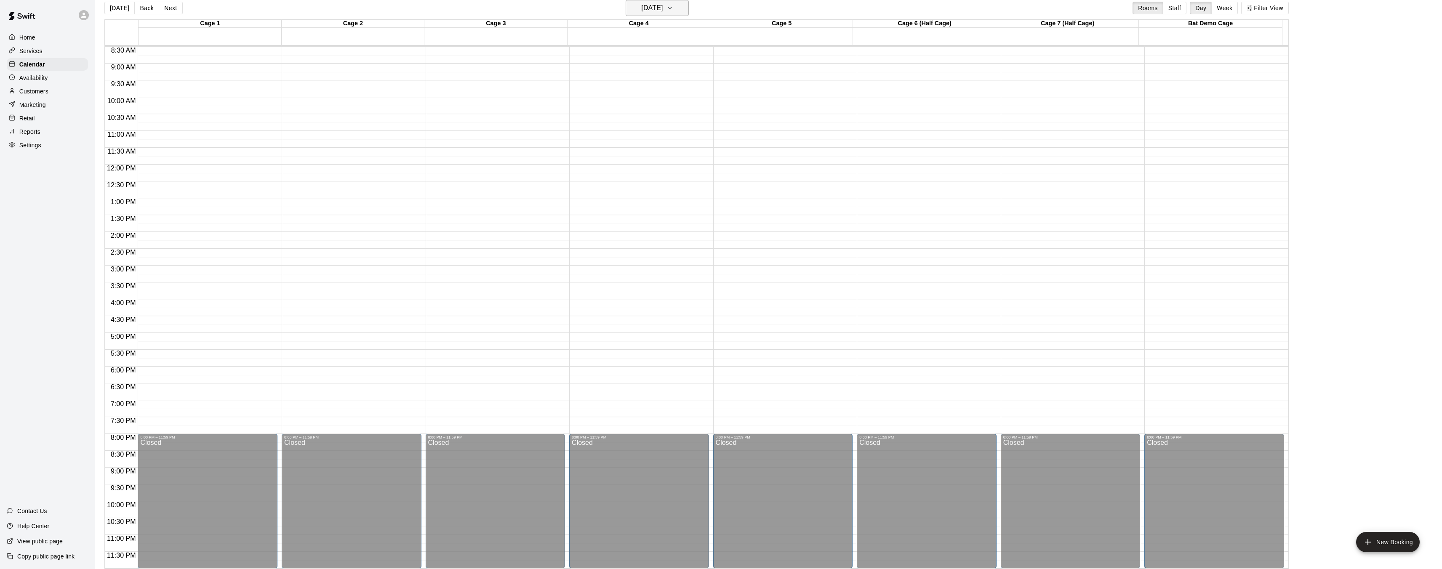
click at [673, 4] on icon "button" at bounding box center [669, 8] width 7 height 10
click at [642, 114] on button "23" at bounding box center [641, 111] width 15 height 15
click at [673, 9] on icon "button" at bounding box center [669, 8] width 7 height 10
click at [610, 98] on button "14" at bounding box center [607, 95] width 15 height 15
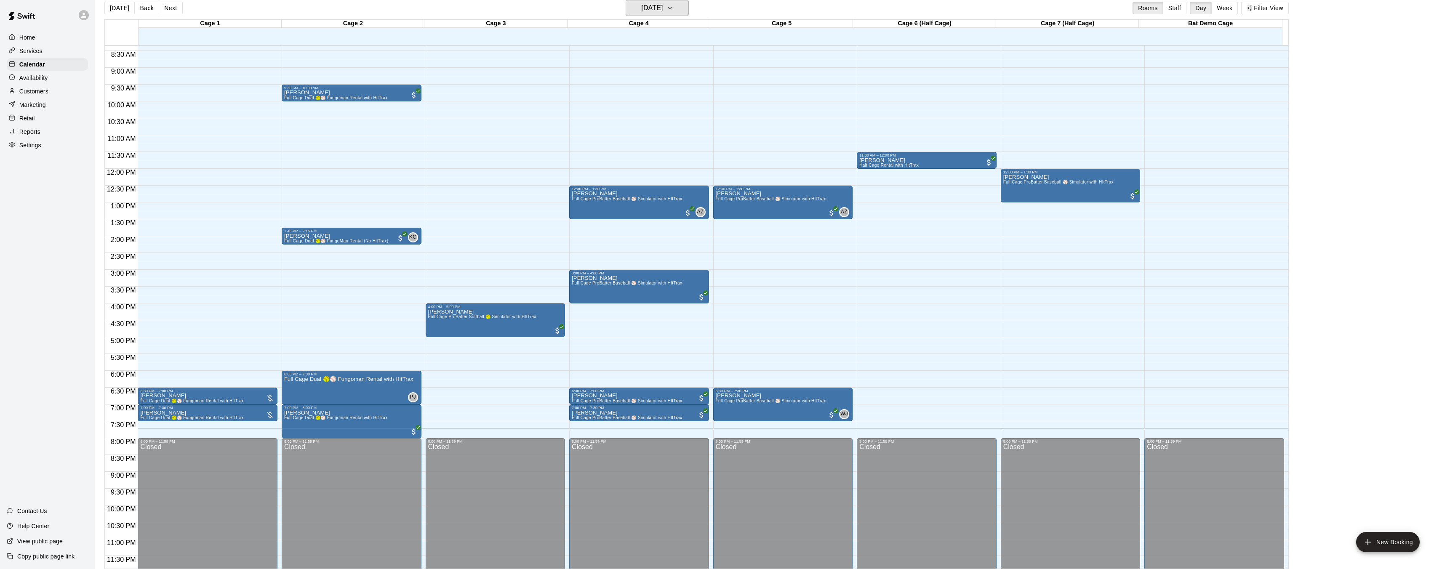
scroll to position [285, 0]
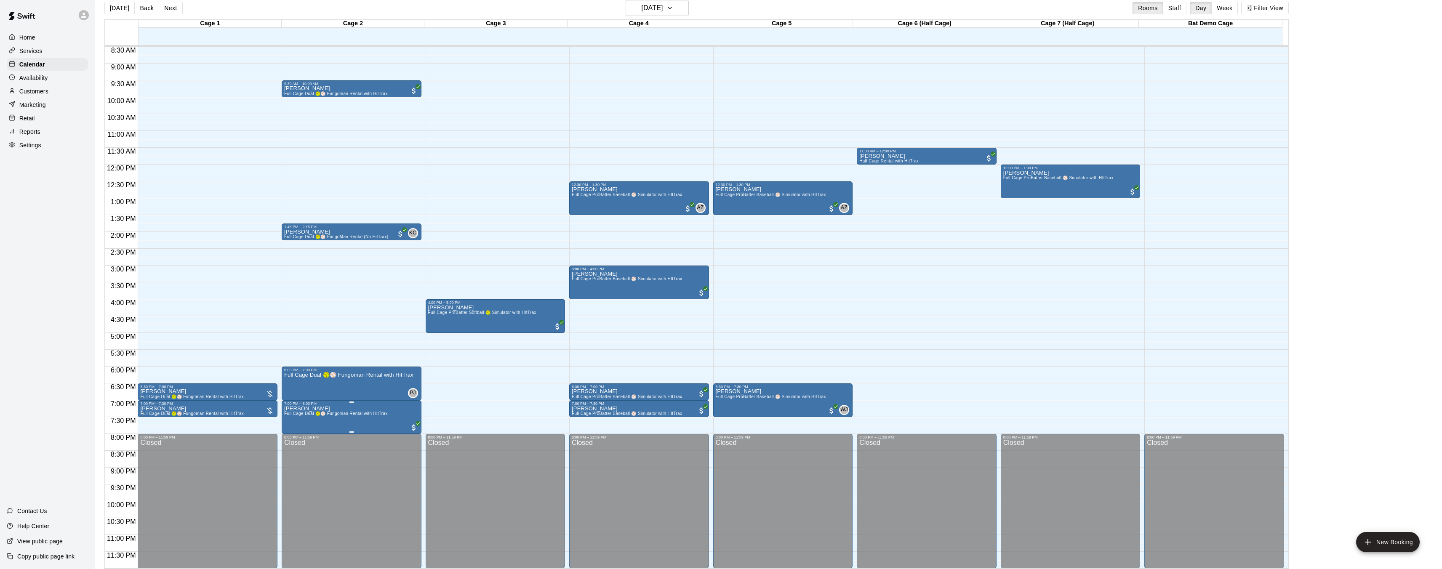
click at [297, 438] on img "edit" at bounding box center [293, 435] width 10 height 10
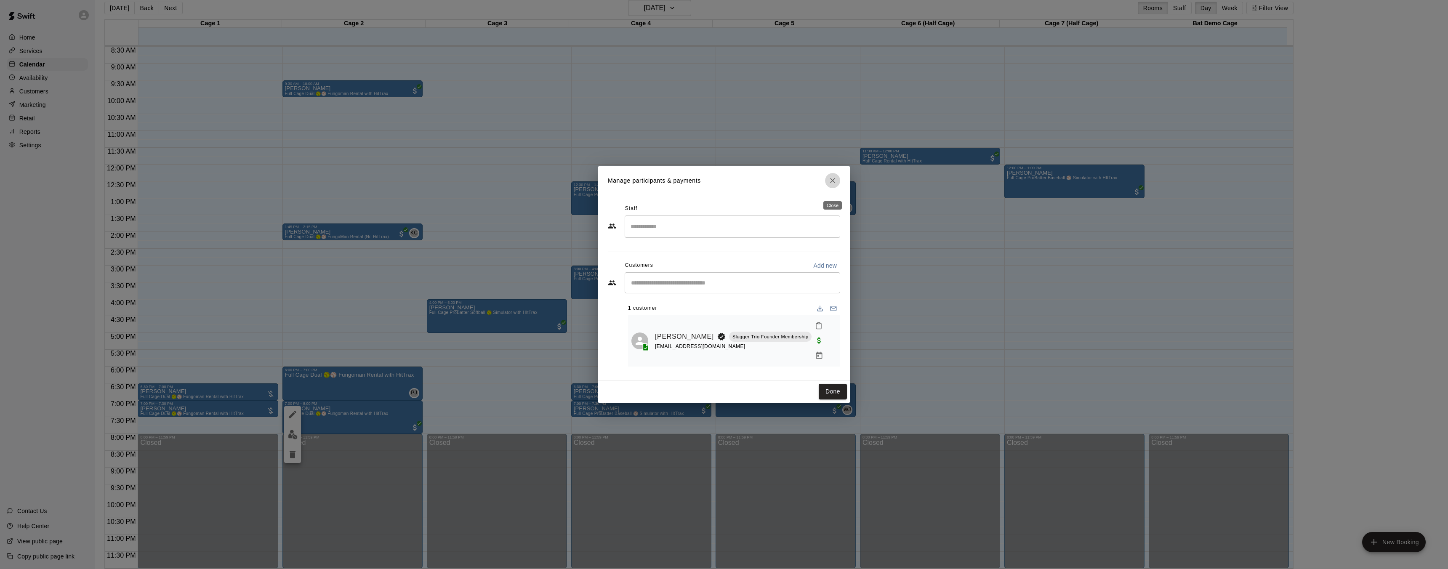
click at [834, 185] on icon "Close" at bounding box center [832, 180] width 8 height 8
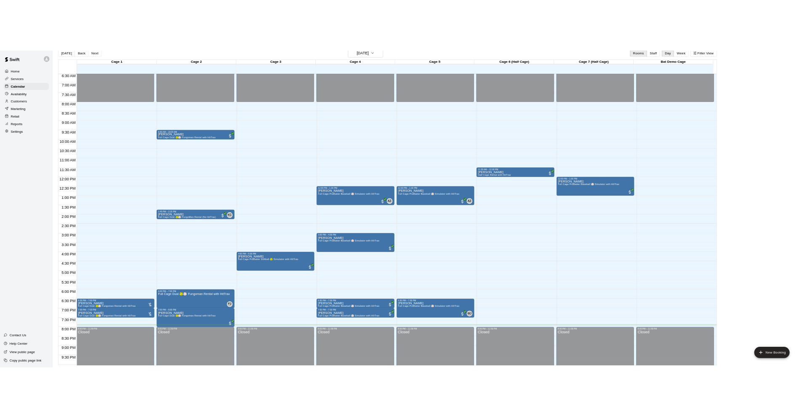
scroll to position [220, 0]
